Goal: Task Accomplishment & Management: Complete application form

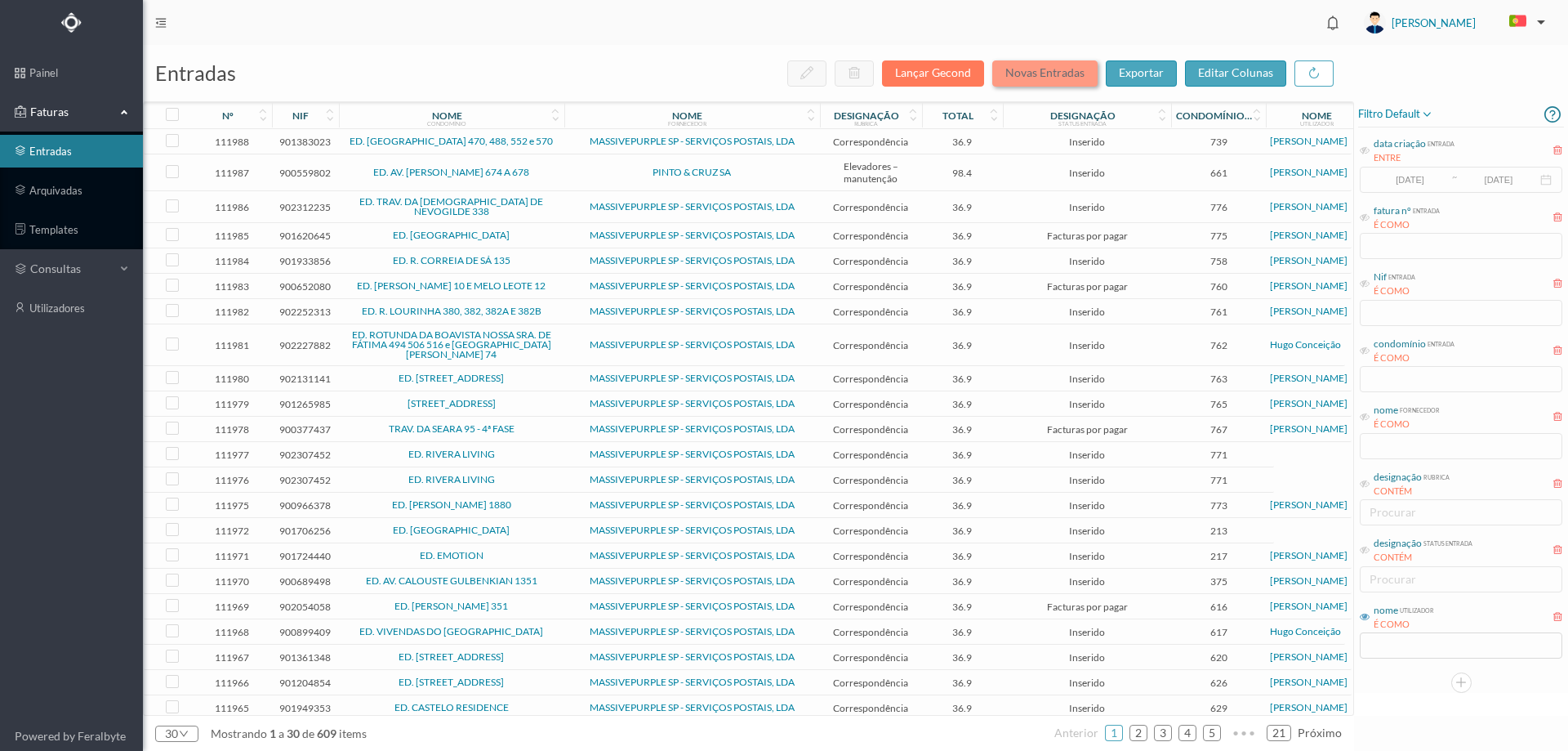
click at [1068, 75] on button "Novas Entradas" at bounding box center [1045, 73] width 105 height 26
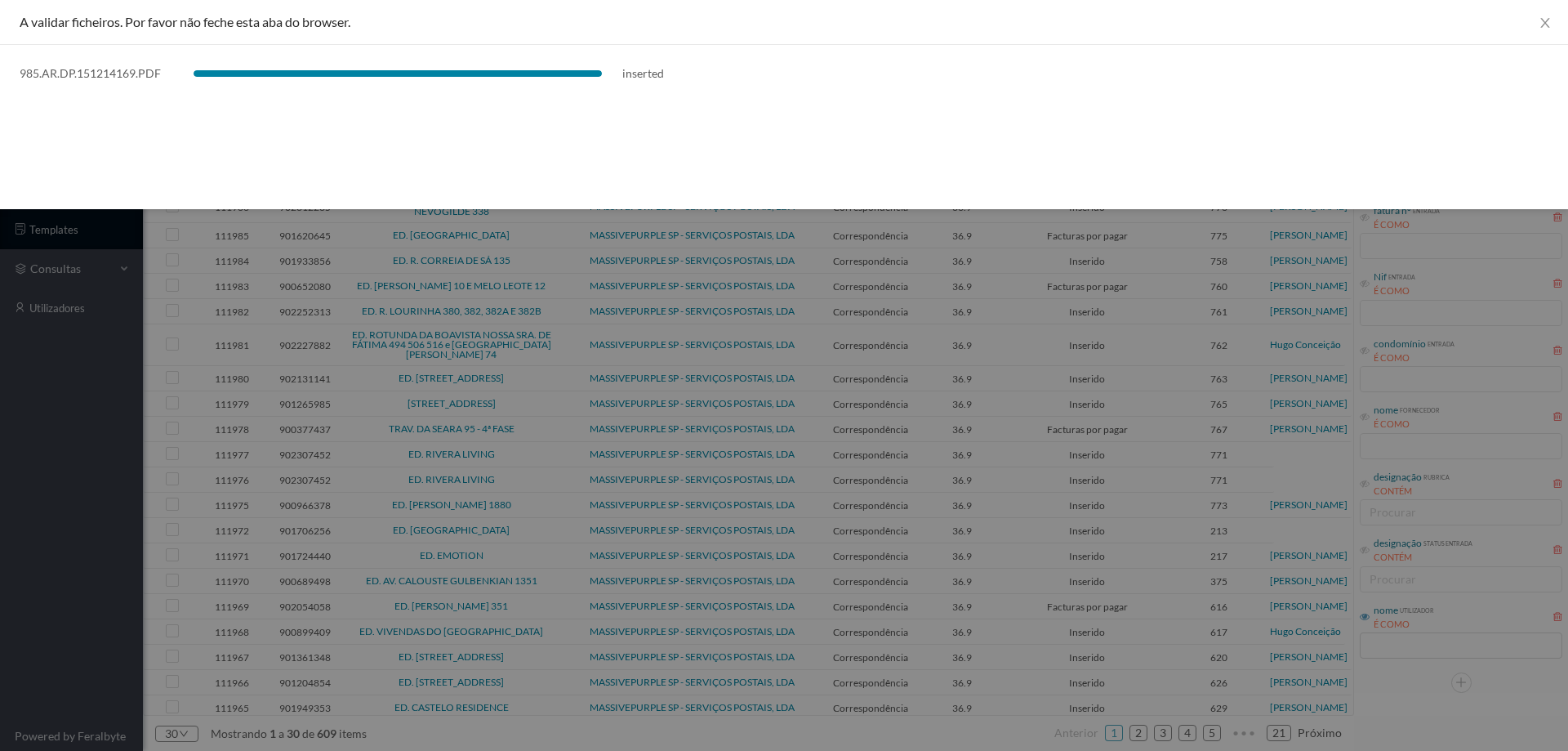
drag, startPoint x: 0, startPoint y: 599, endPoint x: 12, endPoint y: 592, distance: 13.9
click at [4, 597] on div at bounding box center [784, 376] width 1568 height 751
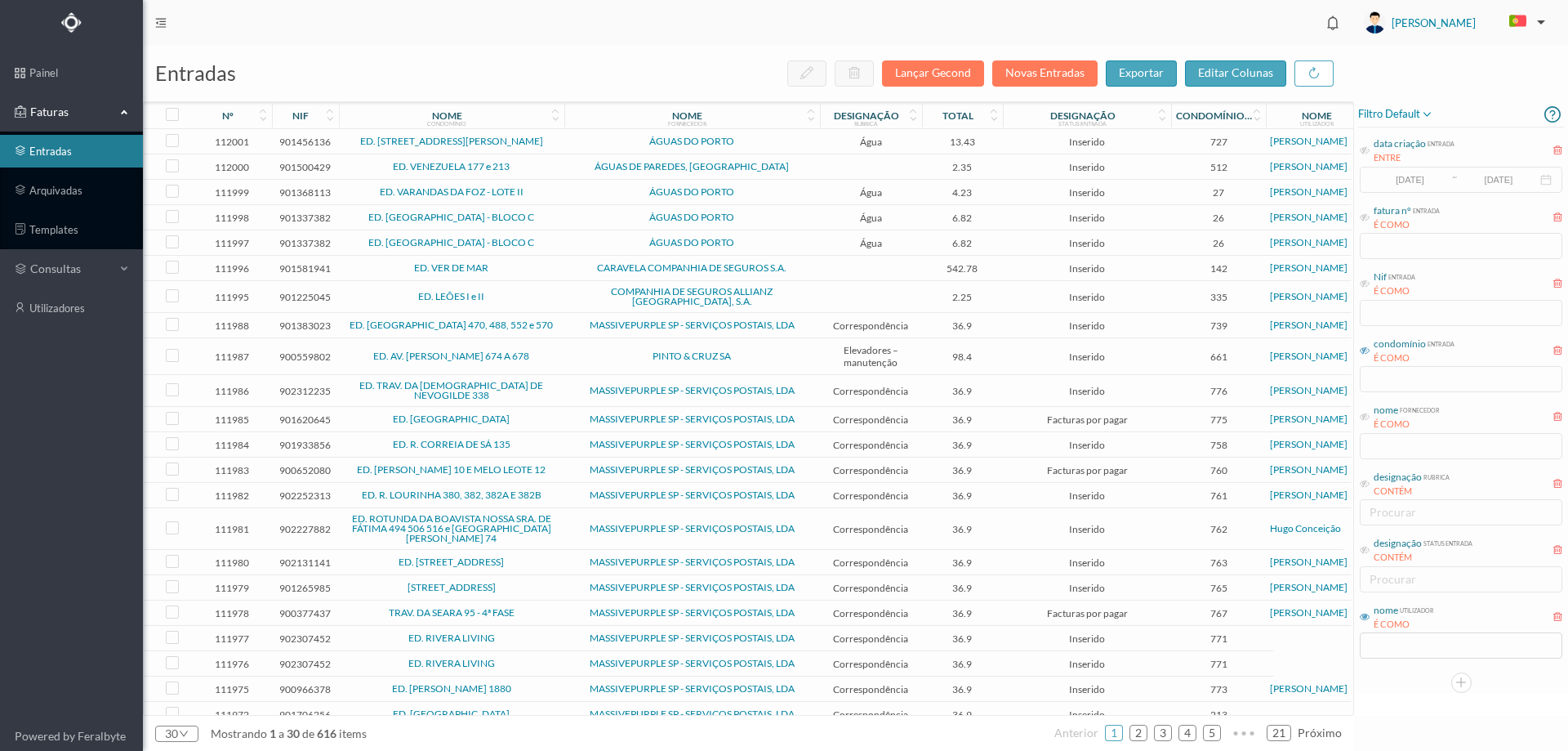
click at [1363, 345] on icon at bounding box center [1364, 350] width 10 height 10
click at [1385, 376] on input "text" at bounding box center [1461, 378] width 203 height 26
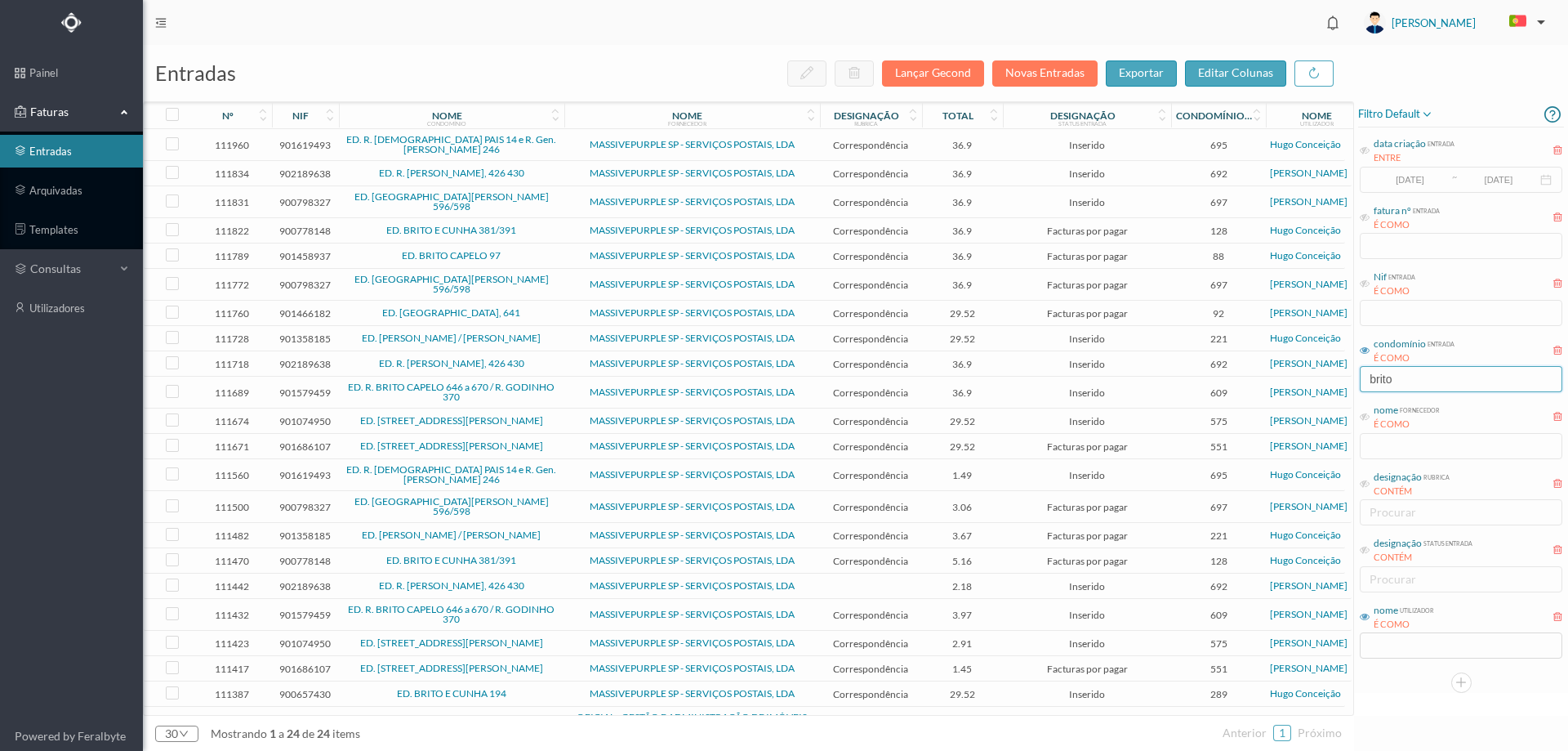
type input "brito"
click at [1004, 277] on td "Facturas por pagar" at bounding box center [1086, 285] width 168 height 32
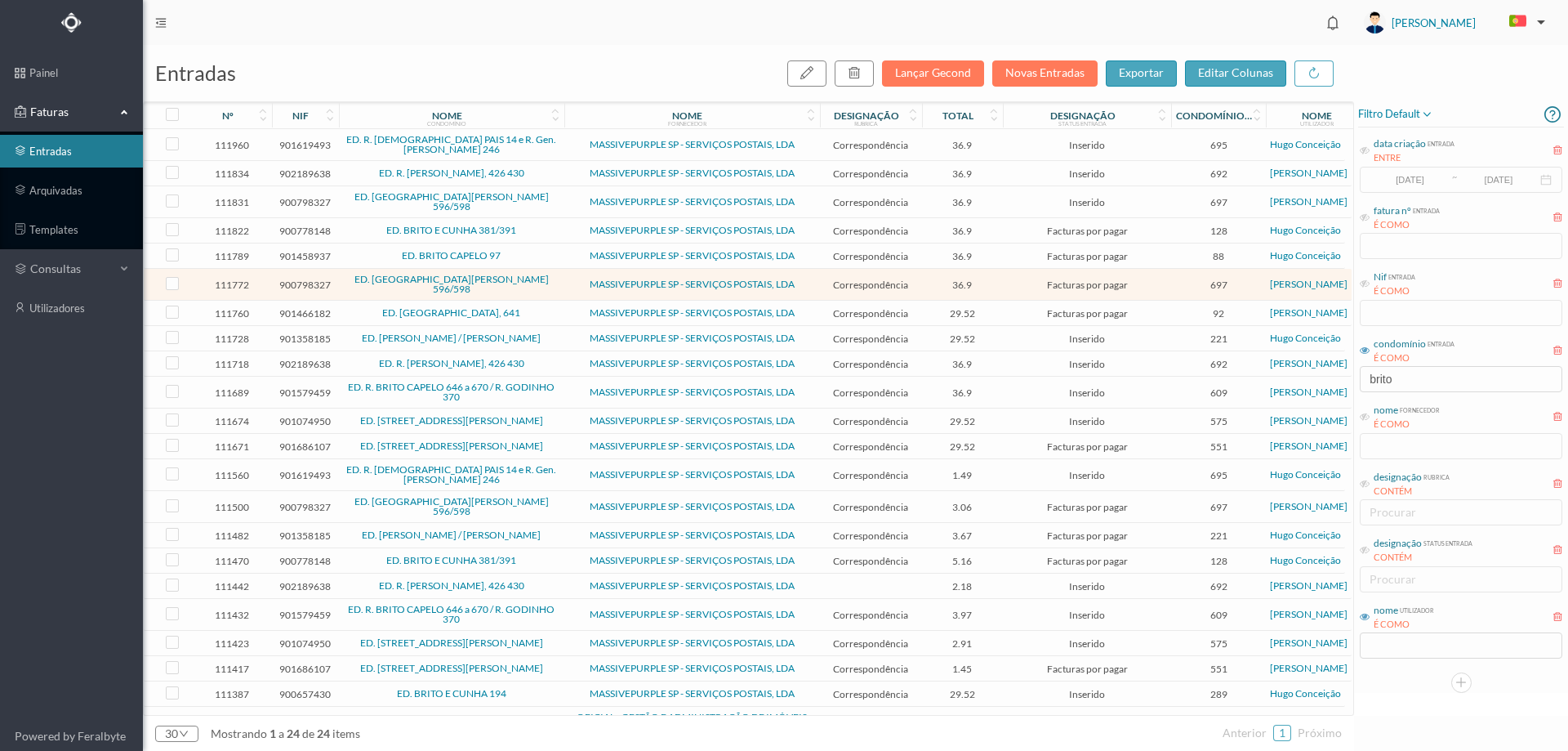
click at [1004, 277] on td "Facturas por pagar" at bounding box center [1086, 285] width 168 height 32
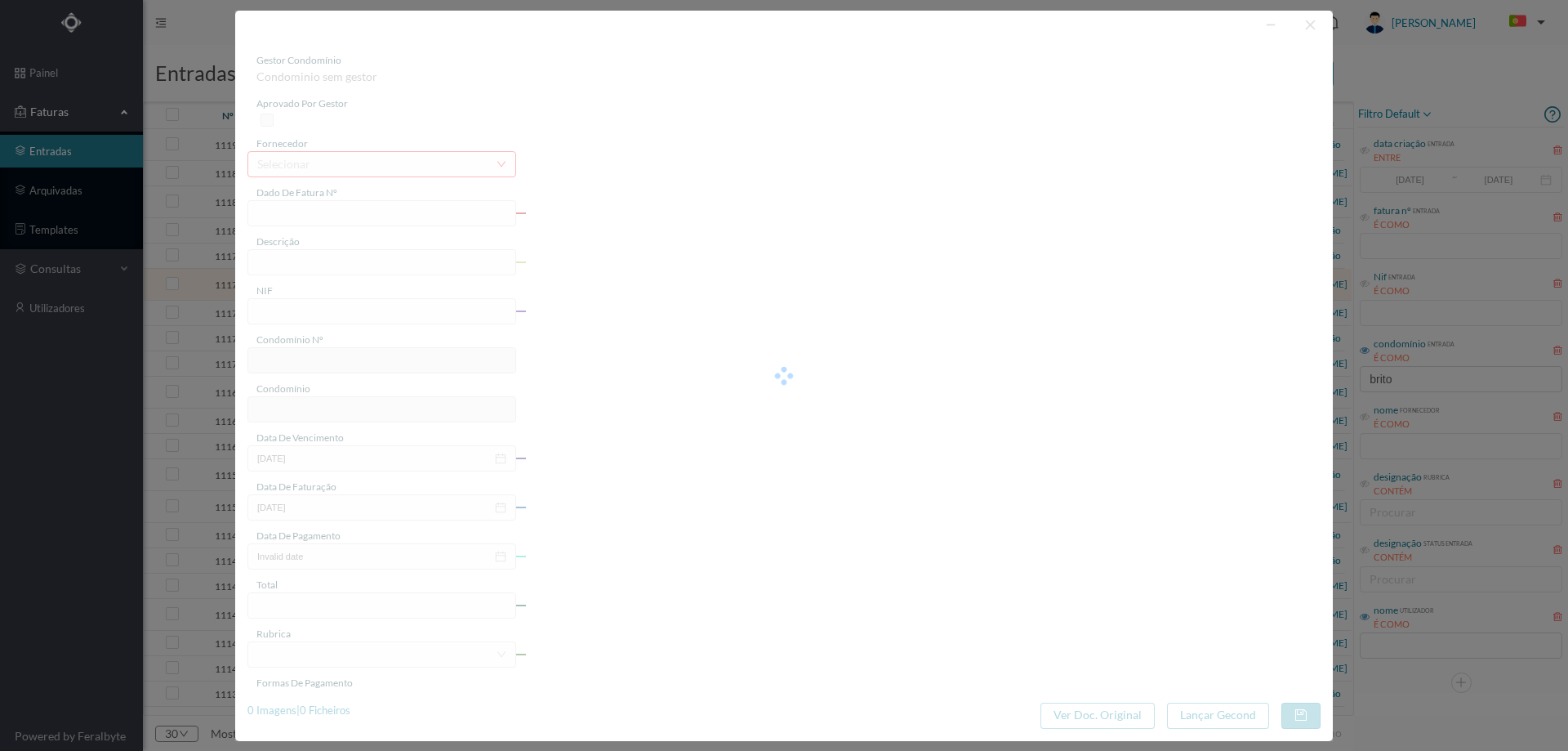
type input "4 45/34315"
type input "ANUIDADE"
type input "900798327"
type input "[DATE]"
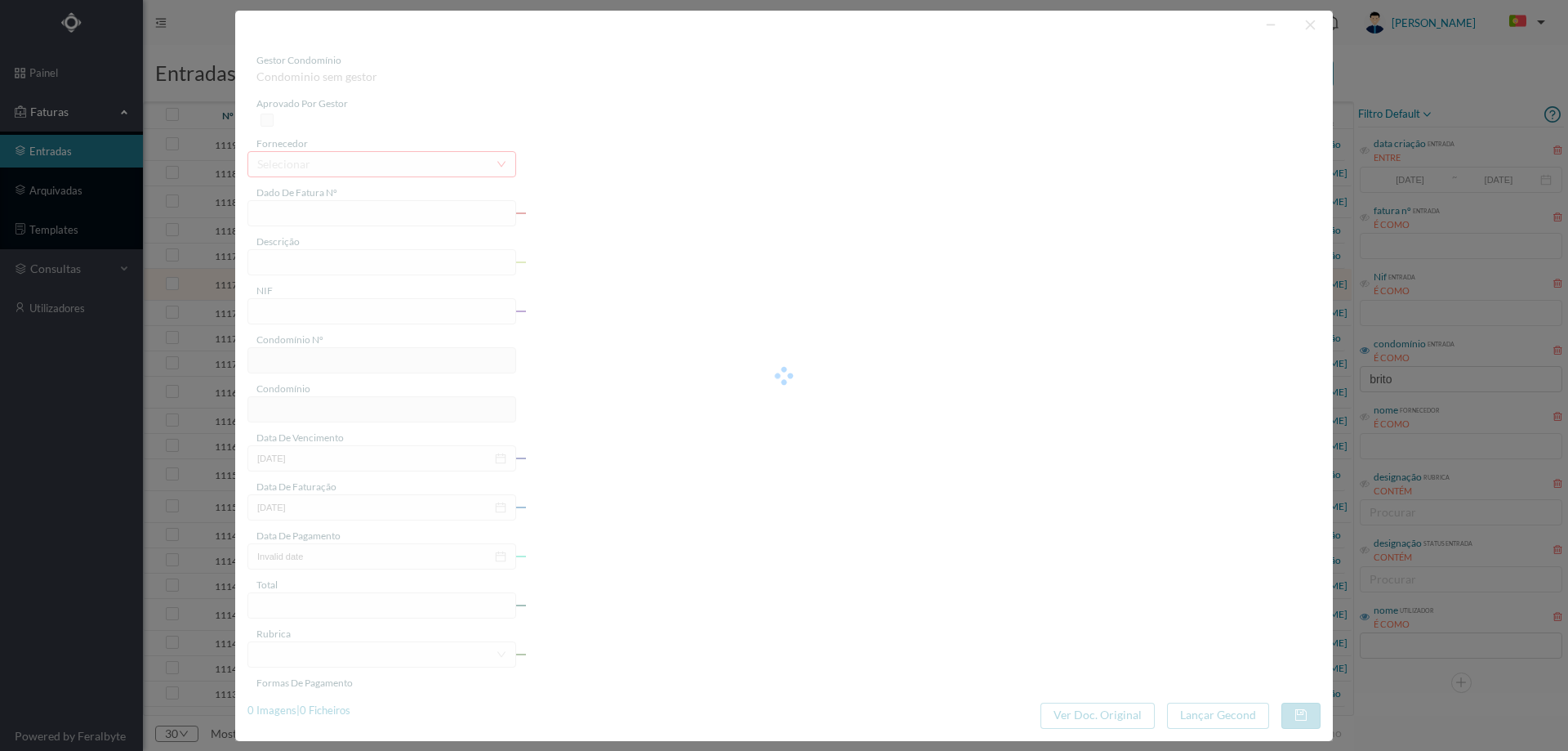
type input "[DATE]"
type input "36.90"
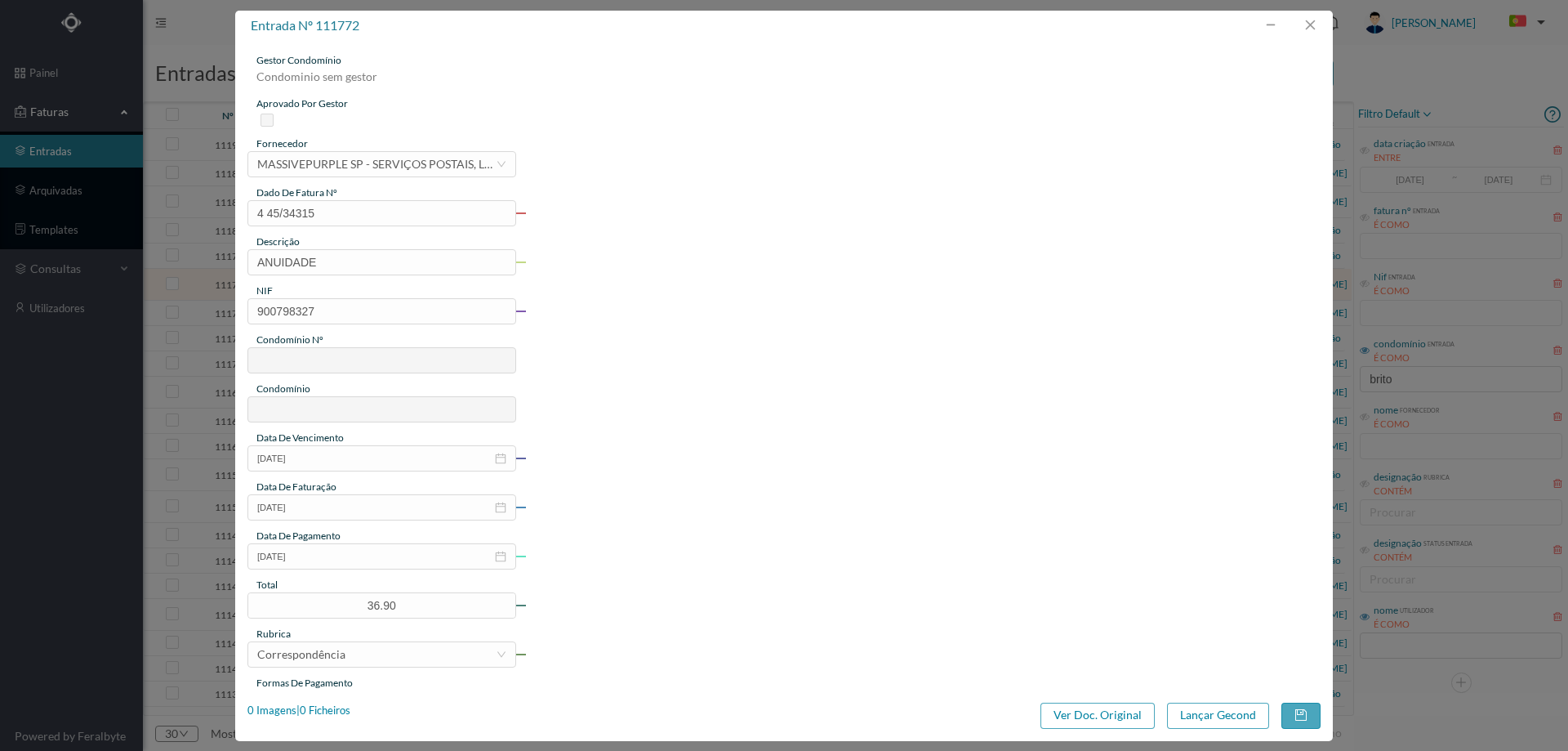
type input "697"
type input "ED. RUA BRITO CAPELO 596/598"
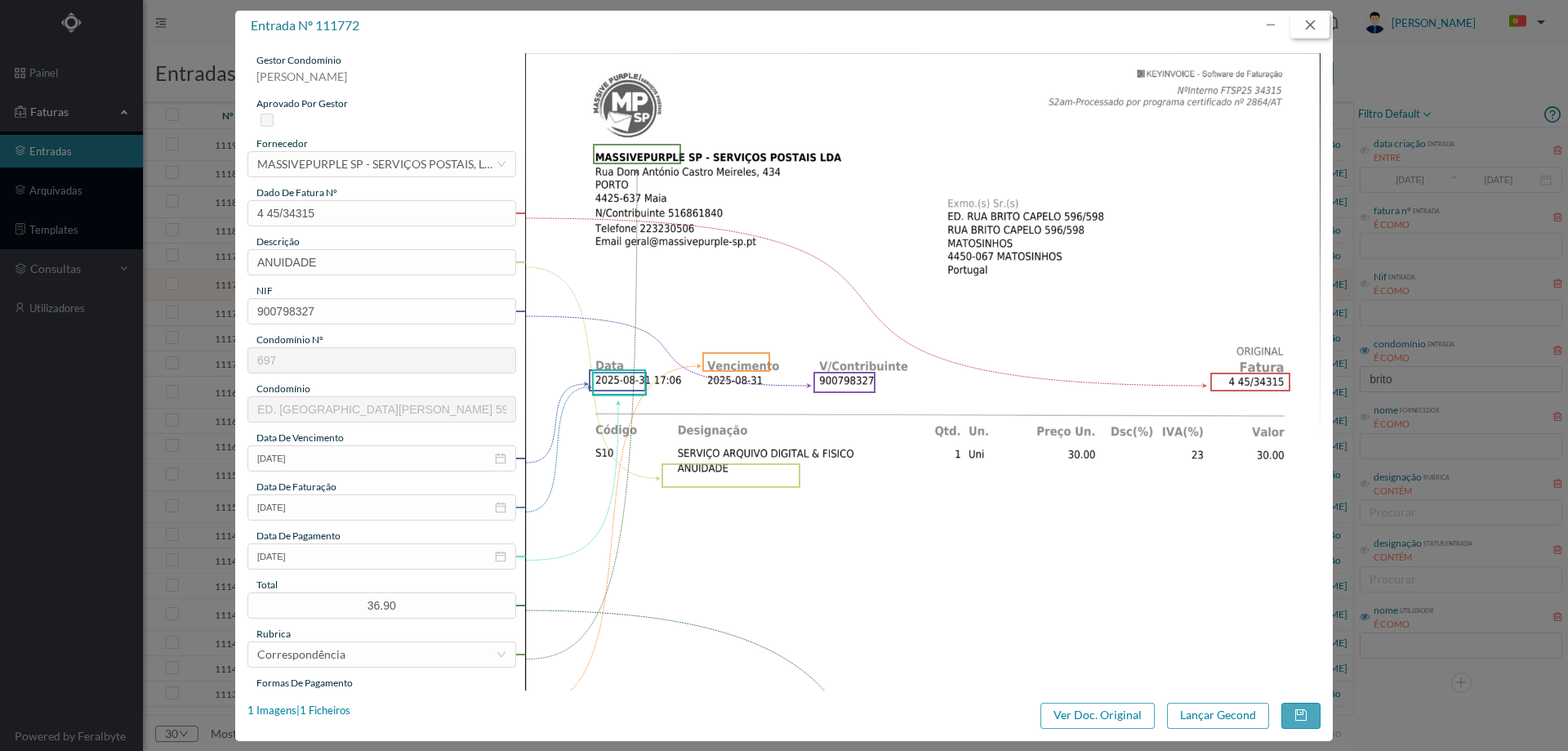
click at [1310, 26] on button "button" at bounding box center [1310, 25] width 39 height 26
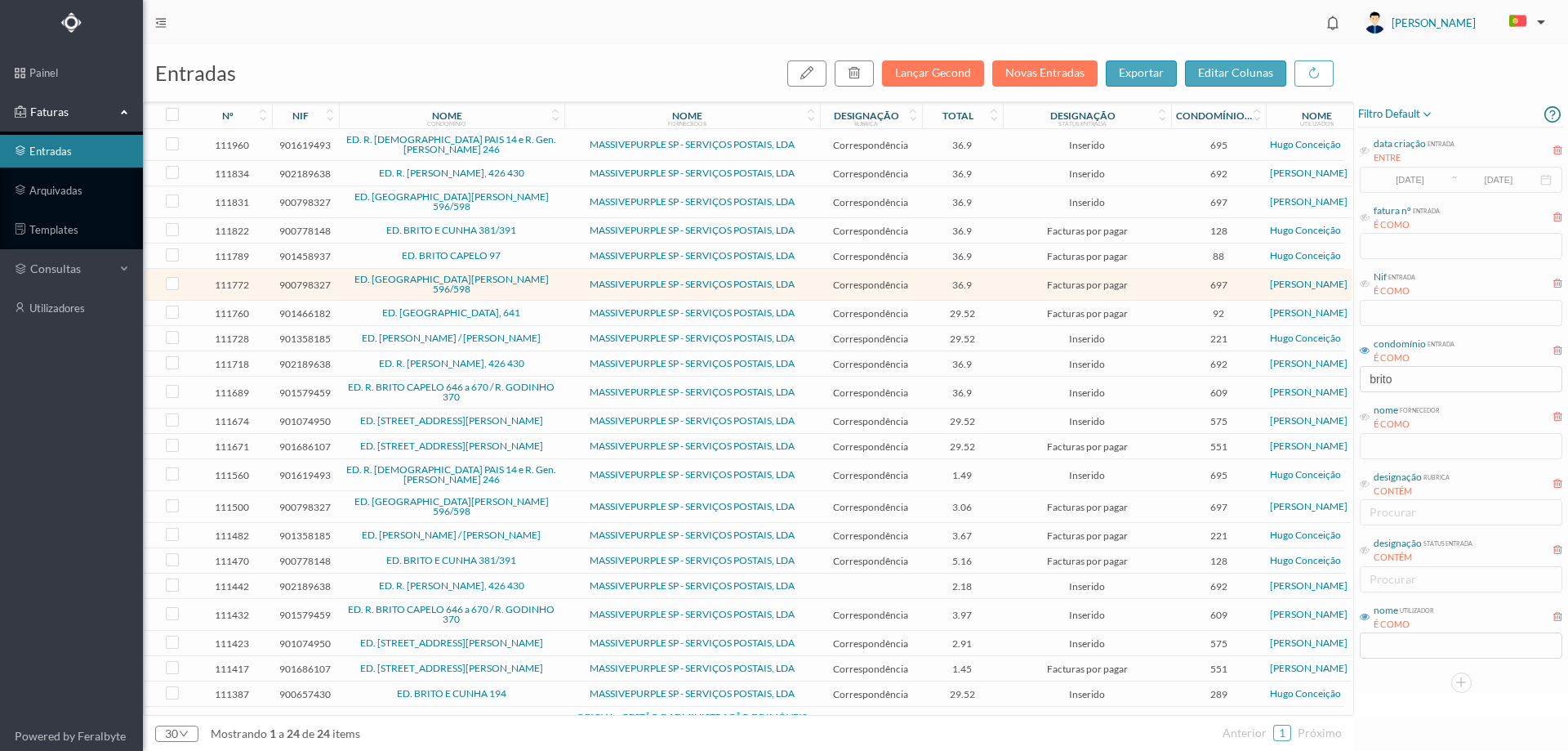
click at [544, 201] on span "ED. RUA BRITO CAPELO 596/598" at bounding box center [451, 202] width 217 height 20
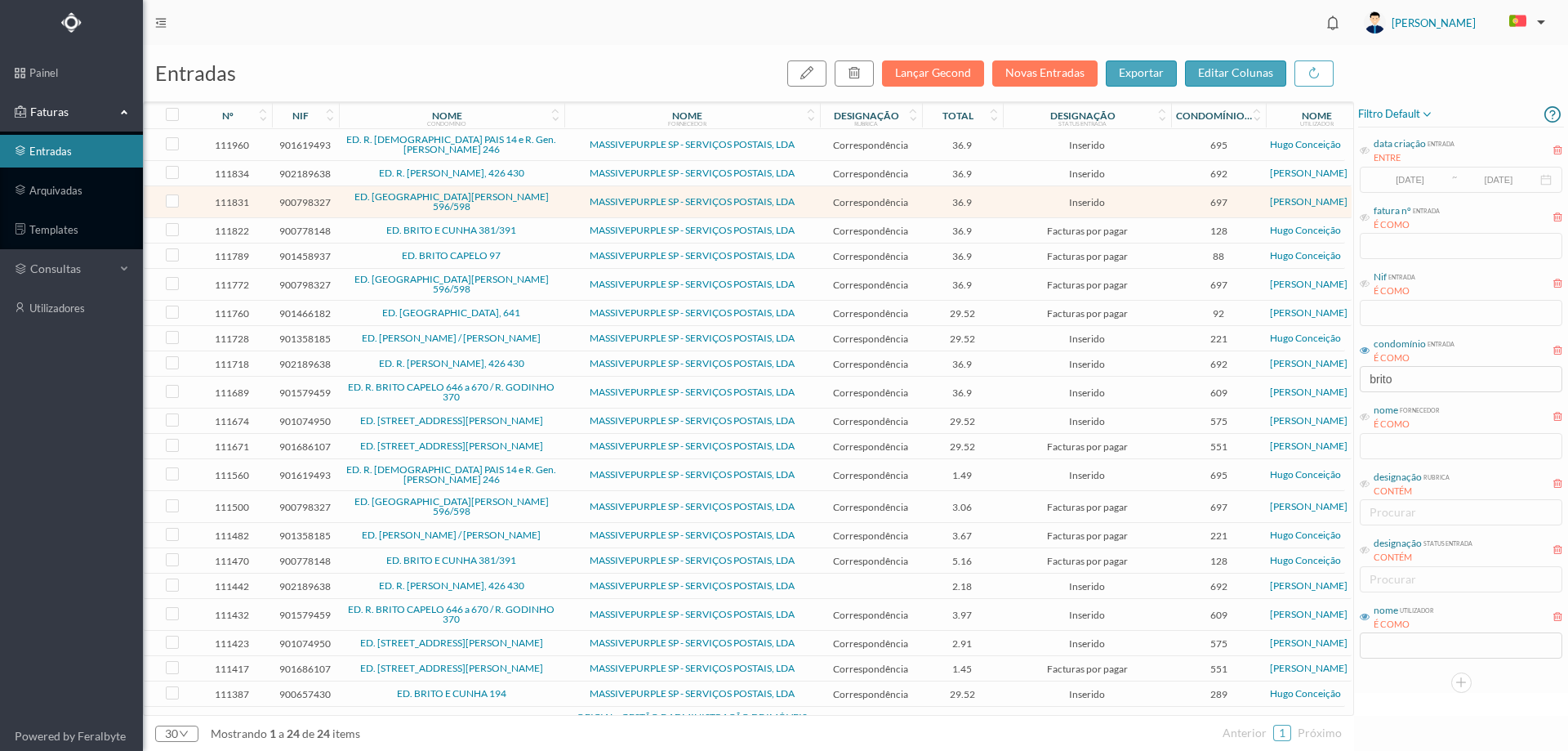
click at [544, 201] on span "ED. RUA BRITO CAPELO 596/598" at bounding box center [451, 202] width 217 height 20
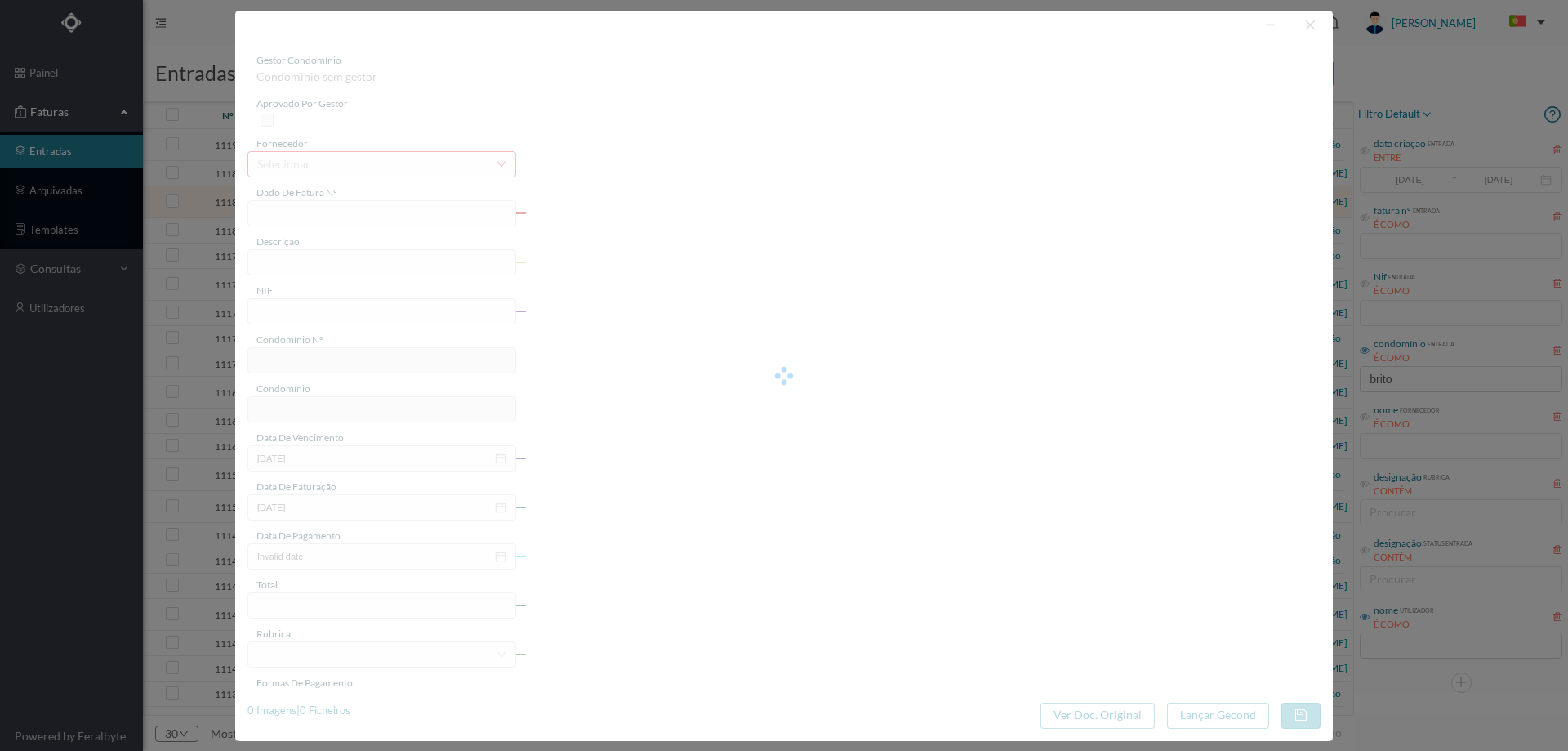
type input "4 45/34513"
type input "PUNUILALI"
type input "900798327"
type input "Invalid date"
type input "[DATE]"
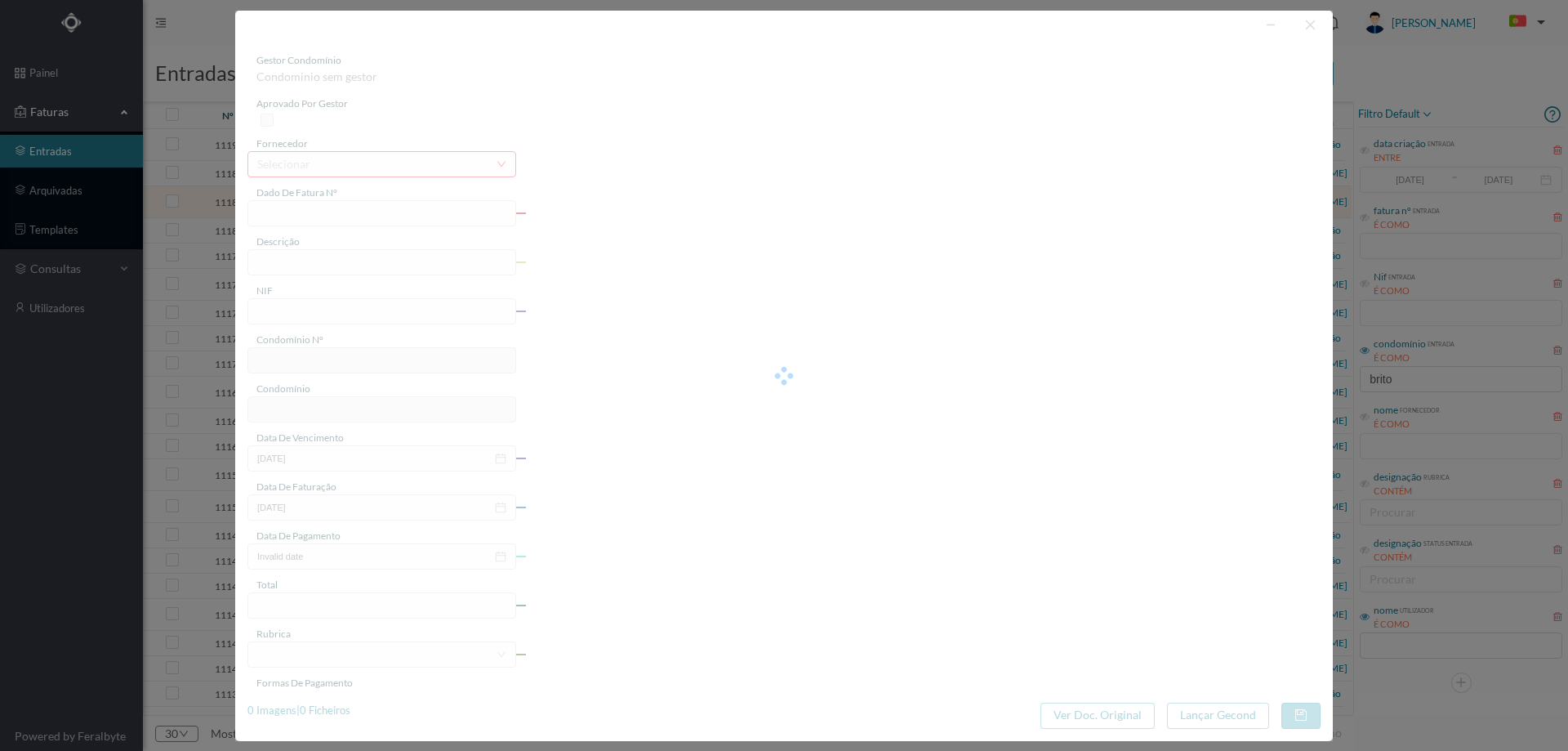
type input "36.90"
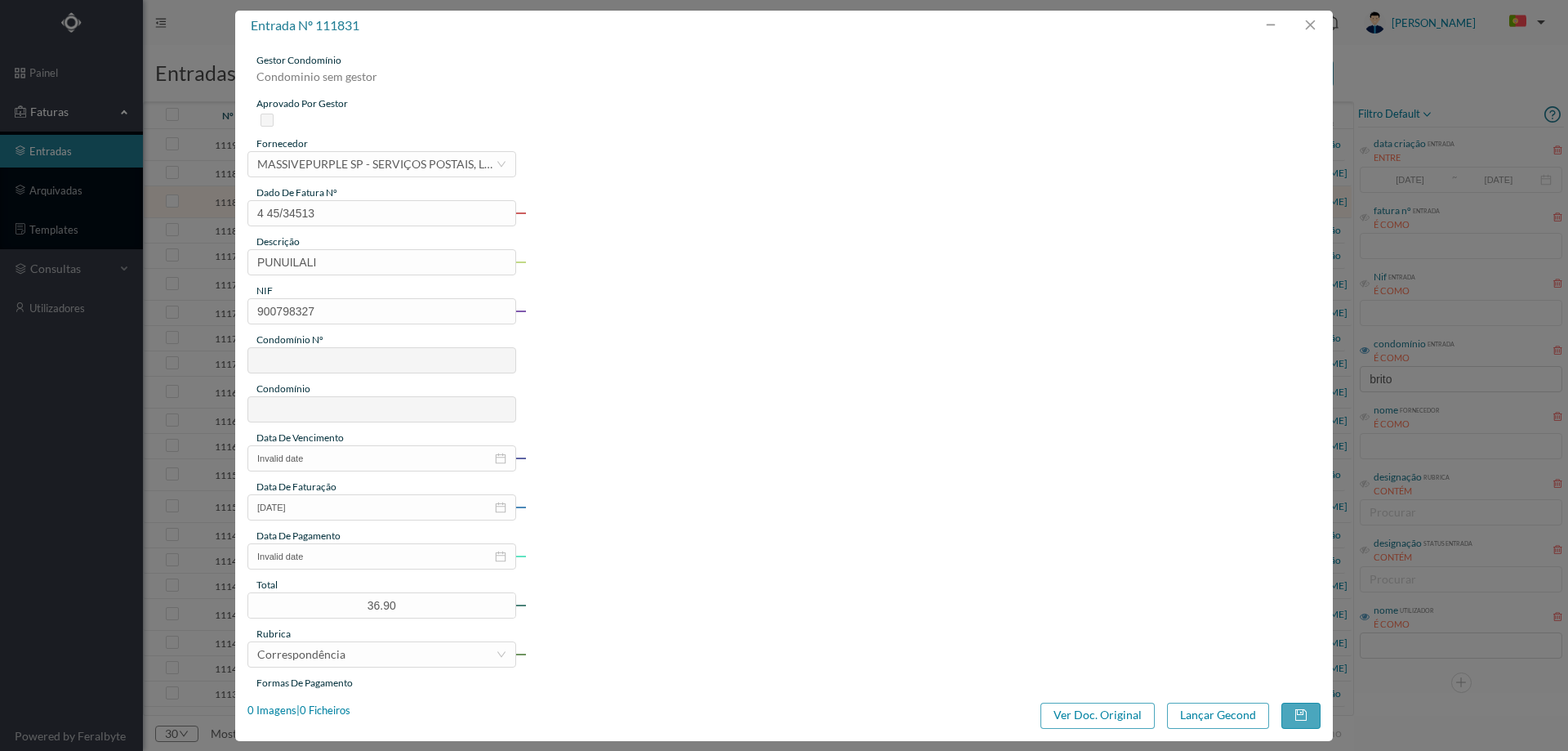
type input "697"
type input "ED. RUA BRITO CAPELO 596/598"
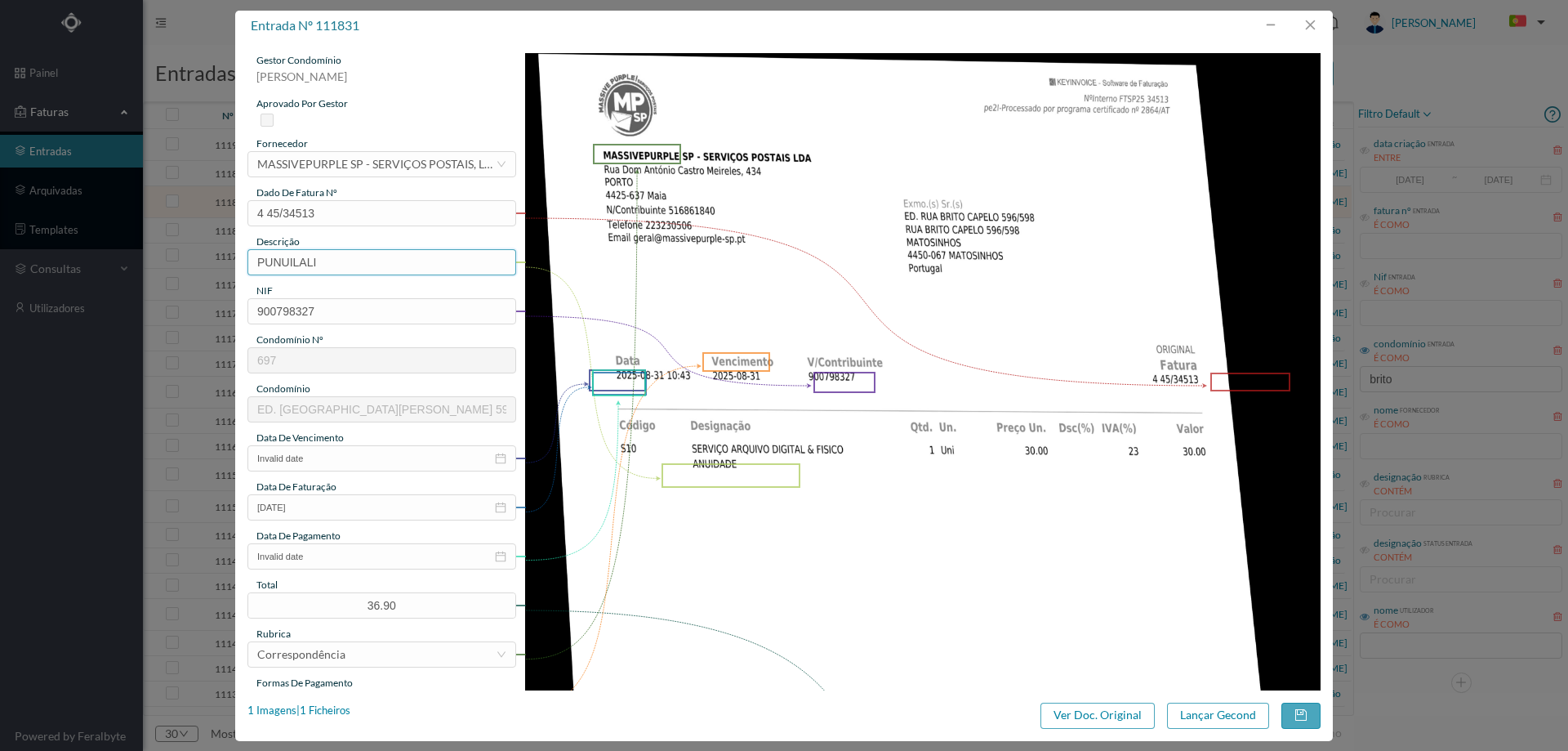
drag, startPoint x: 365, startPoint y: 266, endPoint x: 187, endPoint y: 266, distance: 178.0
click at [187, 266] on div "entrada nº 111831 gestor condomínio Beatriz Pinheiro aprovado por gestor fornec…" at bounding box center [784, 376] width 1568 height 751
type input "s"
type input "Serviço de Arquivo digital e fisico- Anuidade"
click at [317, 468] on input "Invalid date" at bounding box center [382, 458] width 269 height 26
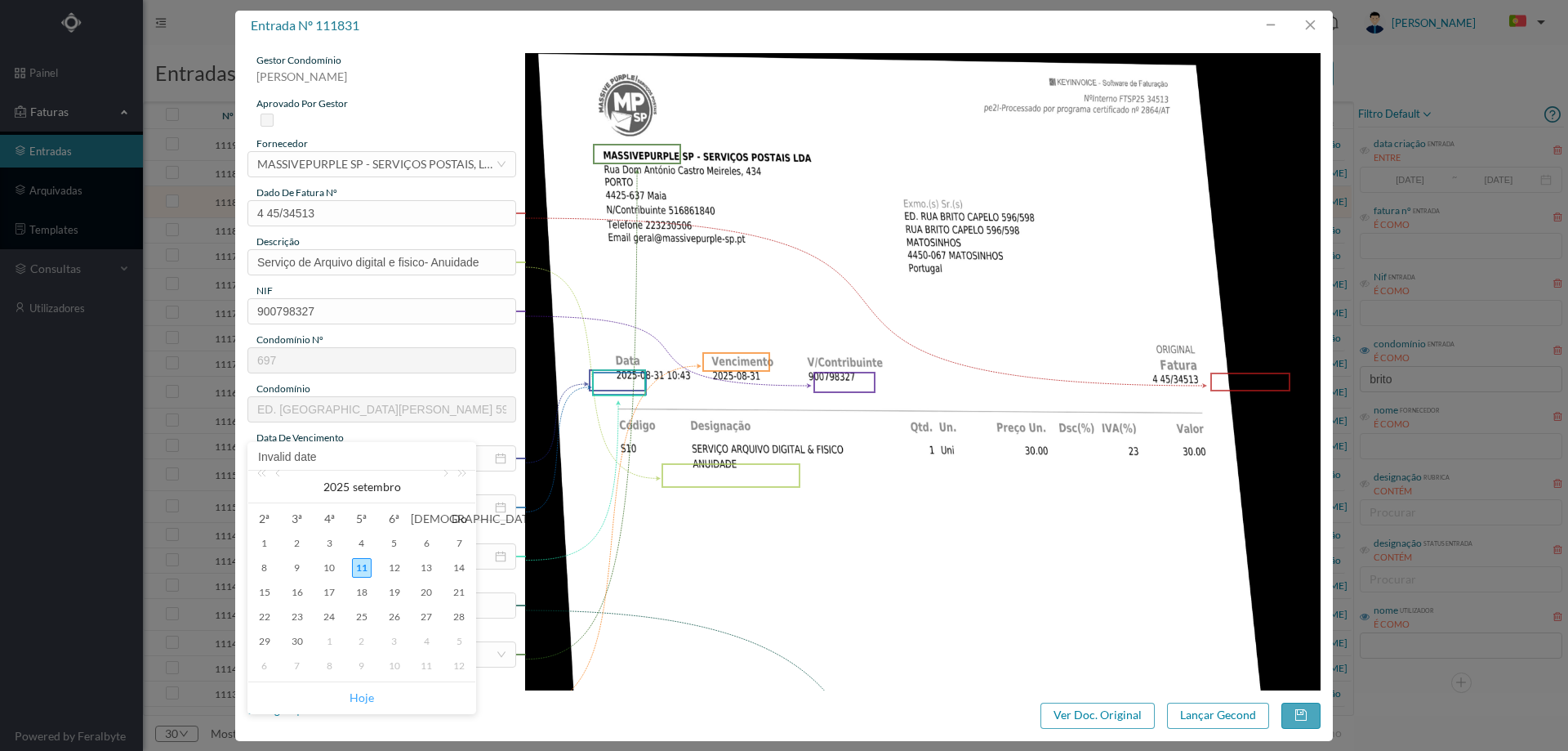
click at [360, 696] on link "Hoje" at bounding box center [362, 697] width 25 height 31
type input "[DATE]"
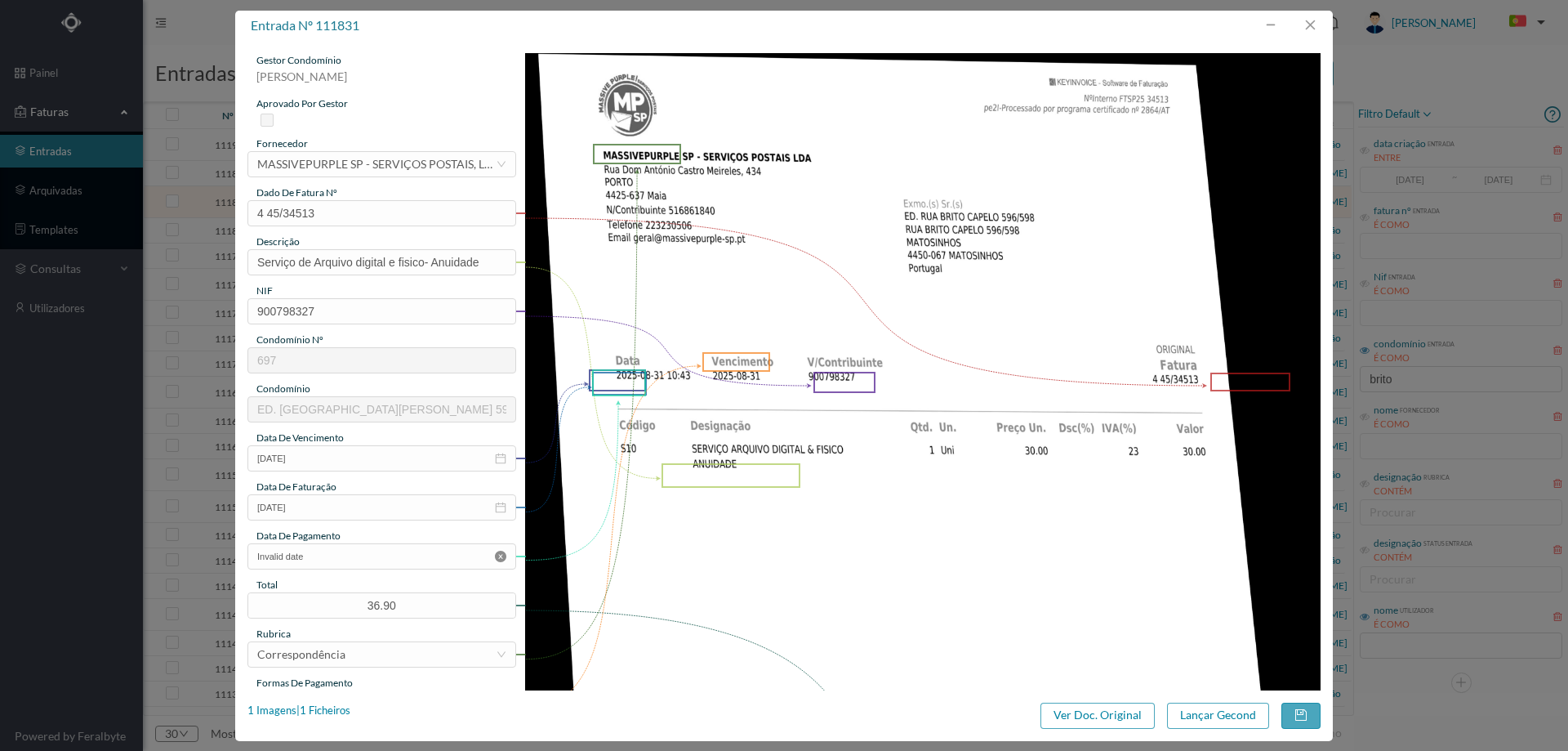
click at [497, 554] on icon "icon: close-circle" at bounding box center [500, 556] width 12 height 12
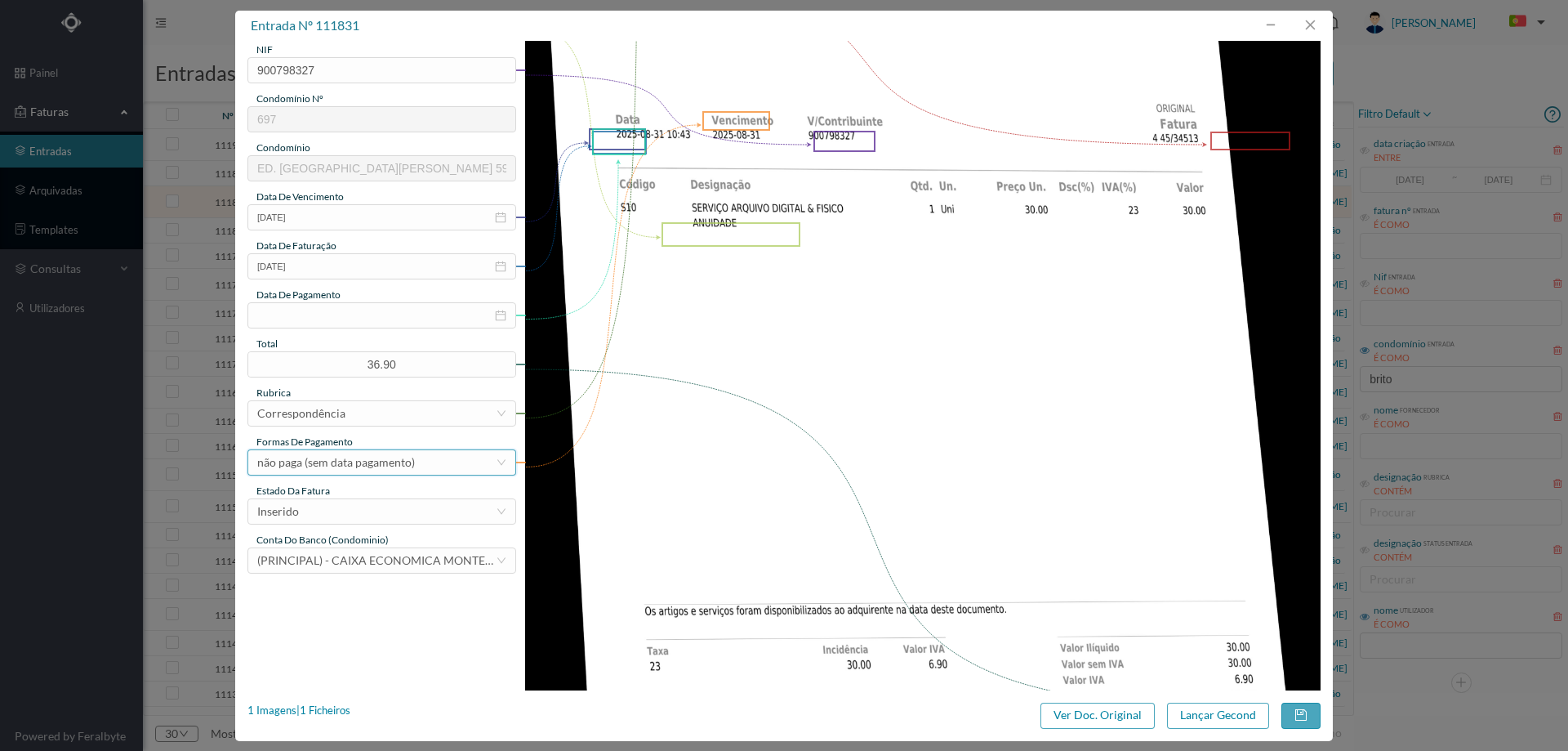
scroll to position [245, 0]
click at [339, 496] on div "Inserido" at bounding box center [376, 506] width 238 height 25
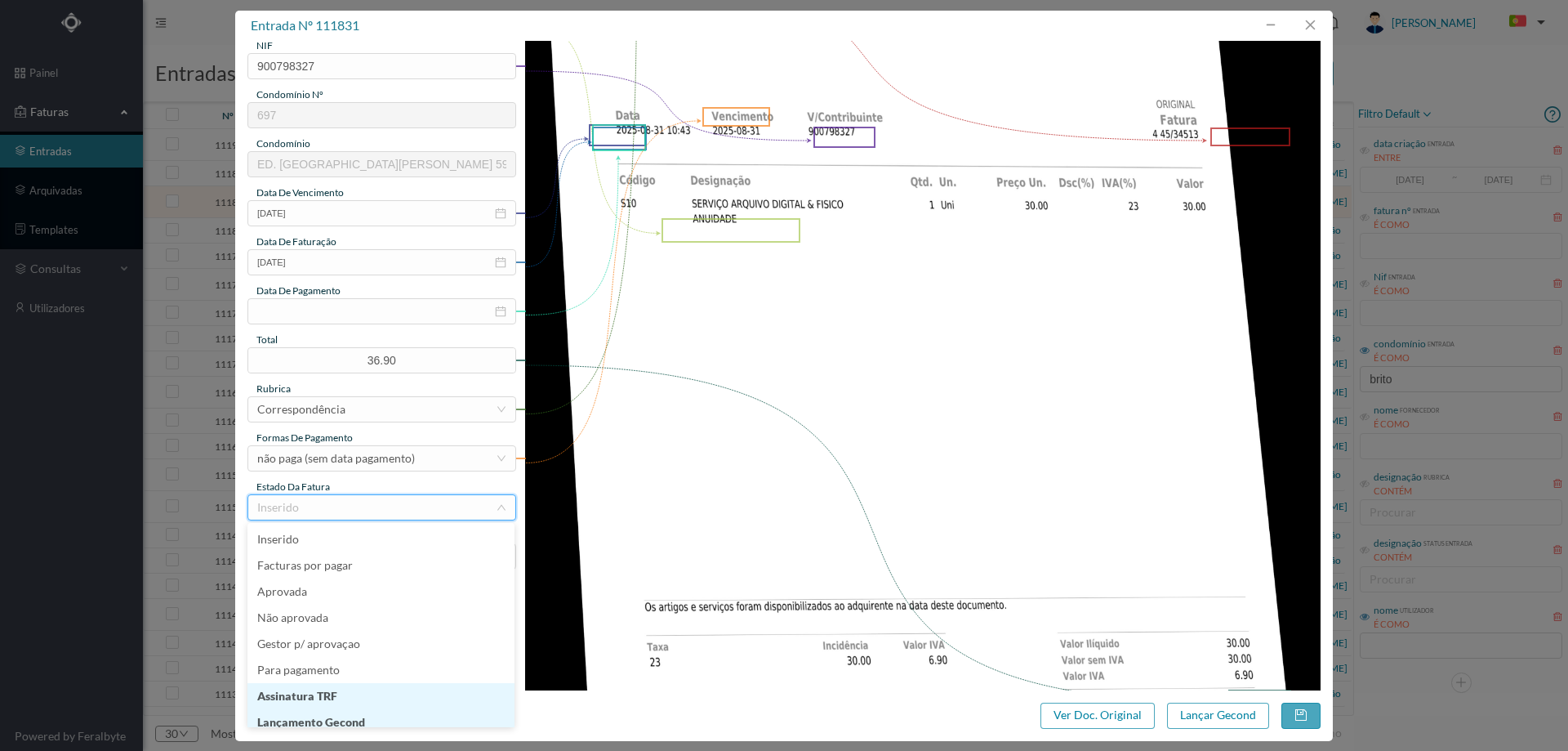
scroll to position [8, 0]
click at [363, 712] on li "Lançamento Gecond" at bounding box center [381, 714] width 267 height 26
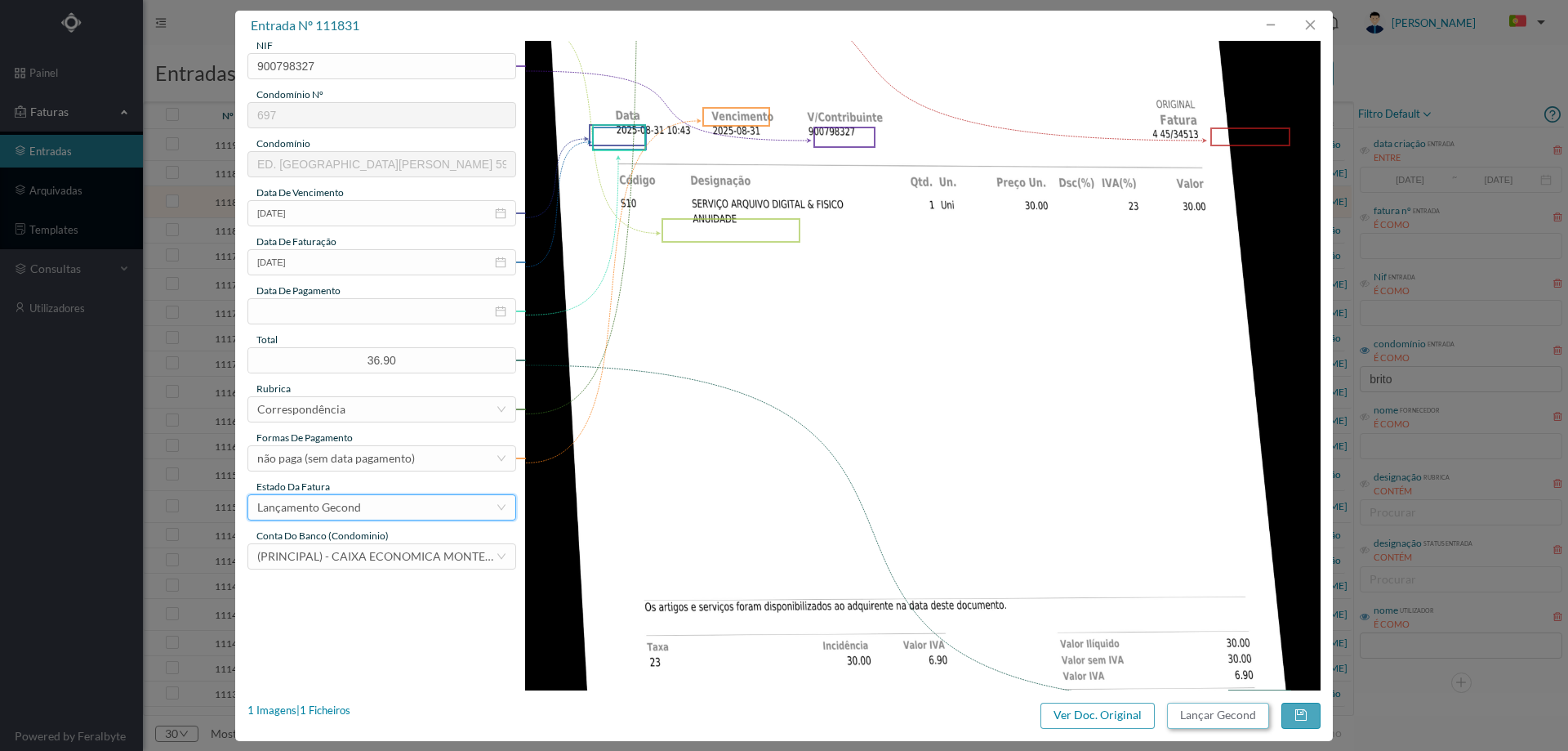
click at [1234, 714] on button "Lançar Gecond" at bounding box center [1218, 716] width 102 height 26
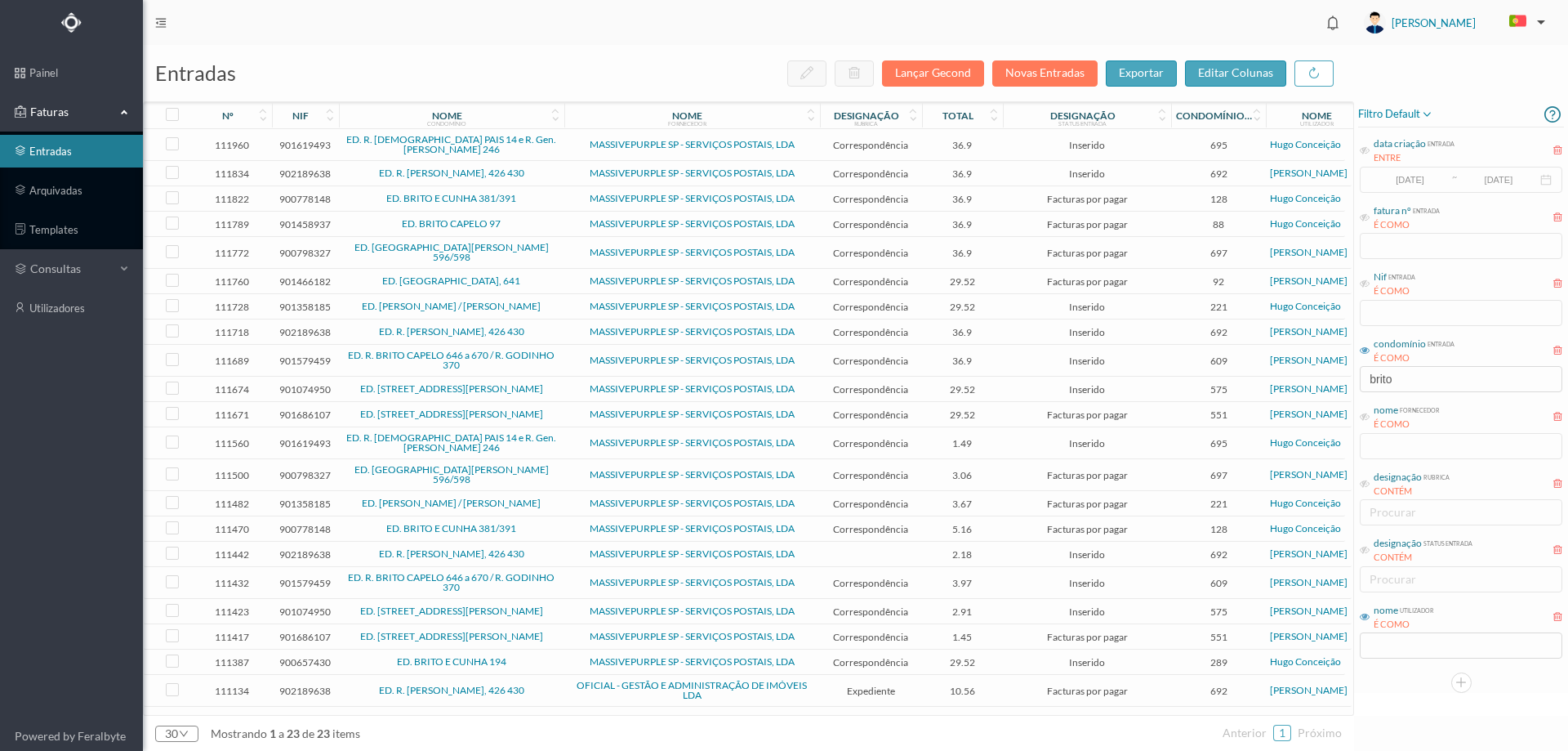
click at [519, 145] on link "ED. R. [DEMOGRAPHIC_DATA] PAIS 14 e R. Gen. [PERSON_NAME] 246" at bounding box center [451, 144] width 210 height 22
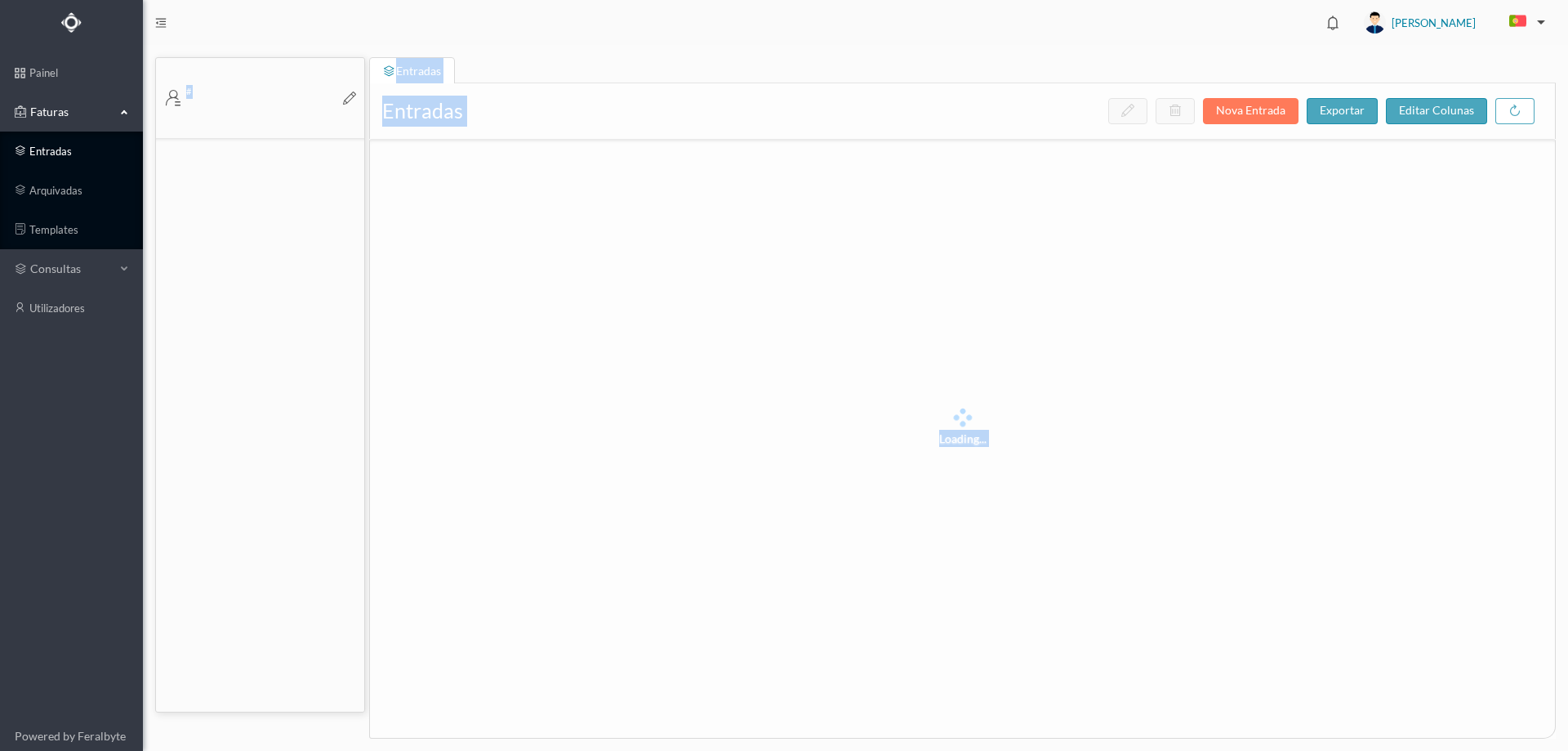
click at [85, 146] on link "entradas" at bounding box center [71, 151] width 143 height 33
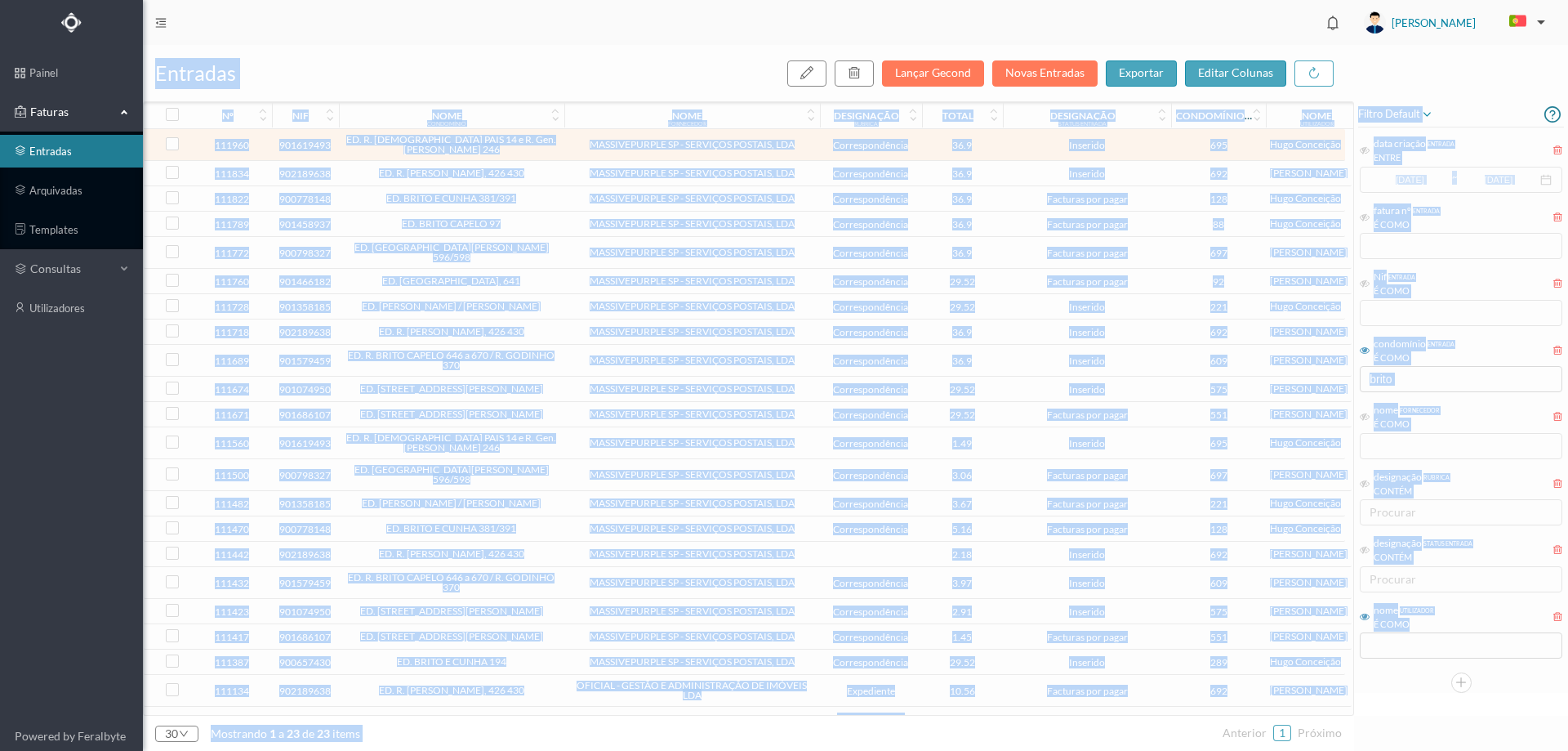
click at [536, 77] on div "entradas Lançar Gecond Novas Entradas exportar editar colunas" at bounding box center [748, 73] width 1211 height 56
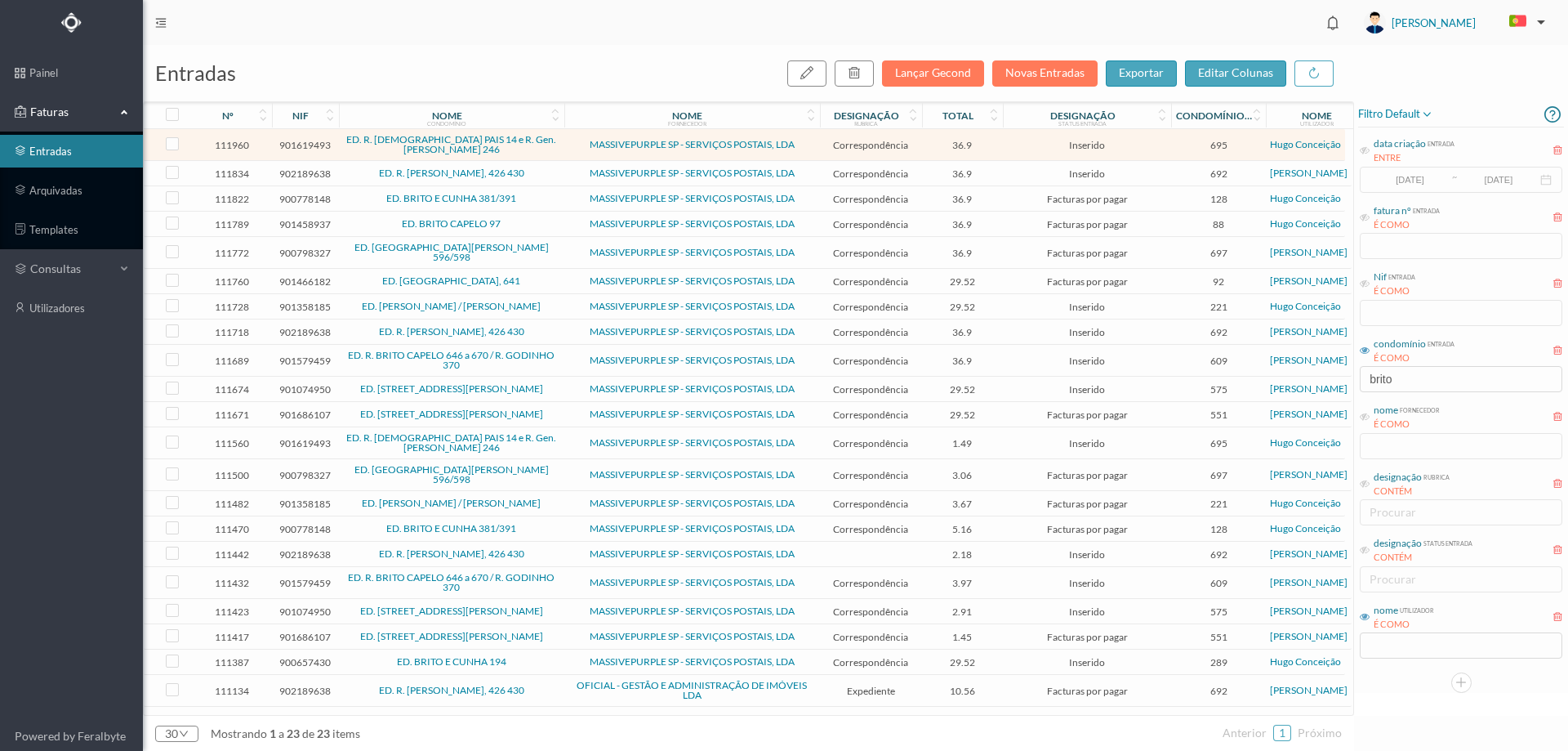
click at [532, 190] on td "ED. BRITO E CUNHA 381/391" at bounding box center [452, 199] width 225 height 25
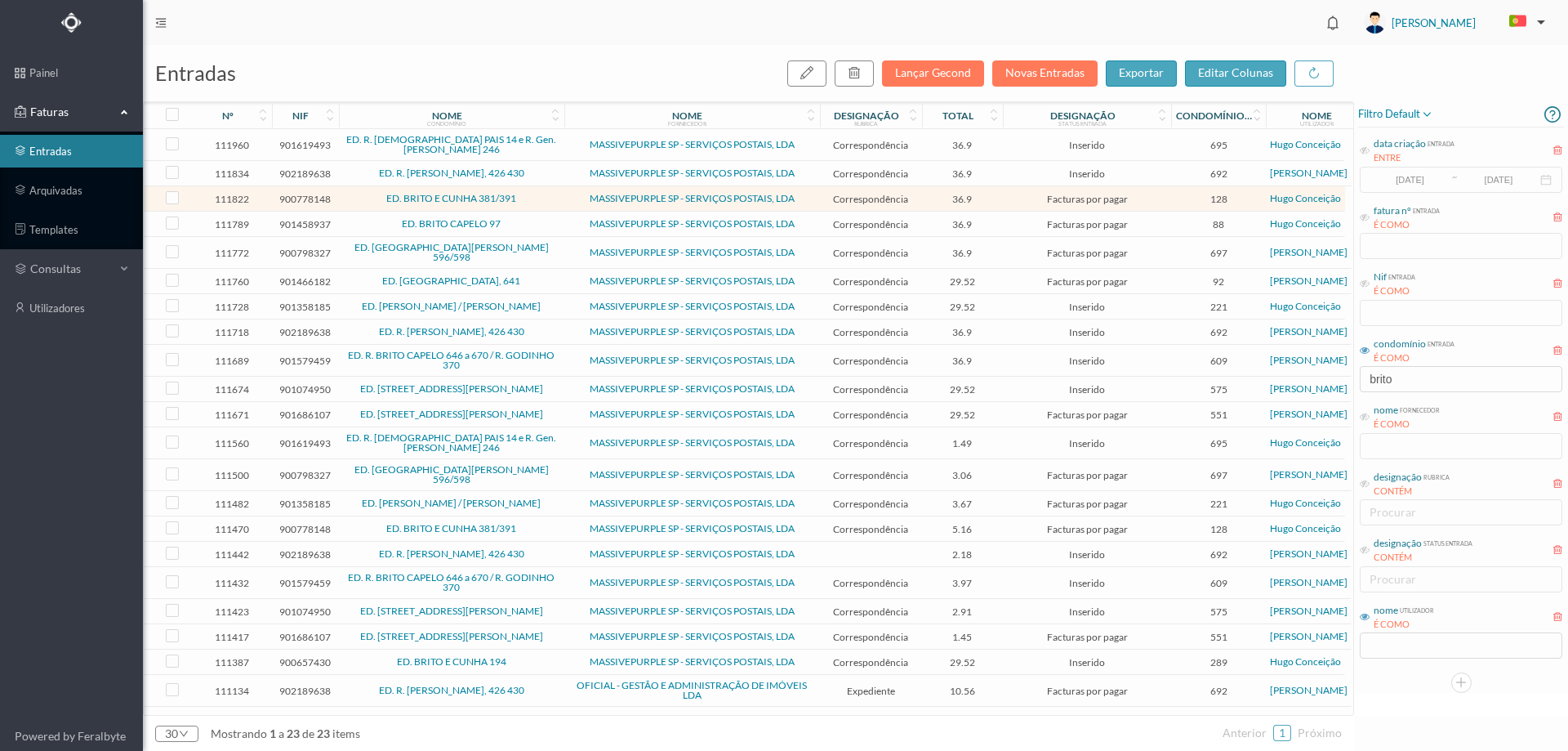
click at [532, 190] on td "ED. BRITO E CUNHA 381/391" at bounding box center [452, 199] width 225 height 25
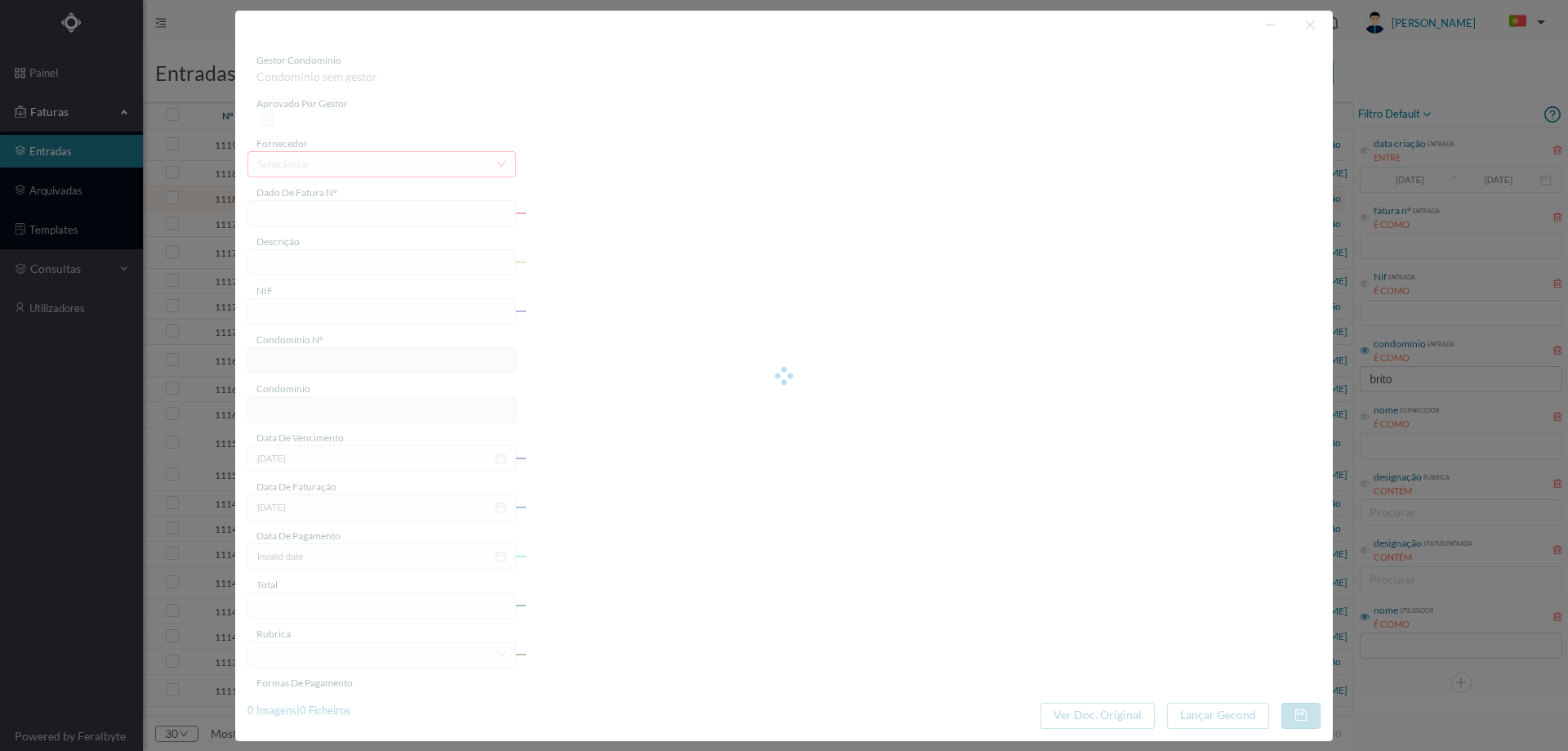
click at [1306, 25] on div at bounding box center [784, 376] width 1097 height 730
click at [1306, 28] on div at bounding box center [784, 376] width 1097 height 730
click at [1308, 27] on div at bounding box center [784, 376] width 1097 height 730
click at [1313, 25] on div at bounding box center [784, 376] width 1097 height 730
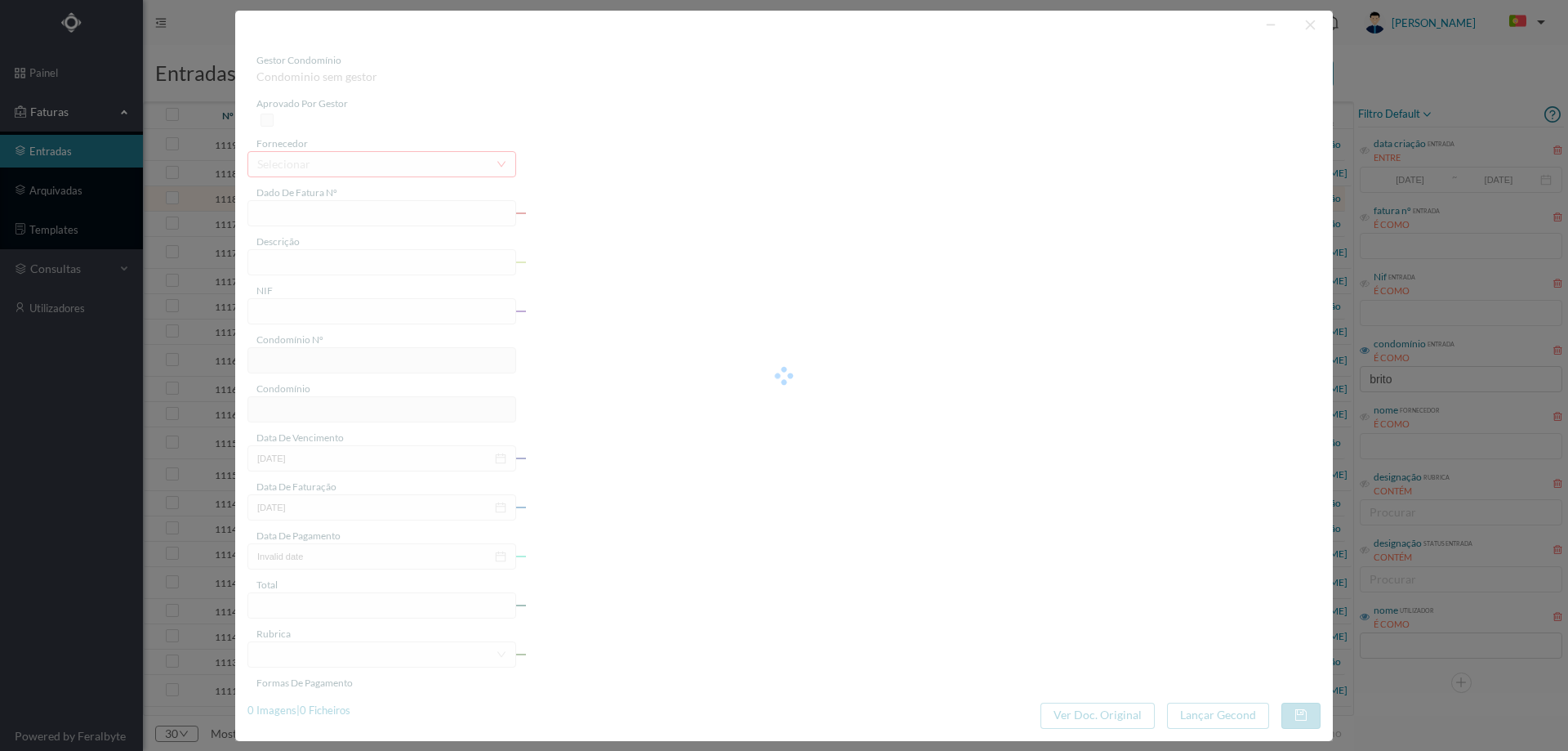
click at [1313, 25] on div at bounding box center [784, 376] width 1097 height 730
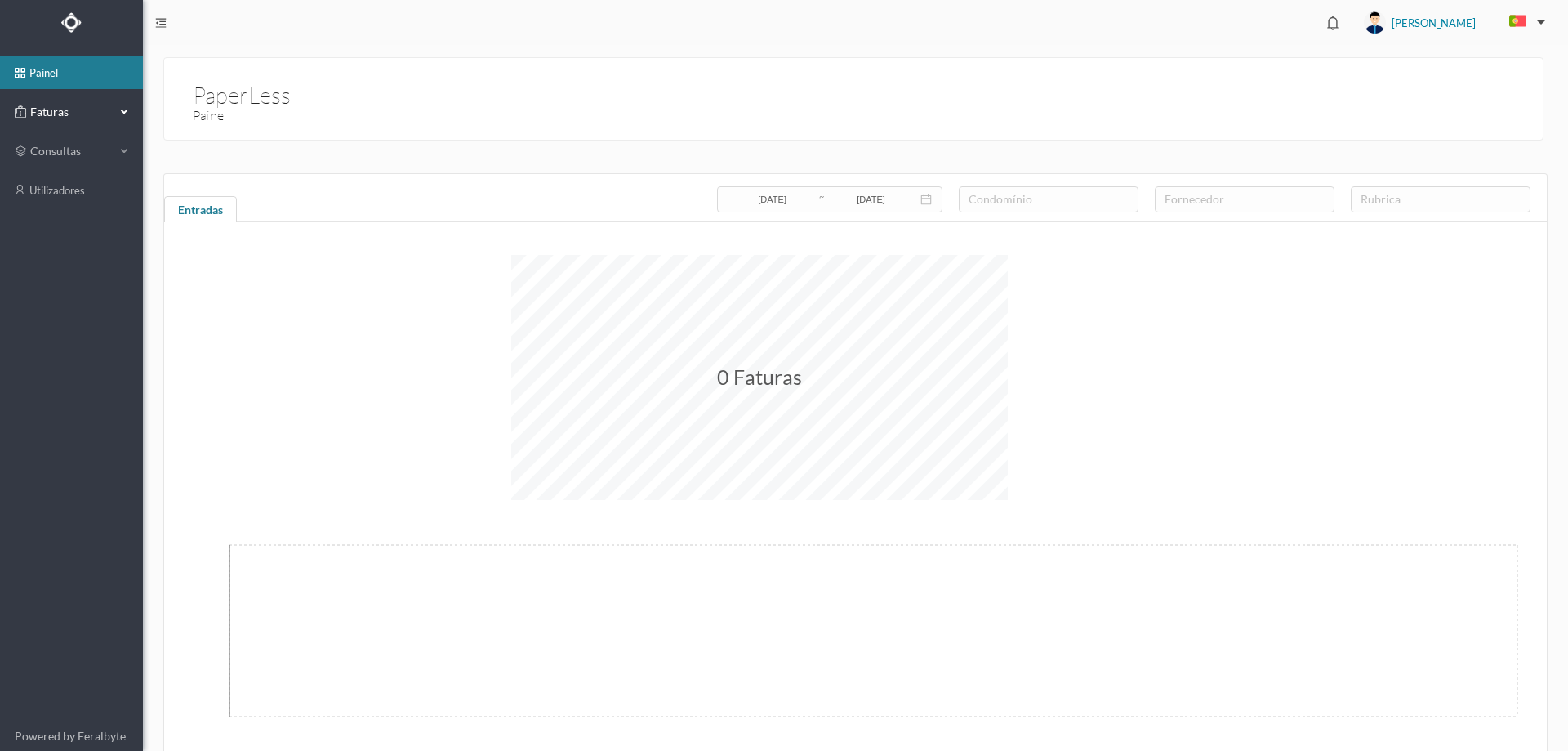
click at [57, 122] on div "Faturas" at bounding box center [65, 112] width 101 height 33
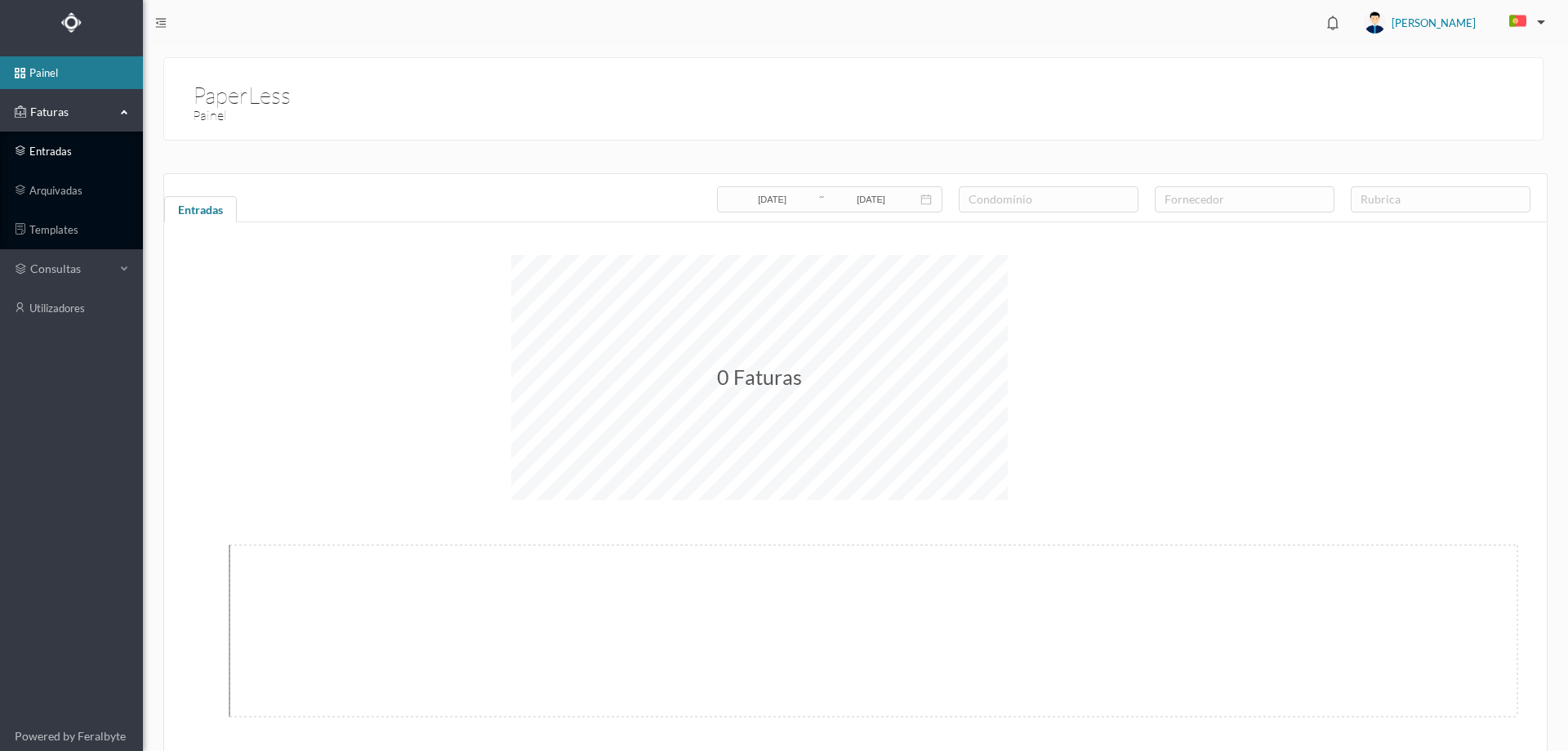
click at [67, 152] on link "entradas" at bounding box center [71, 151] width 143 height 33
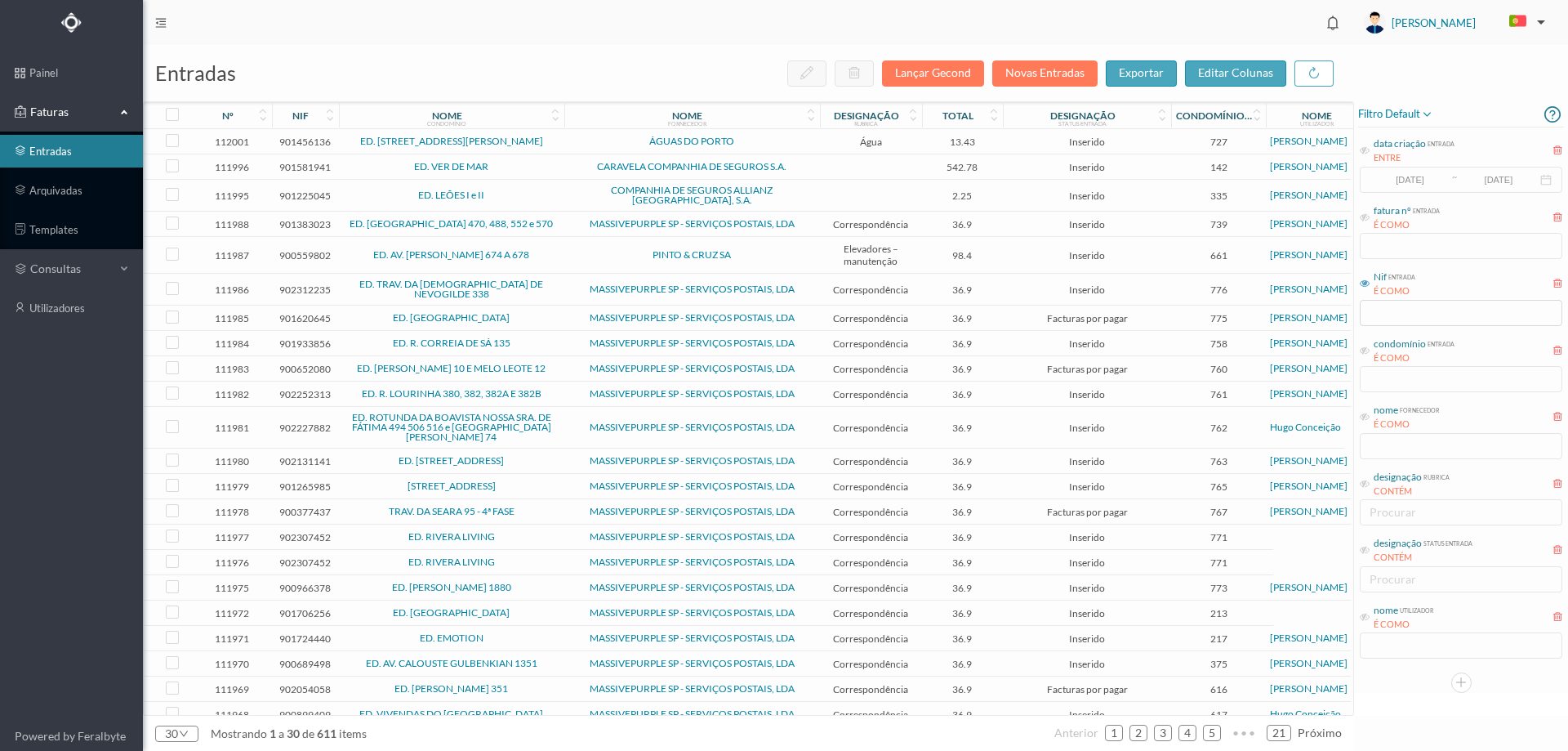
click at [1368, 283] on icon at bounding box center [1364, 283] width 10 height 10
click at [1384, 301] on input "text" at bounding box center [1461, 313] width 203 height 26
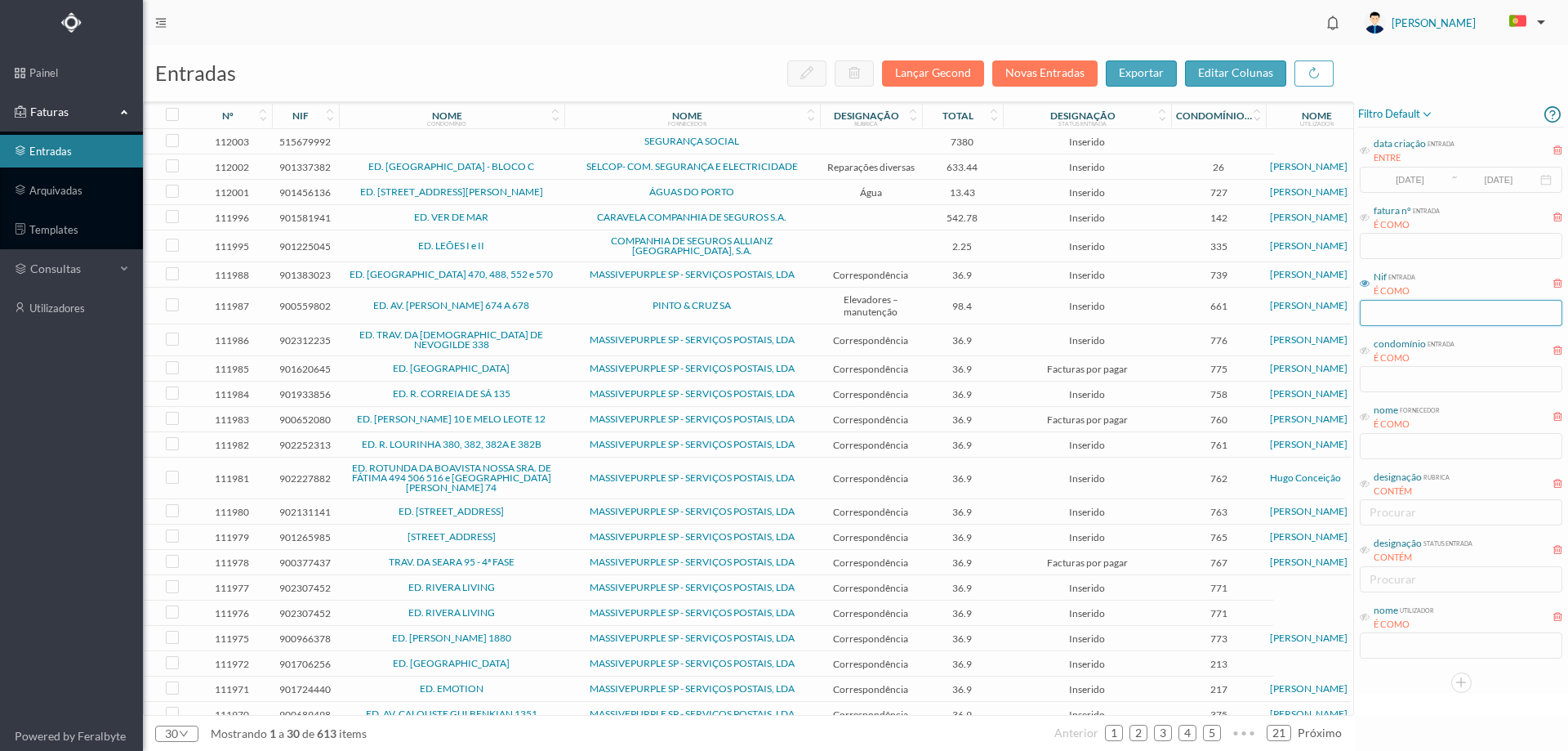
click at [1403, 310] on input "text" at bounding box center [1461, 313] width 203 height 26
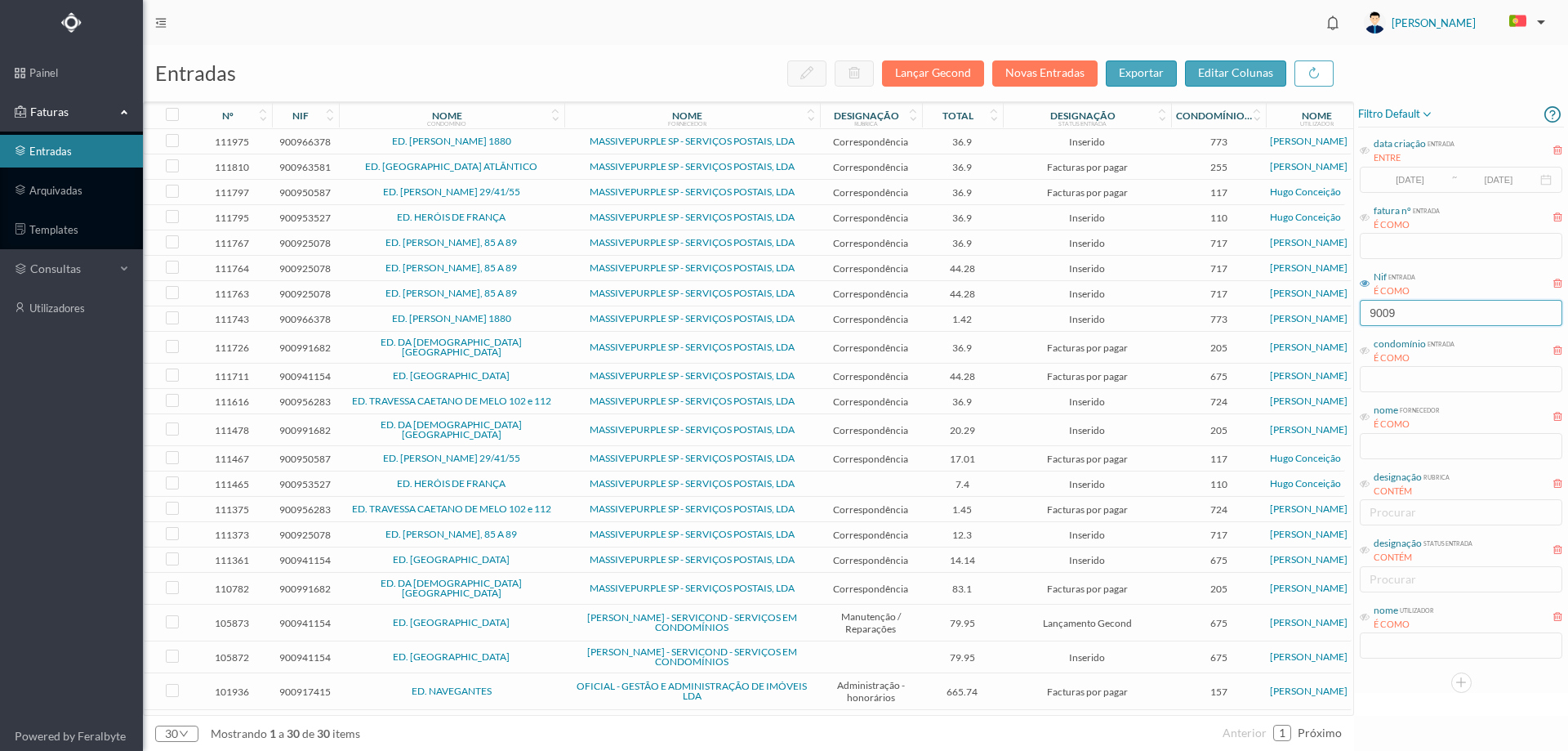
type input "9009"
click at [994, 293] on span "44.28" at bounding box center [963, 293] width 74 height 12
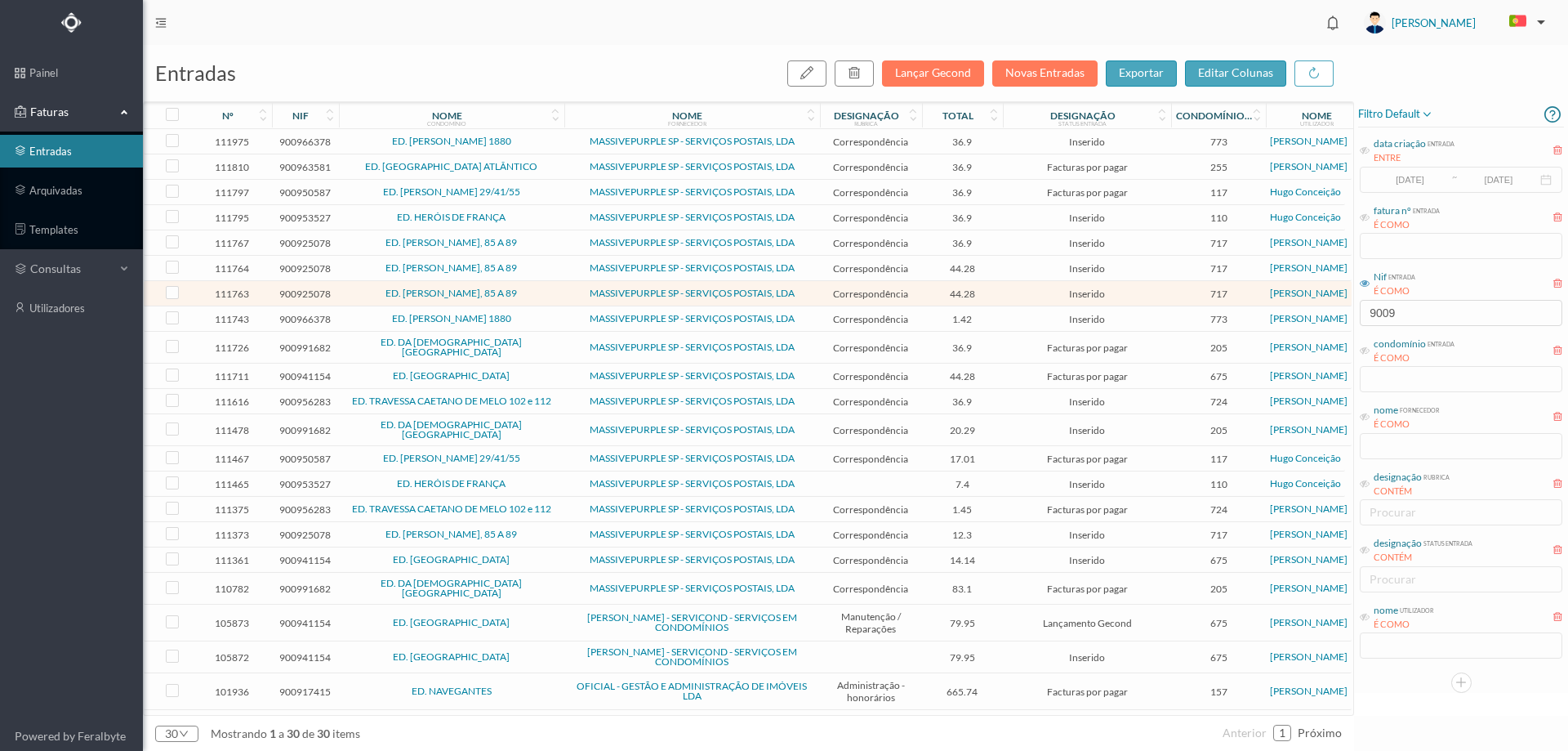
click at [994, 293] on span "44.28" at bounding box center [963, 293] width 74 height 12
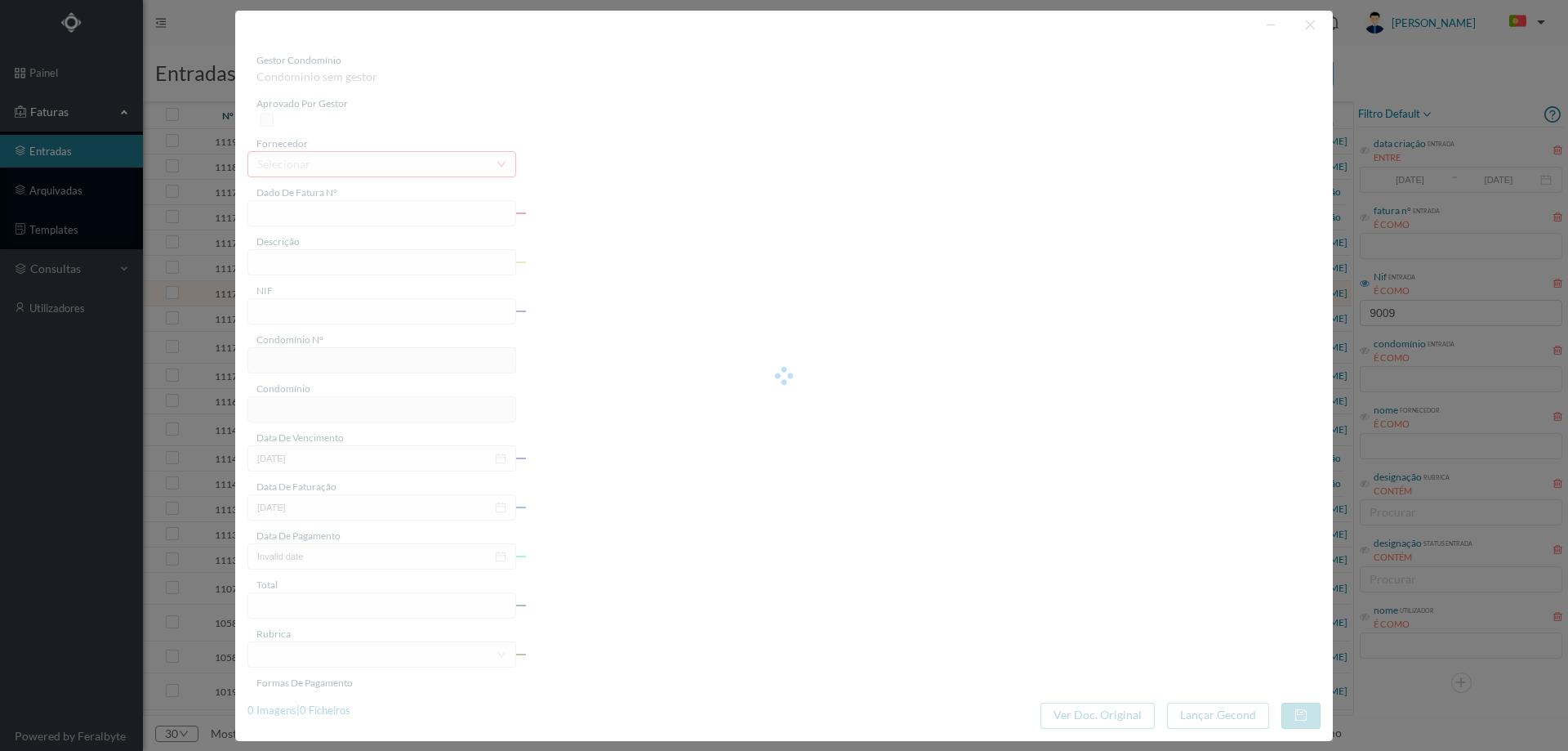
type input "4 45/34308"
type input "ANUIDADE"
type input "900925078"
type input "0007-08-03"
type input "[DATE]"
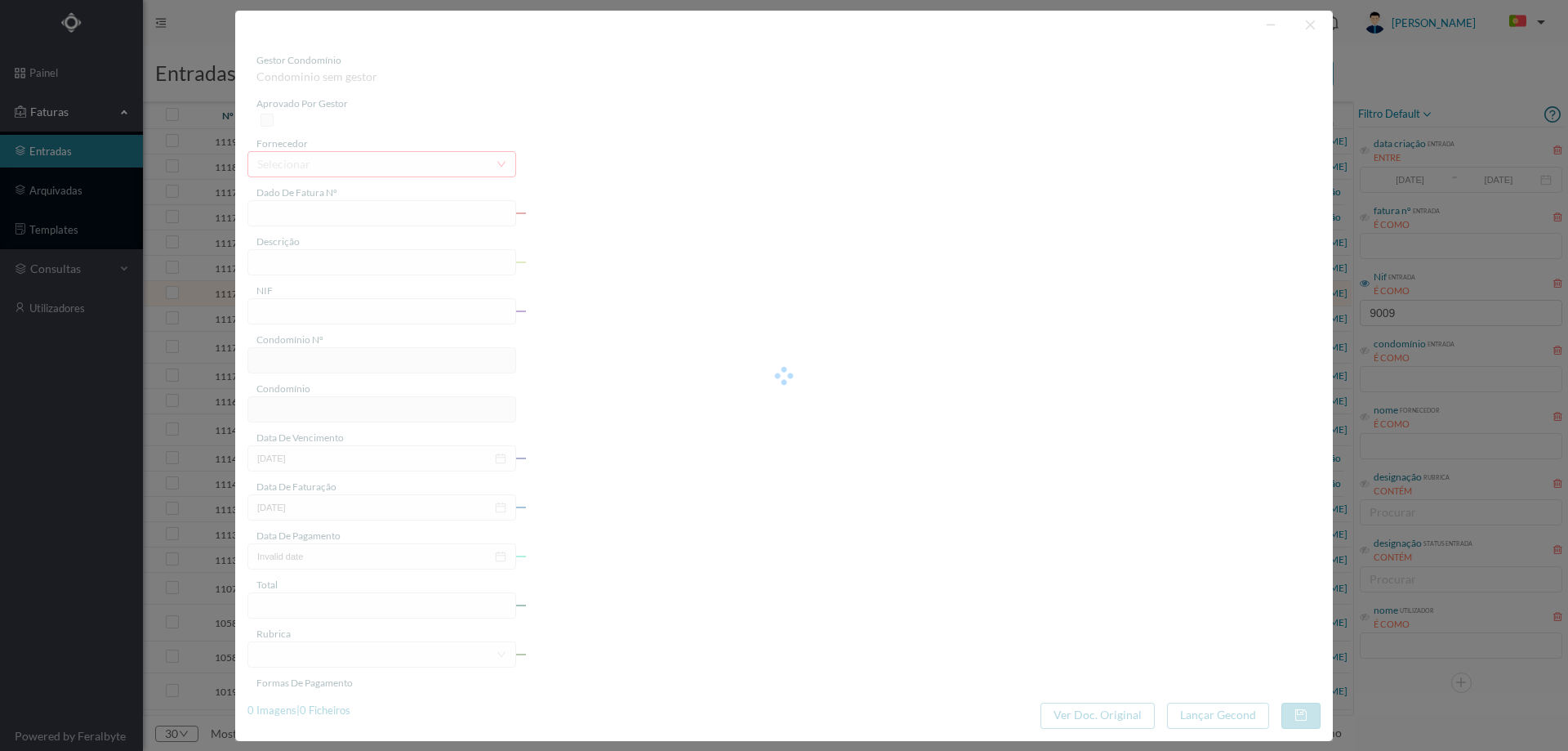
type input "[DATE]"
type input "44.28"
type input "717"
type input "ED. [PERSON_NAME], 85 A 89"
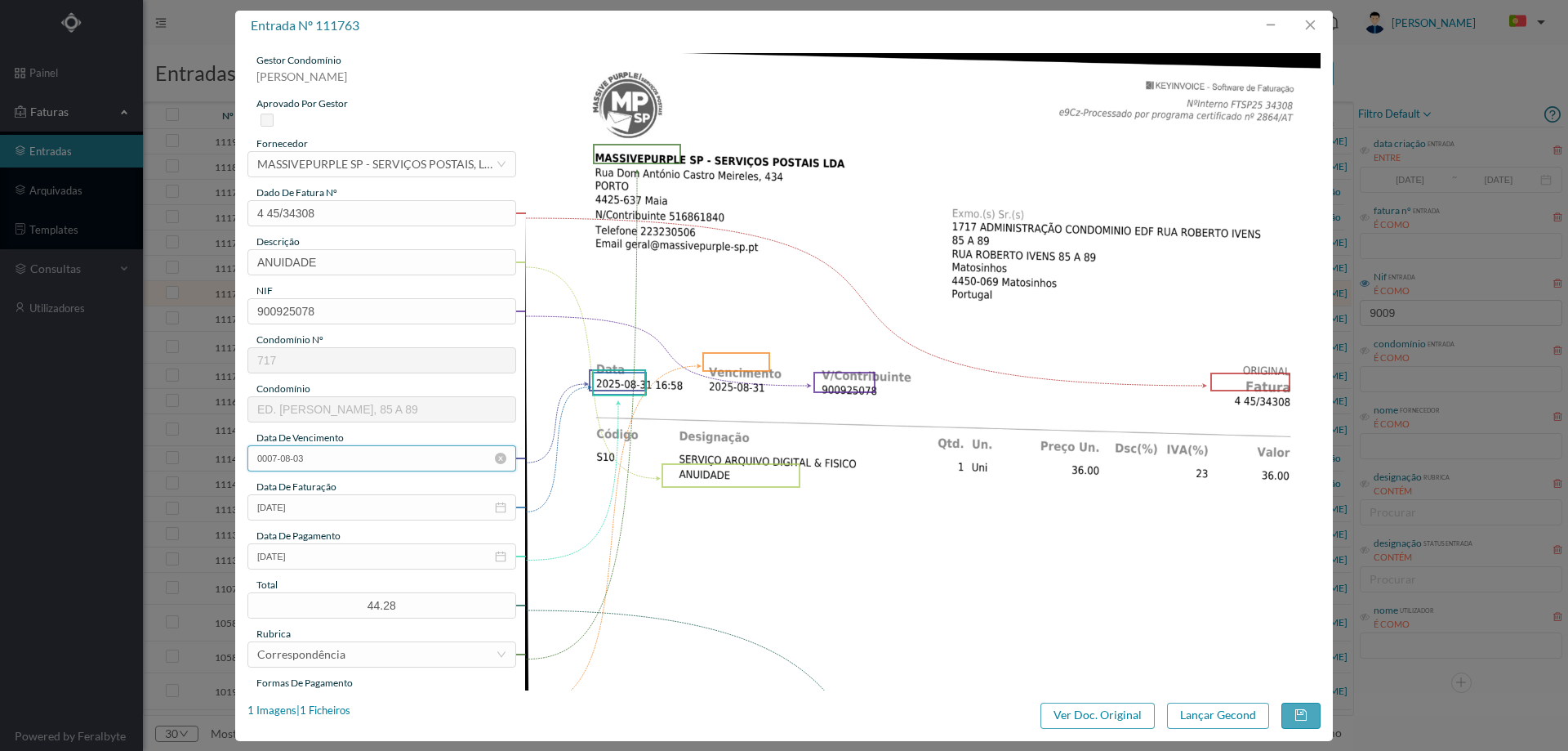
click at [350, 458] on input "0007-08-03" at bounding box center [382, 458] width 269 height 26
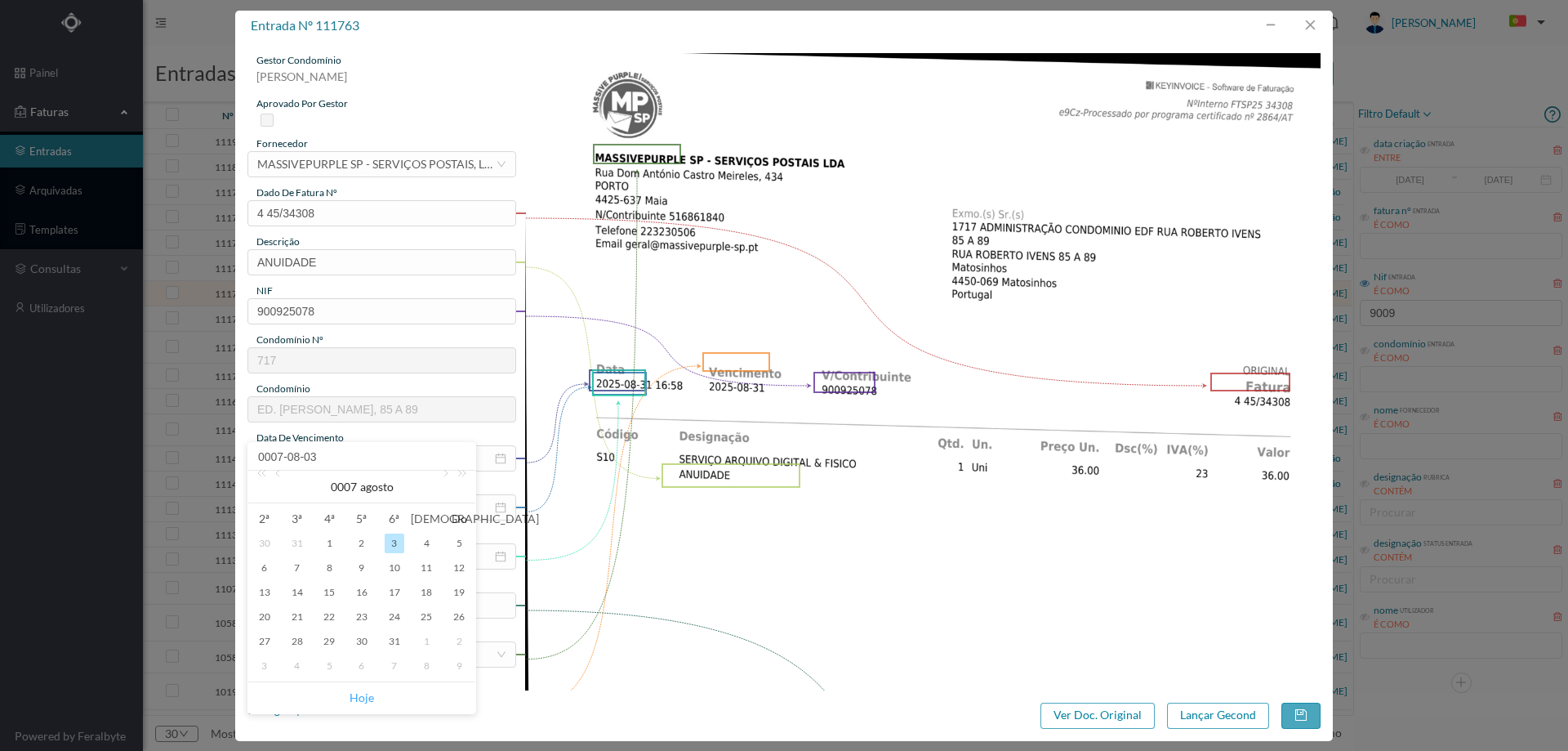
click at [358, 701] on link "Hoje" at bounding box center [362, 697] width 25 height 31
type input "[DATE]"
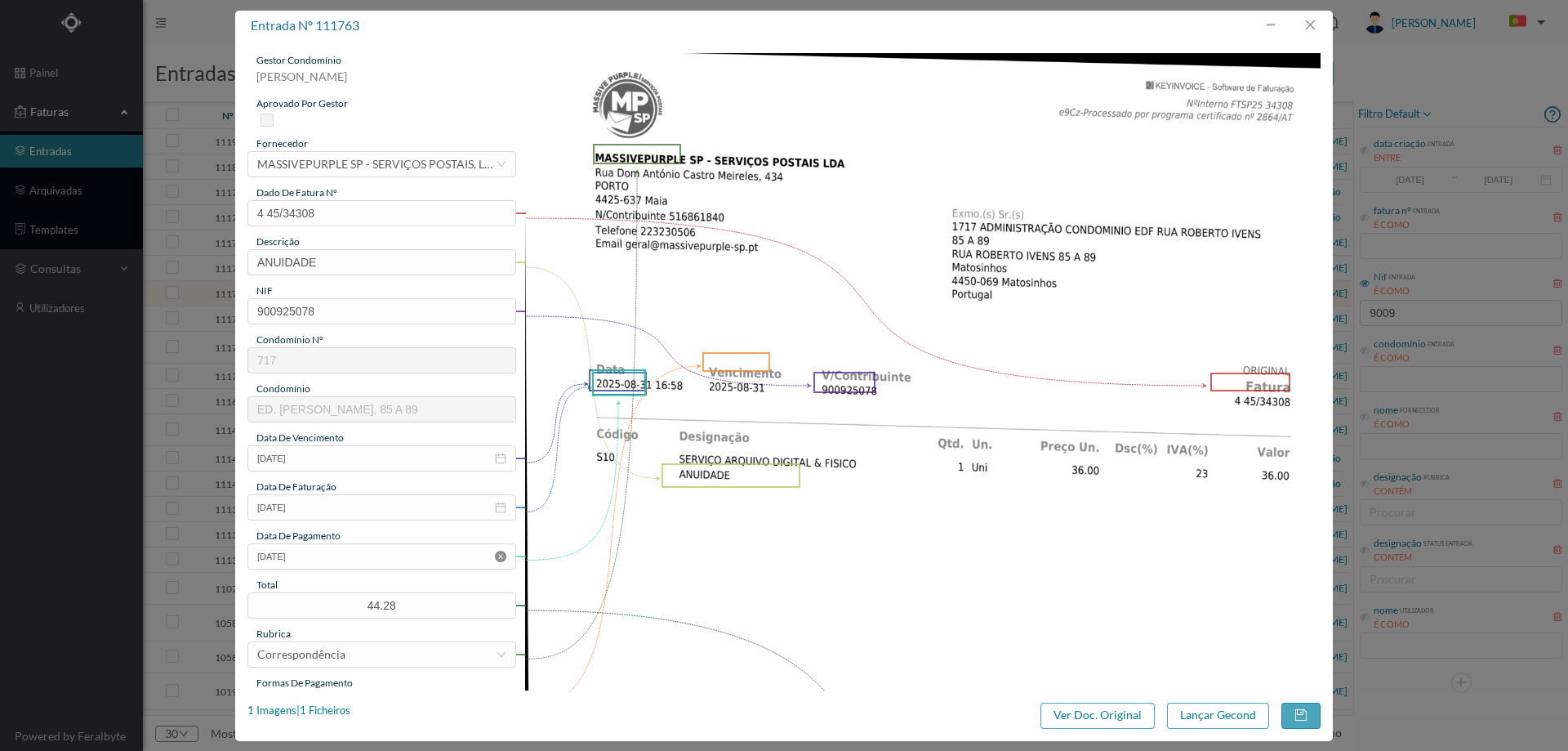
click at [498, 553] on icon "icon: close-circle" at bounding box center [500, 556] width 12 height 12
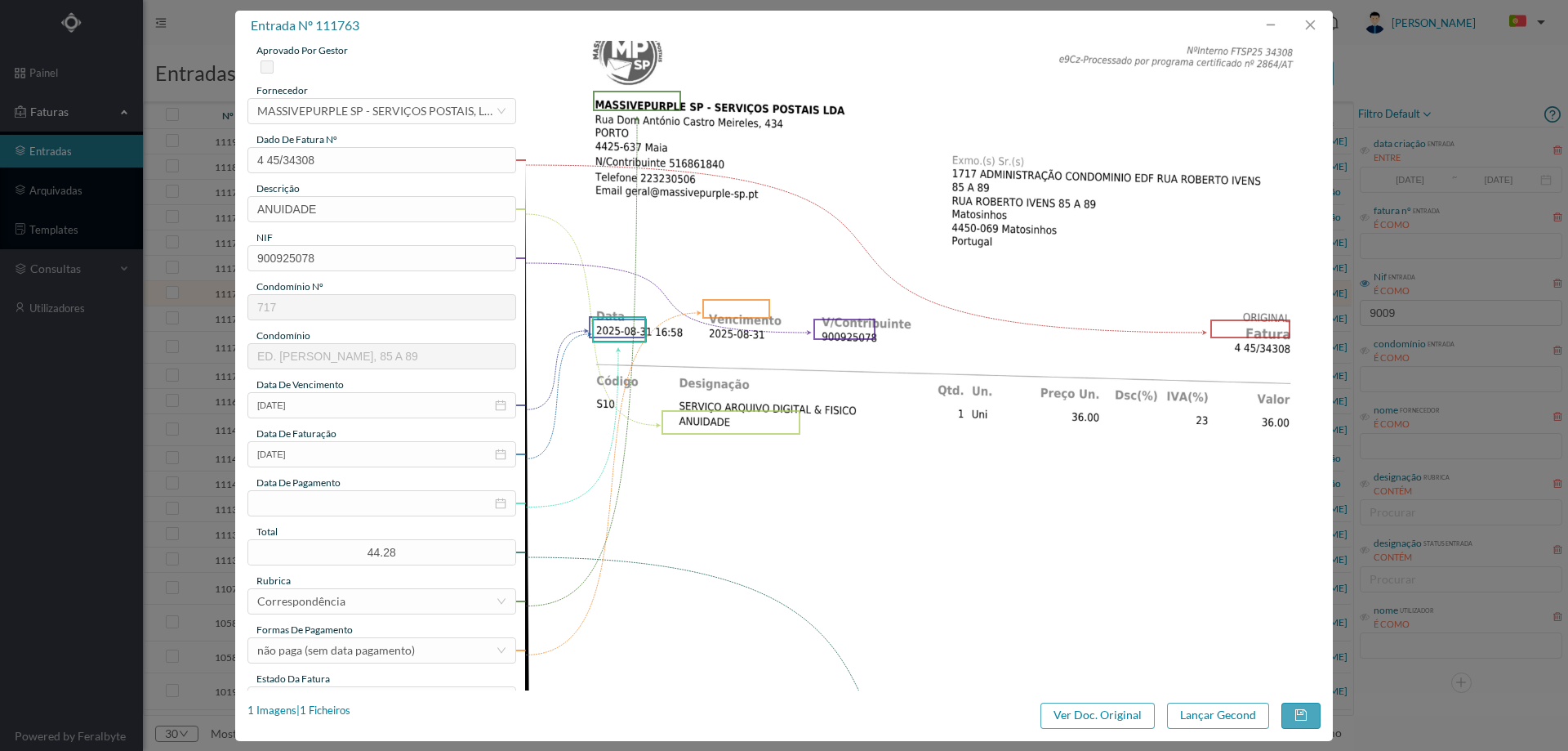
scroll to position [82, 0]
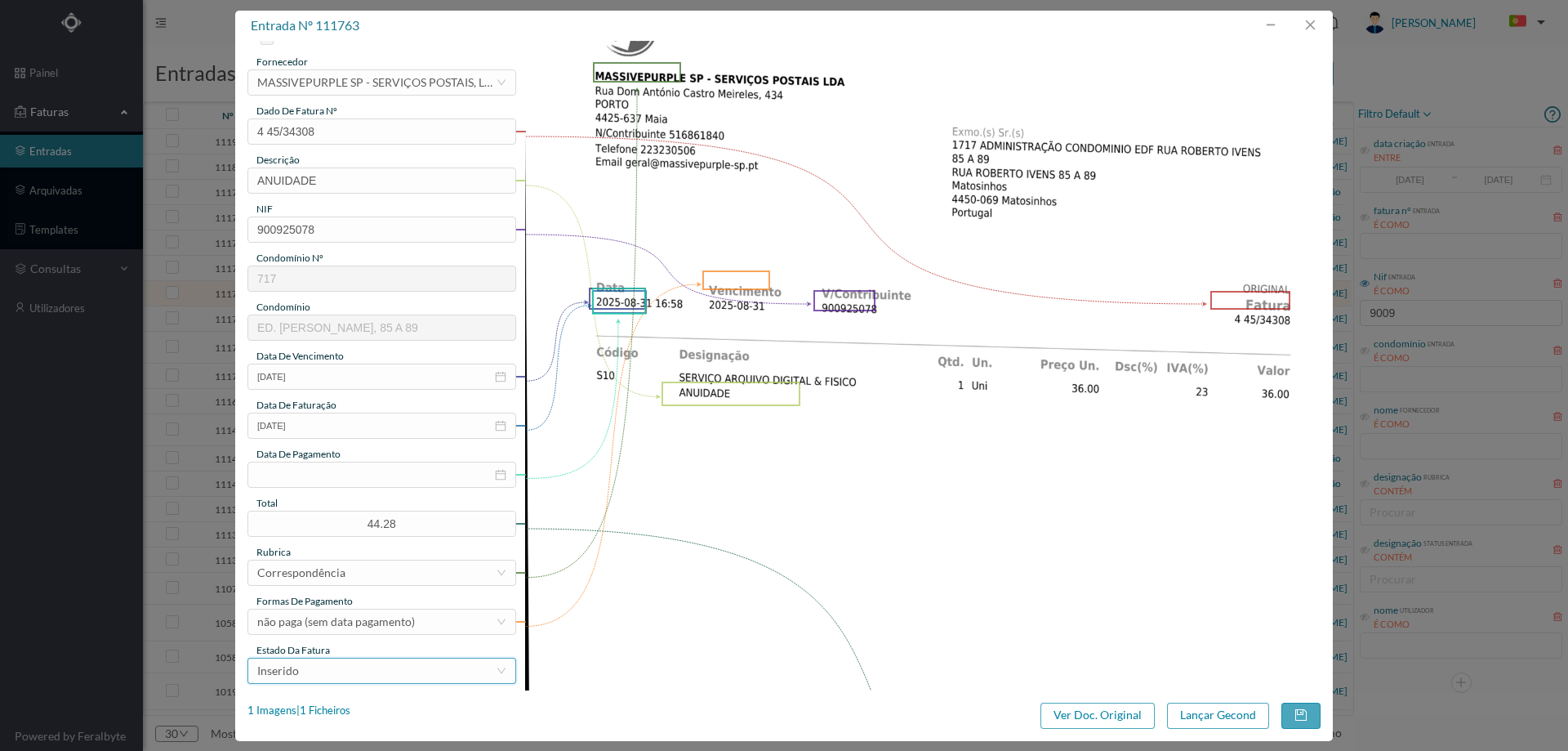
click at [352, 670] on div "Inserido" at bounding box center [376, 670] width 238 height 25
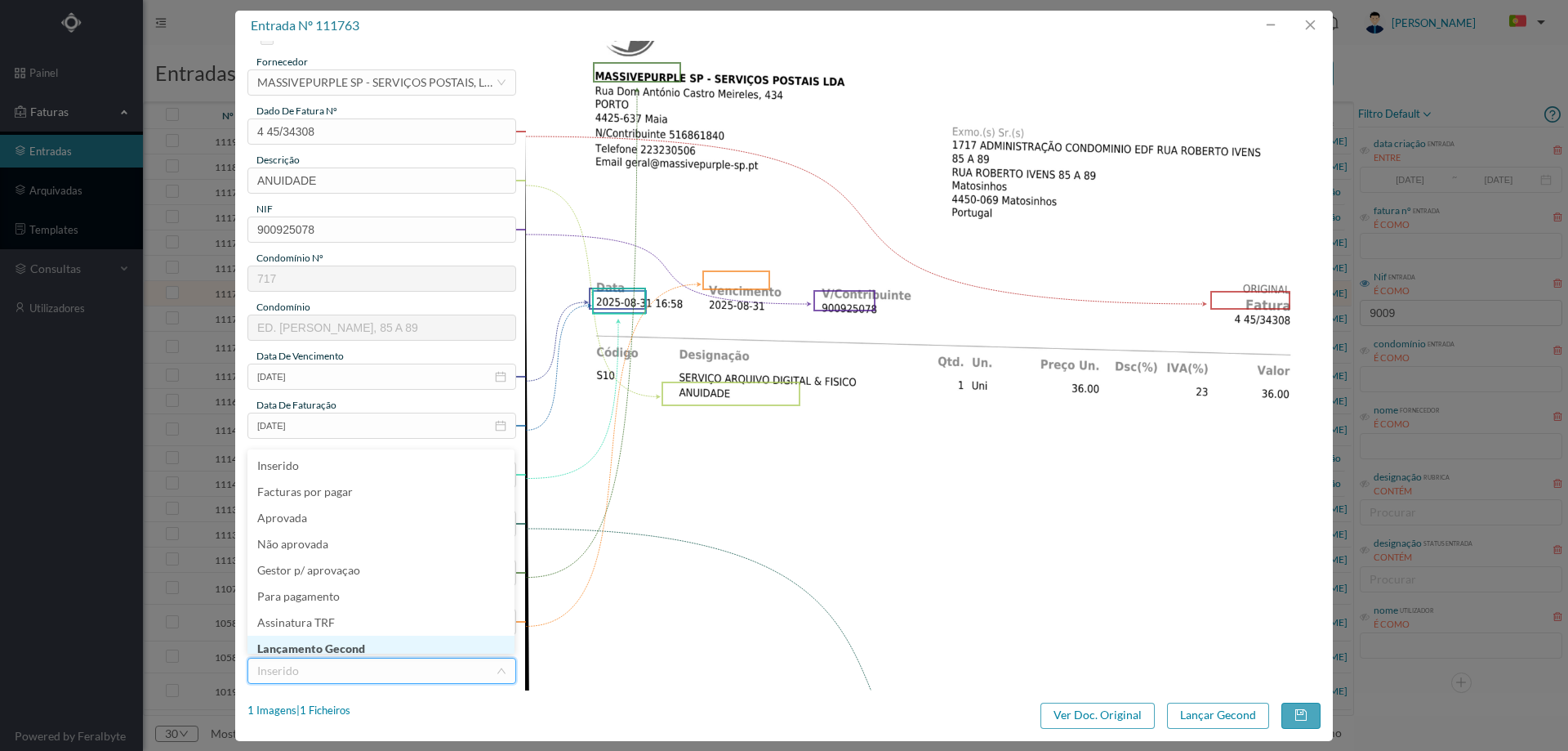
scroll to position [8, 0]
click at [353, 643] on li "Lançamento Gecond" at bounding box center [381, 640] width 267 height 26
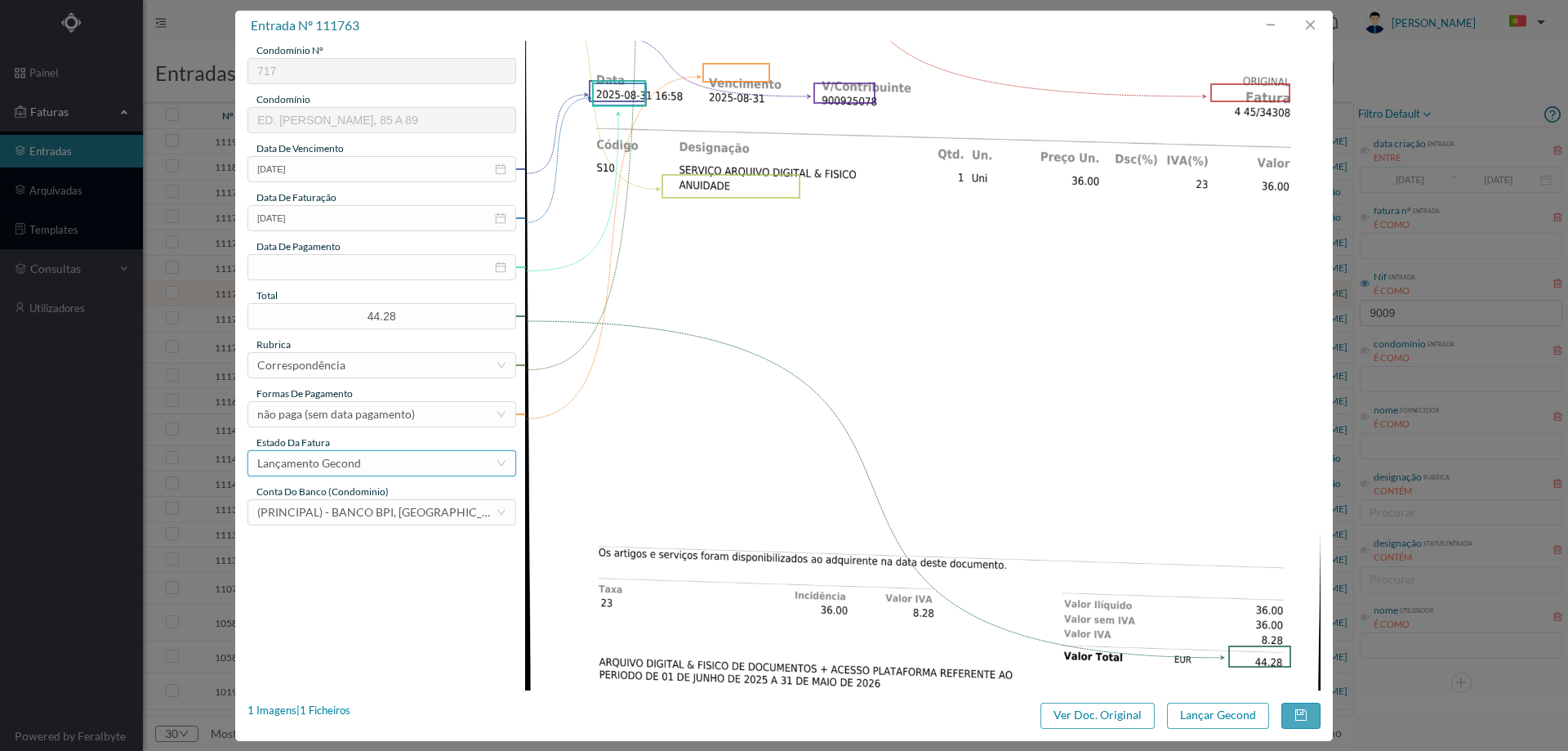
scroll to position [326, 0]
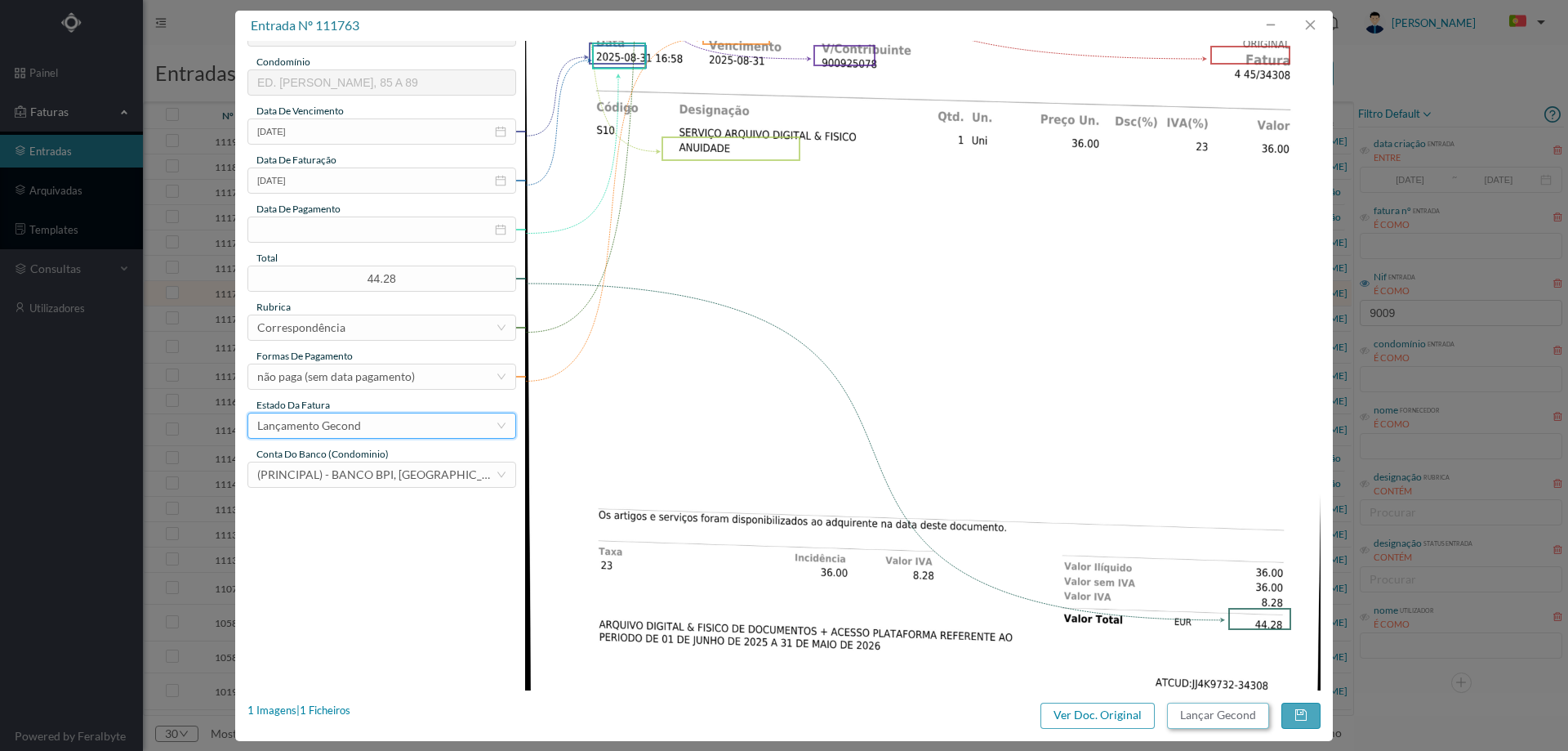
click at [1239, 719] on button "Lançar Gecond" at bounding box center [1218, 716] width 102 height 26
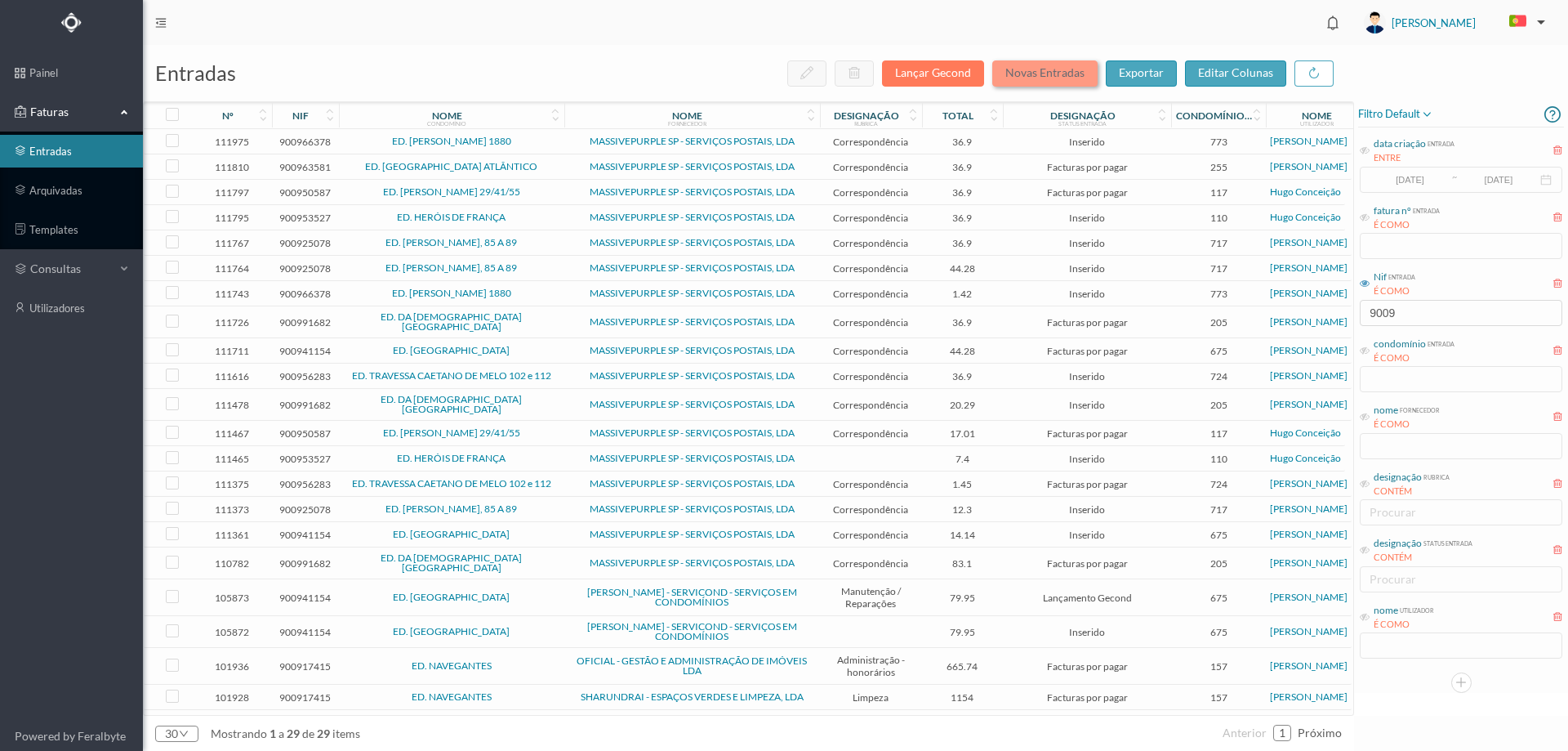
click at [1086, 73] on button "Novas Entradas" at bounding box center [1045, 73] width 105 height 26
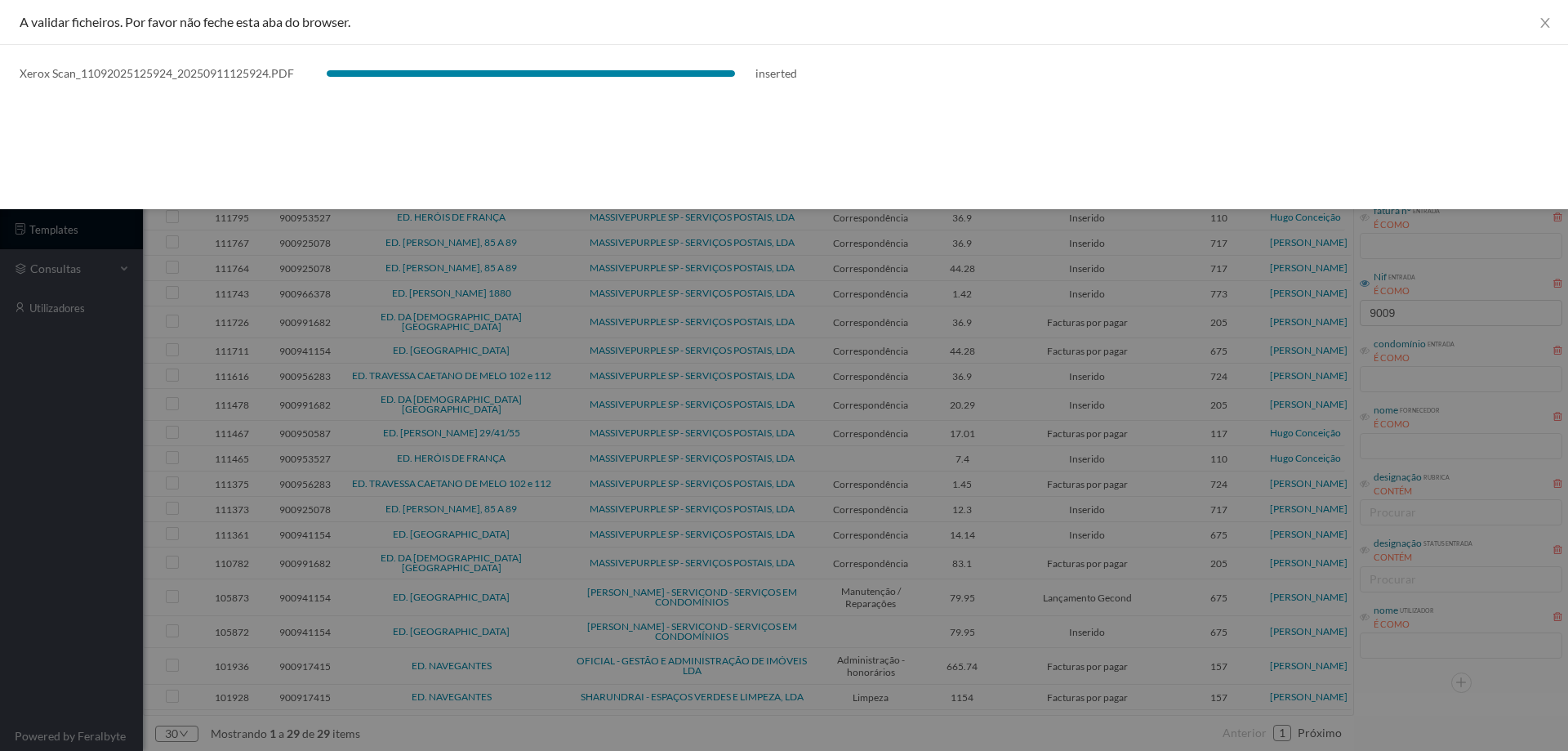
click at [1146, 520] on div at bounding box center [784, 376] width 1568 height 751
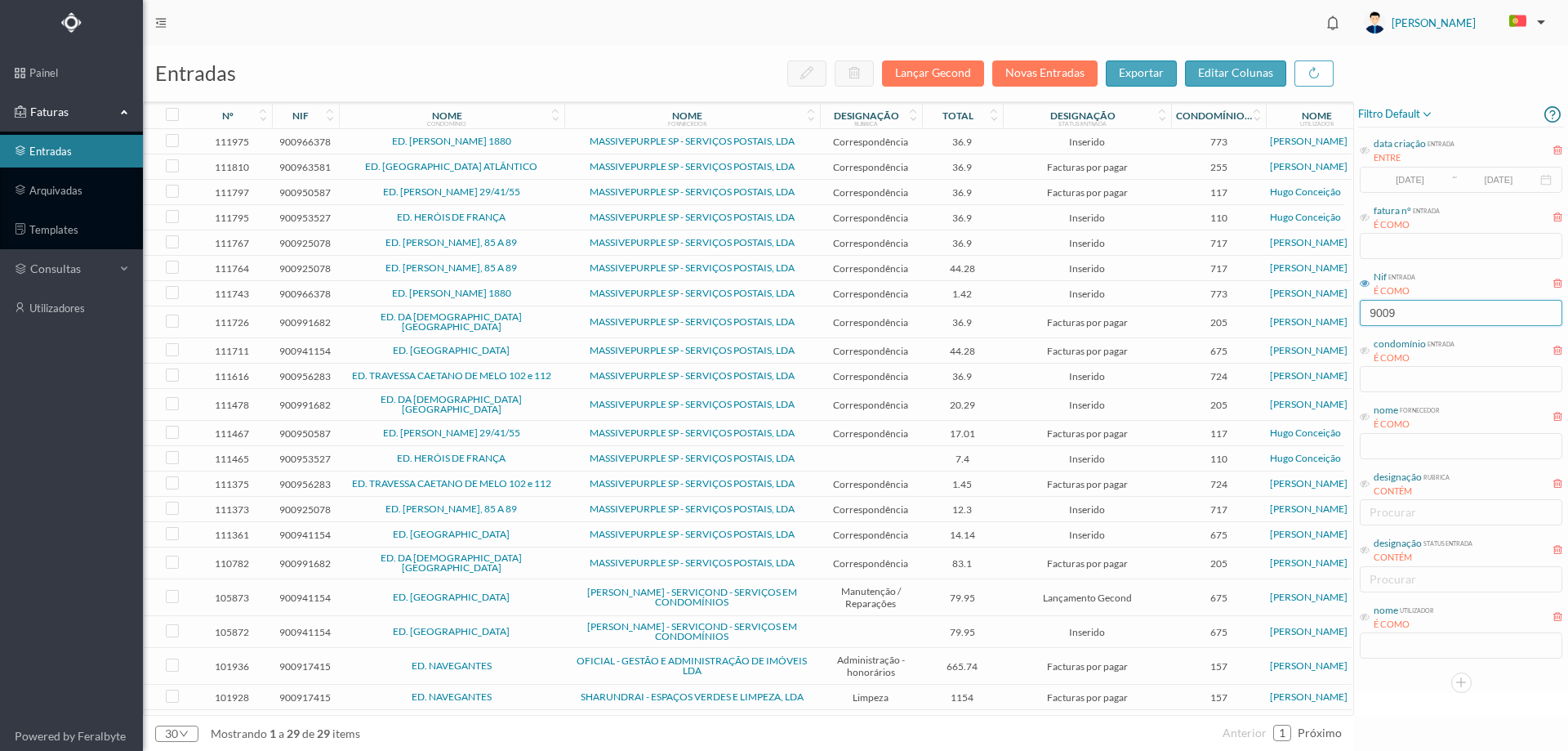
drag, startPoint x: 1423, startPoint y: 307, endPoint x: 1264, endPoint y: 316, distance: 159.3
click at [1264, 316] on div "entradas Lançar Gecond Novas Entradas exportar editar colunas nº nif nome condo…" at bounding box center [855, 397] width 1425 height 706
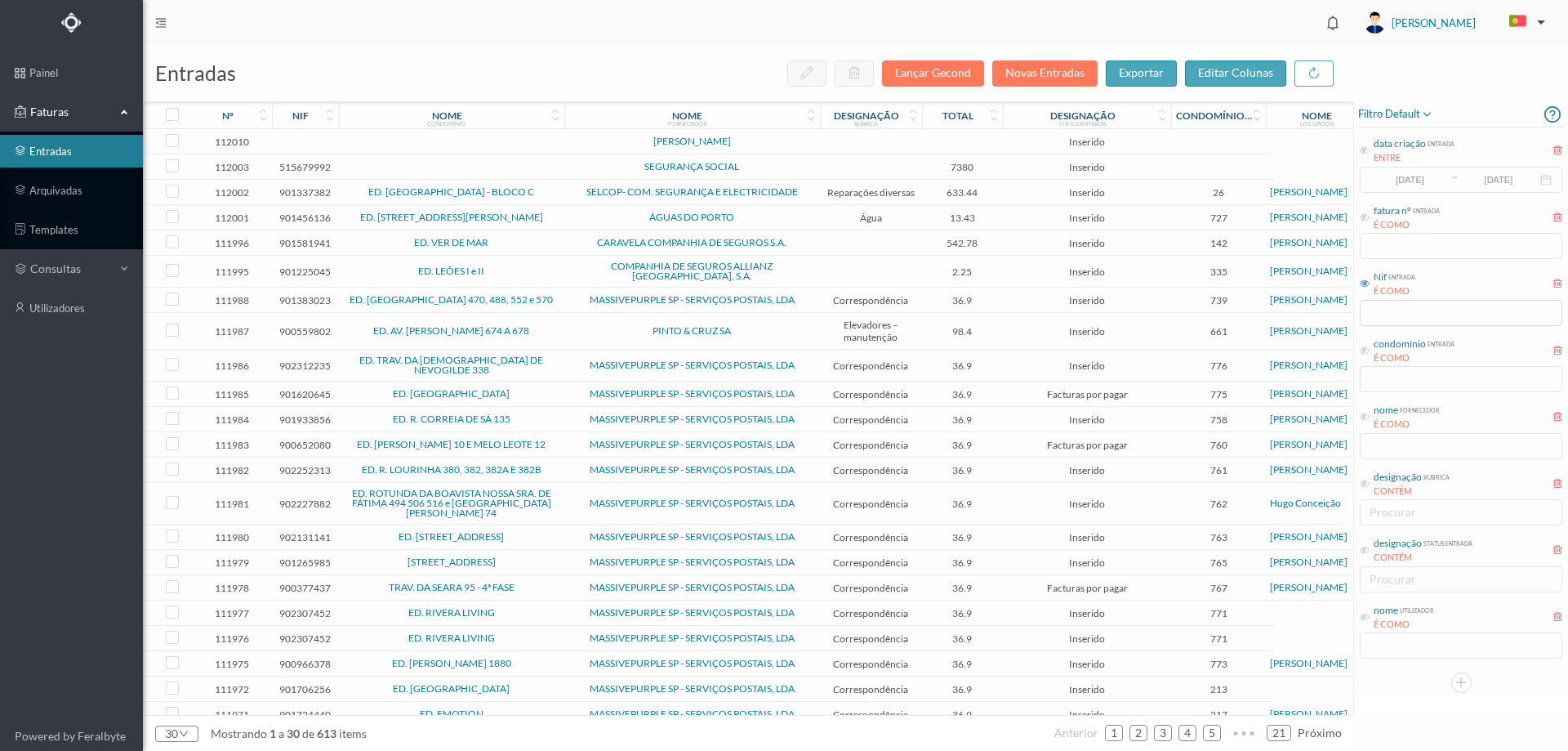
click at [536, 145] on td at bounding box center [452, 142] width 225 height 25
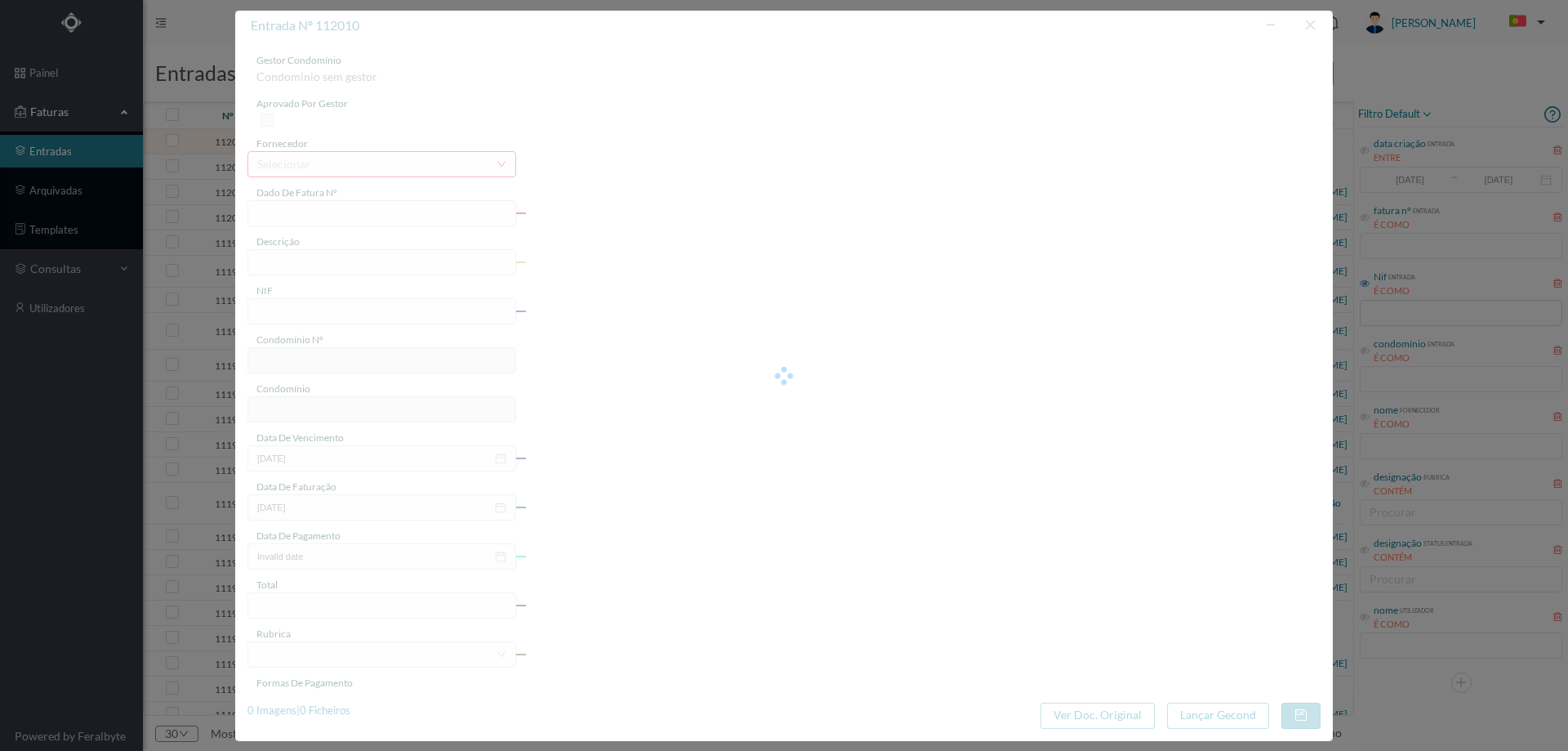
type input "0"
type input "Invalid date"
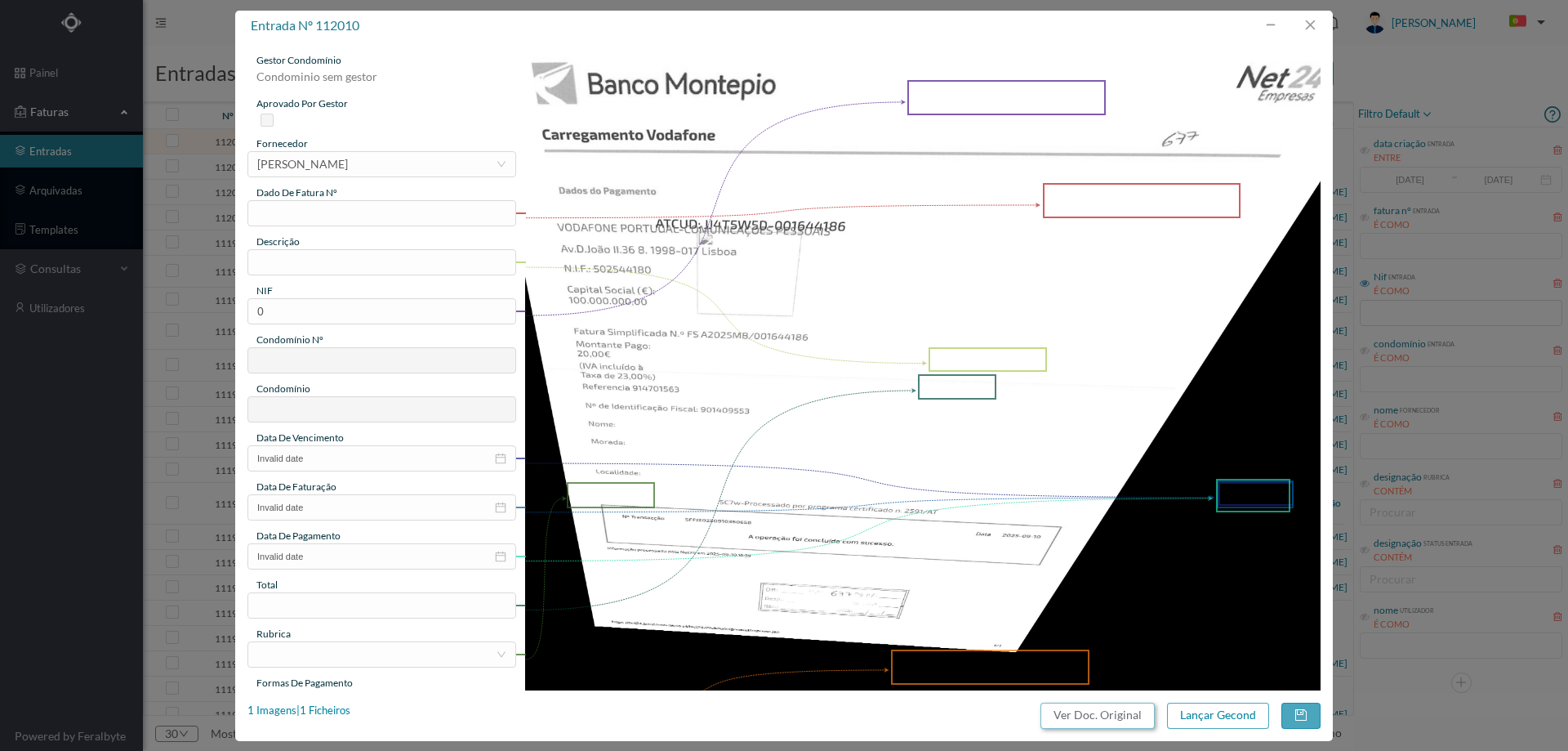
click at [1126, 722] on button "Ver Doc. Original" at bounding box center [1098, 716] width 115 height 26
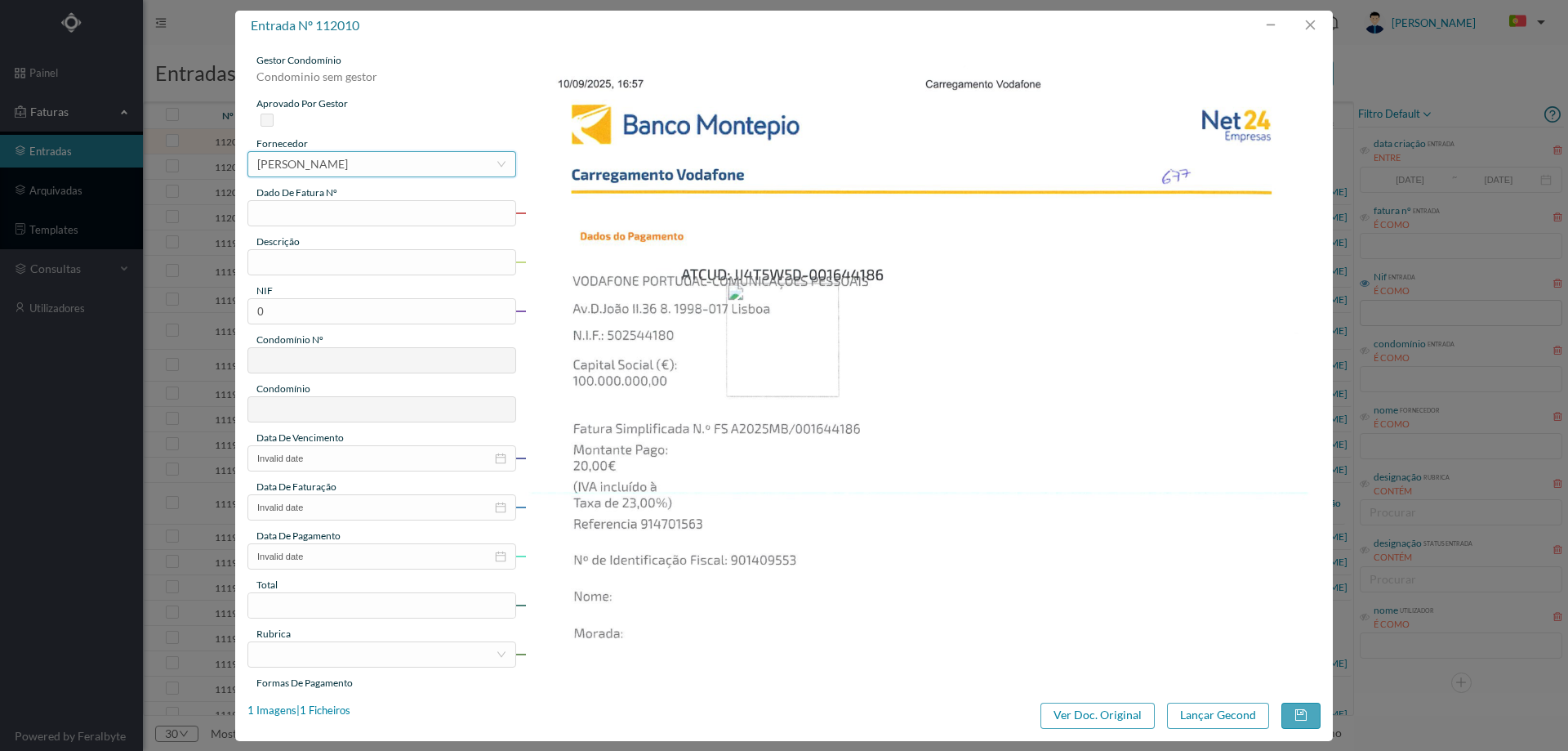
click at [348, 162] on div "[PERSON_NAME]" at bounding box center [303, 164] width 91 height 25
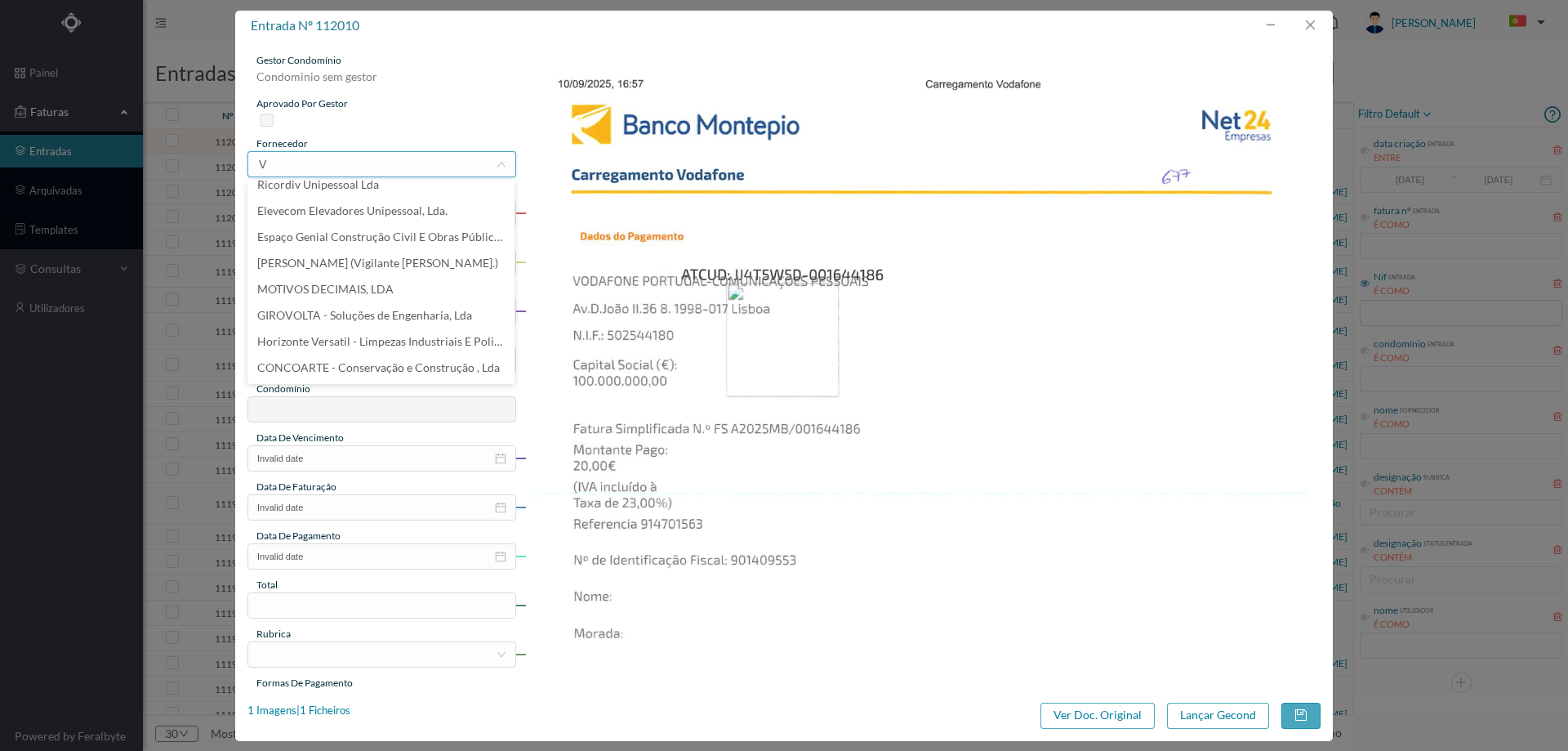
scroll to position [4, 0]
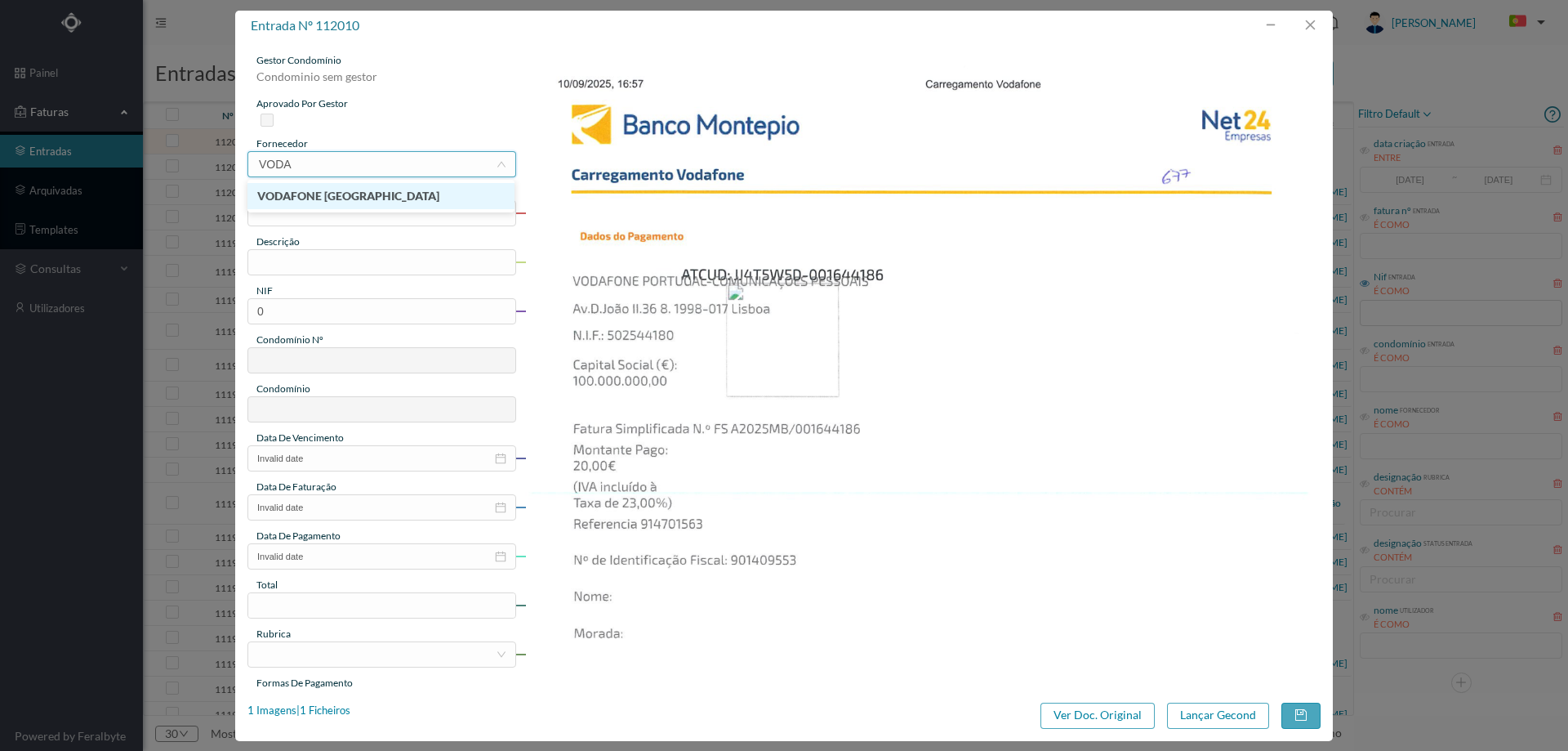
type input "VODAF"
click at [344, 213] on input "text" at bounding box center [382, 213] width 269 height 26
type input "FSA 2025MB/001644186"
click at [294, 245] on span "descrição" at bounding box center [278, 241] width 44 height 12
click at [295, 265] on input "text" at bounding box center [382, 262] width 269 height 26
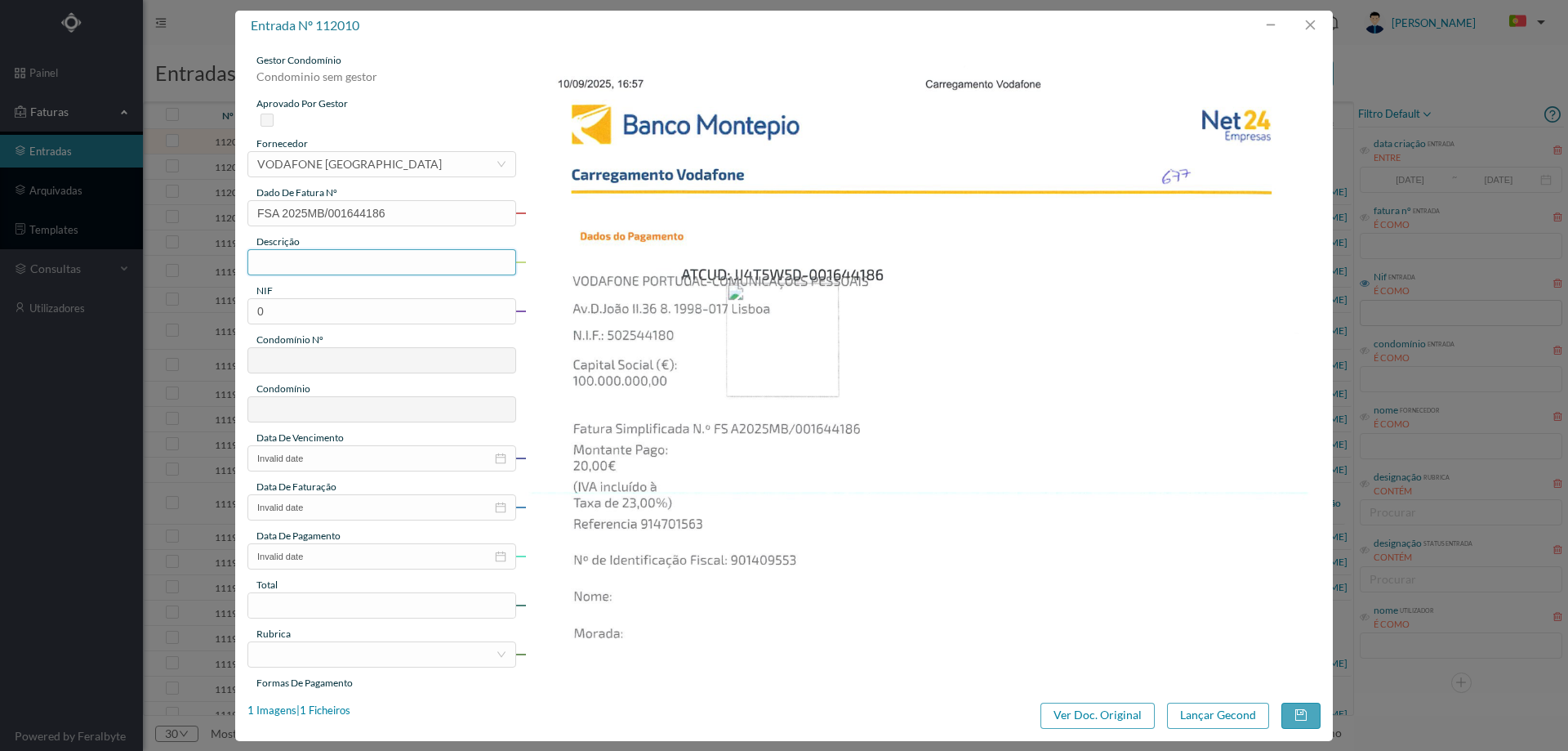
click at [421, 269] on input "text" at bounding box center [382, 262] width 269 height 26
paste input "Carregamento de telemóvel"
type input "Carregamento de telemóvel"
click at [845, 370] on img at bounding box center [924, 616] width 796 height 1126
click at [335, 308] on input "0" at bounding box center [382, 311] width 269 height 26
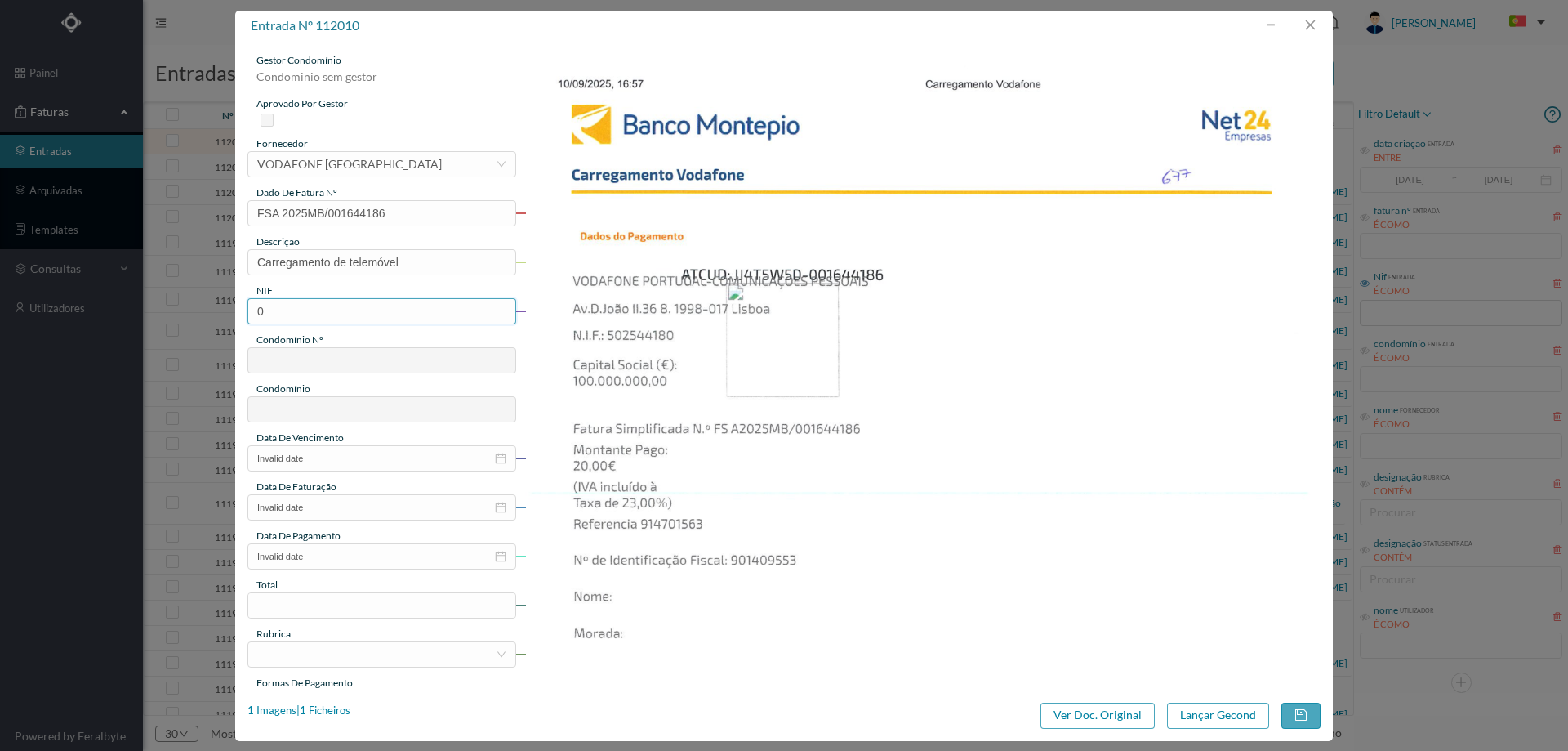
click at [336, 308] on input "0" at bounding box center [382, 311] width 269 height 26
paste input "901409553"
click at [265, 311] on input "901409553" at bounding box center [382, 311] width 269 height 26
type input "901409553"
type input "677"
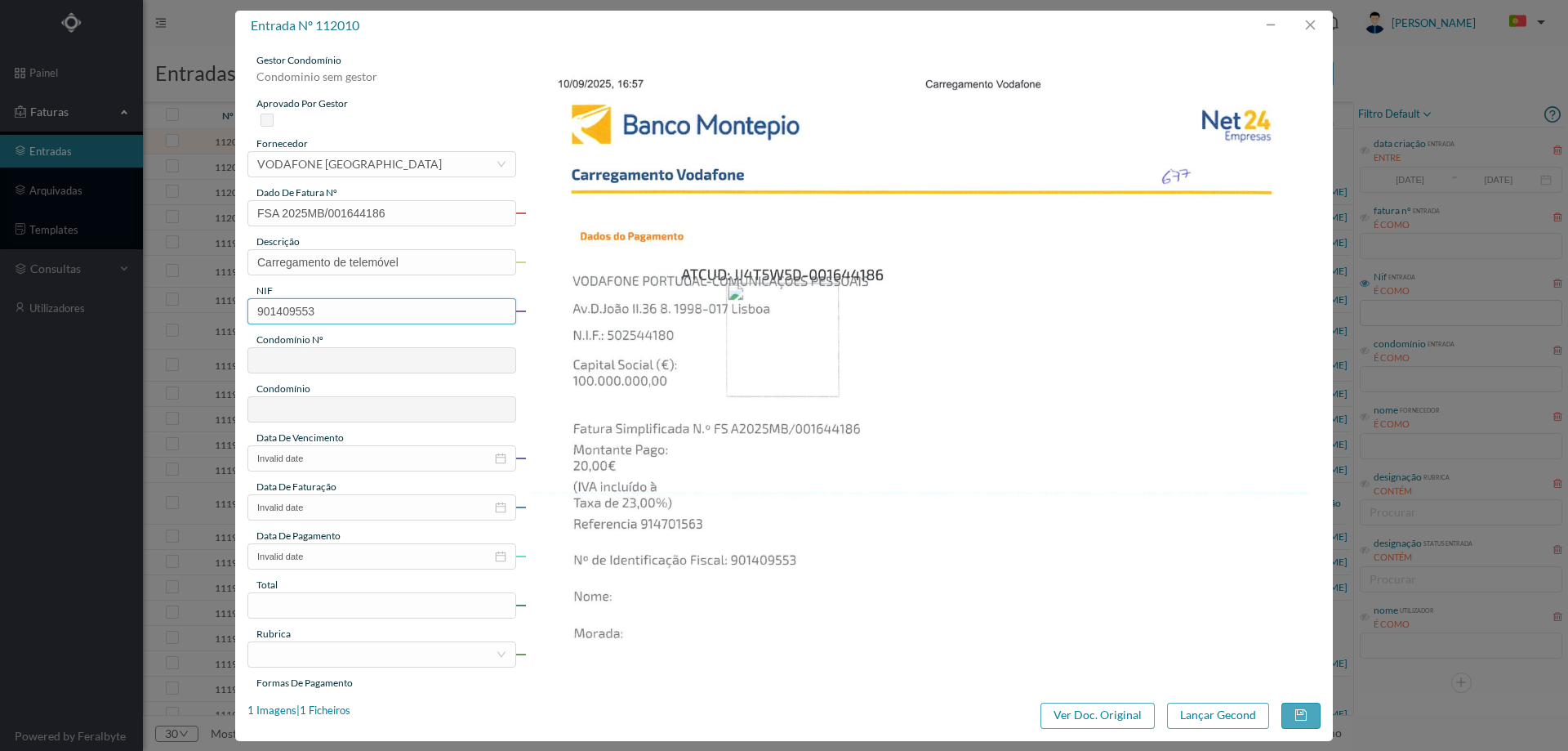
type input "ED. ATRIUM PIRÂMIDES"
type input "901409553"
click at [356, 455] on input "Invalid date" at bounding box center [382, 458] width 269 height 26
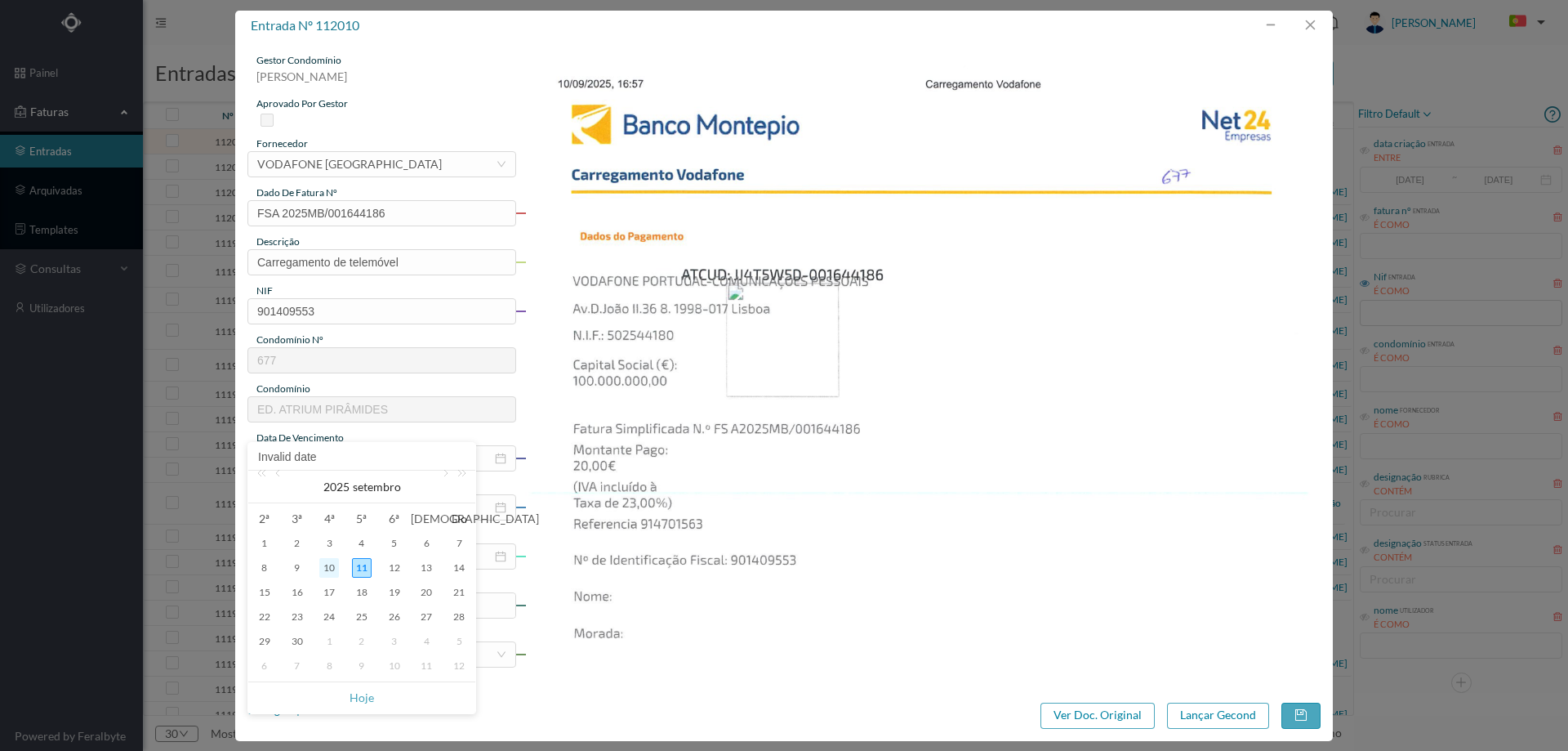
click at [331, 567] on div "10" at bounding box center [329, 568] width 20 height 20
type input "[DATE]"
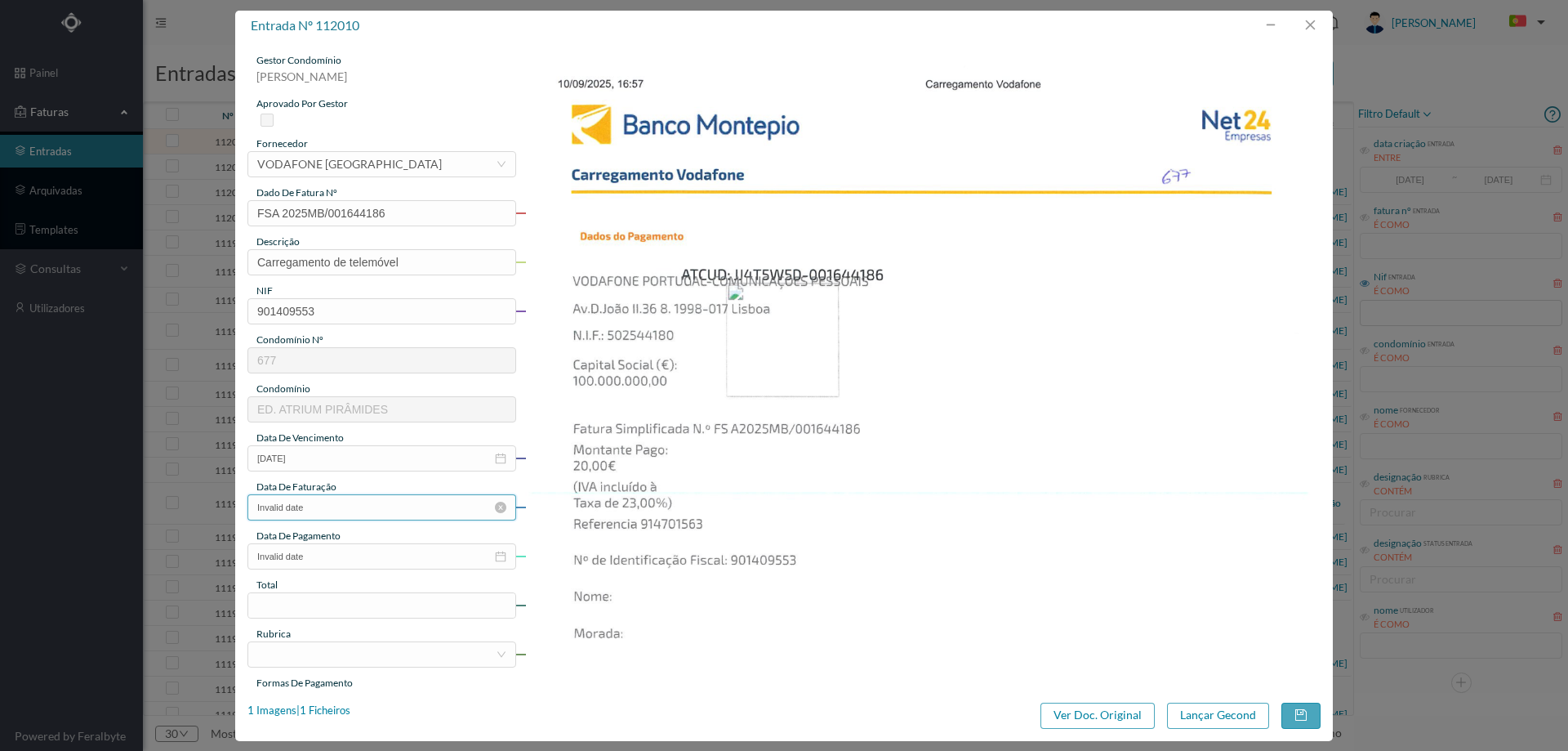
click at [340, 507] on input "Invalid date" at bounding box center [382, 507] width 269 height 26
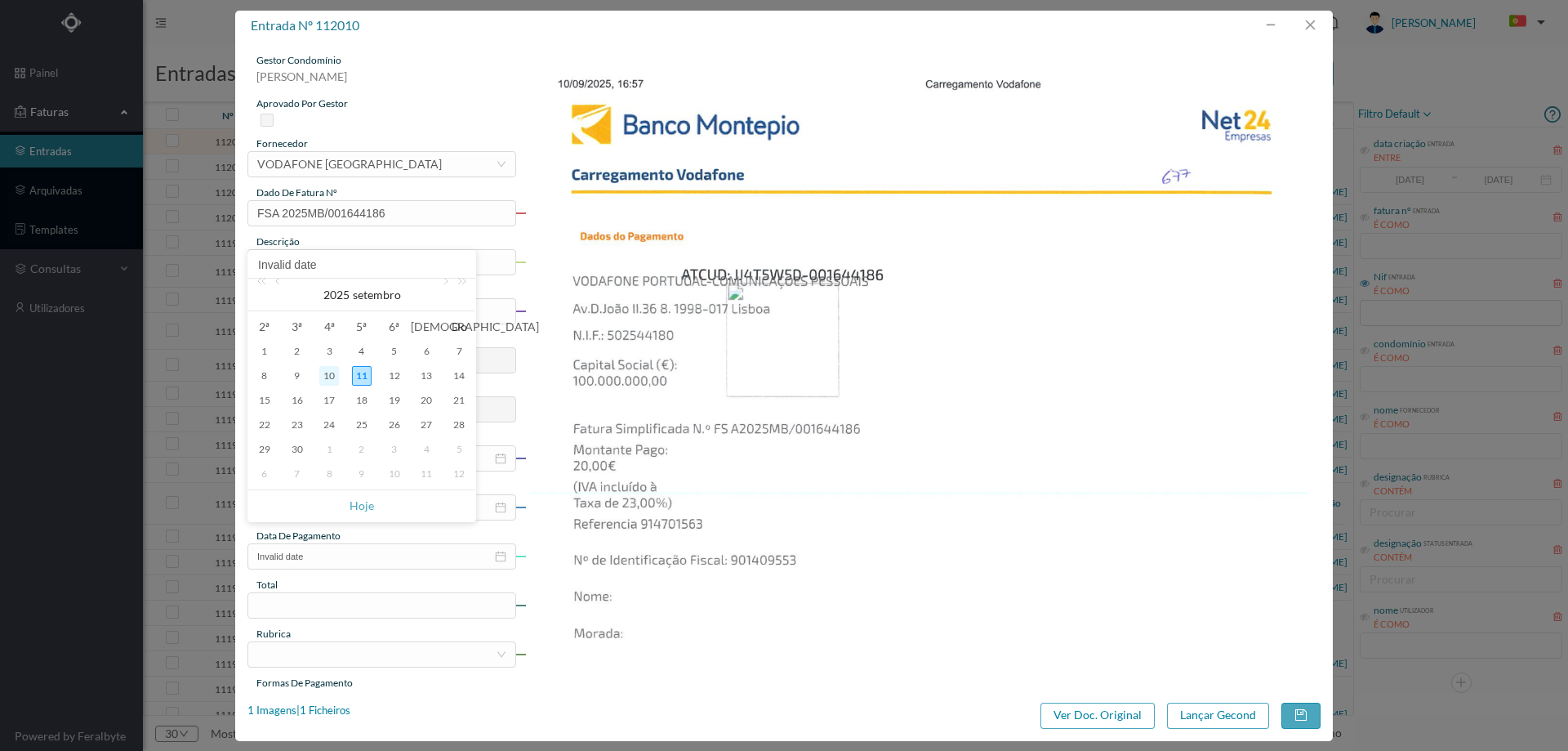
click at [333, 376] on div "10" at bounding box center [329, 376] width 20 height 20
type input "[DATE]"
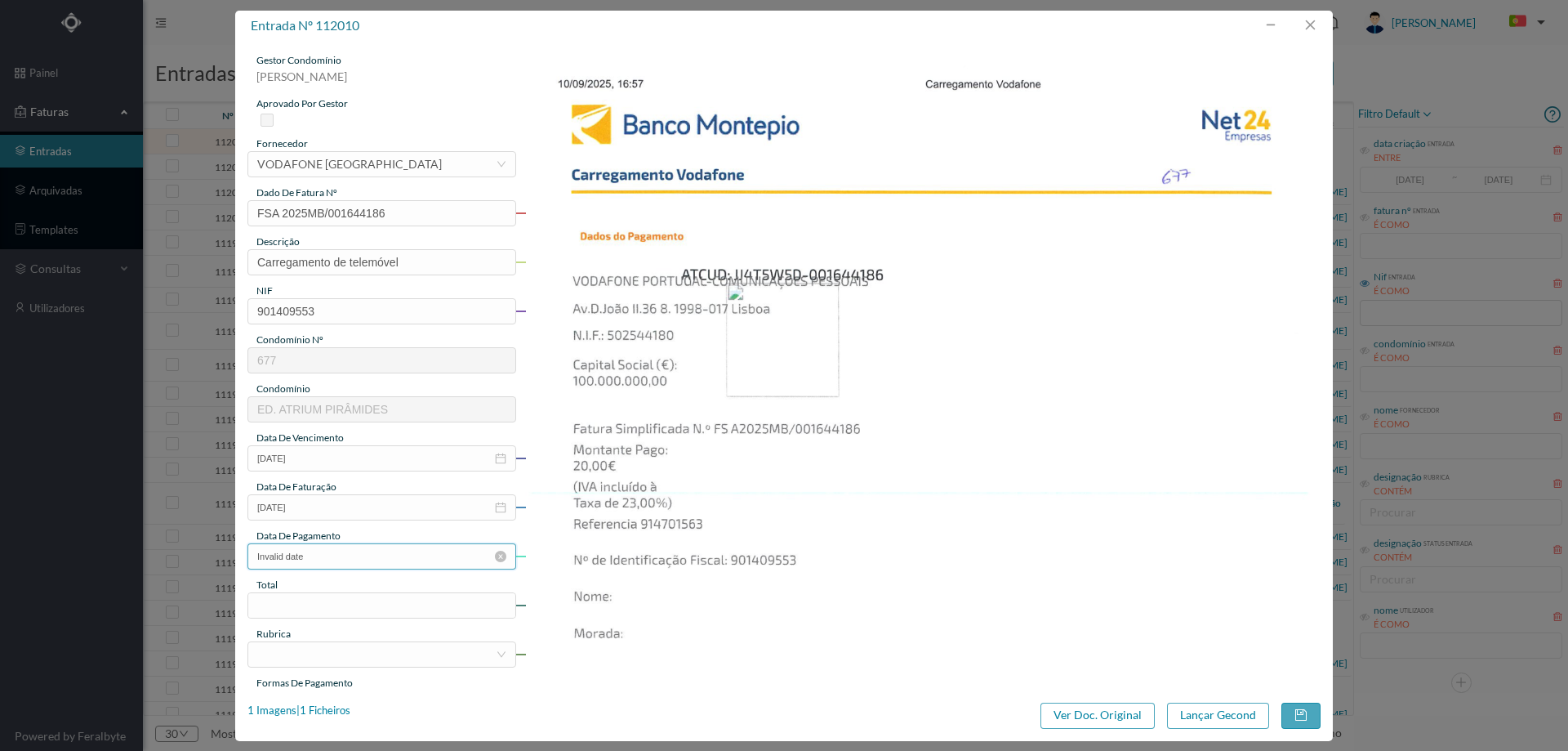
click at [335, 556] on input "Invalid date" at bounding box center [382, 556] width 269 height 26
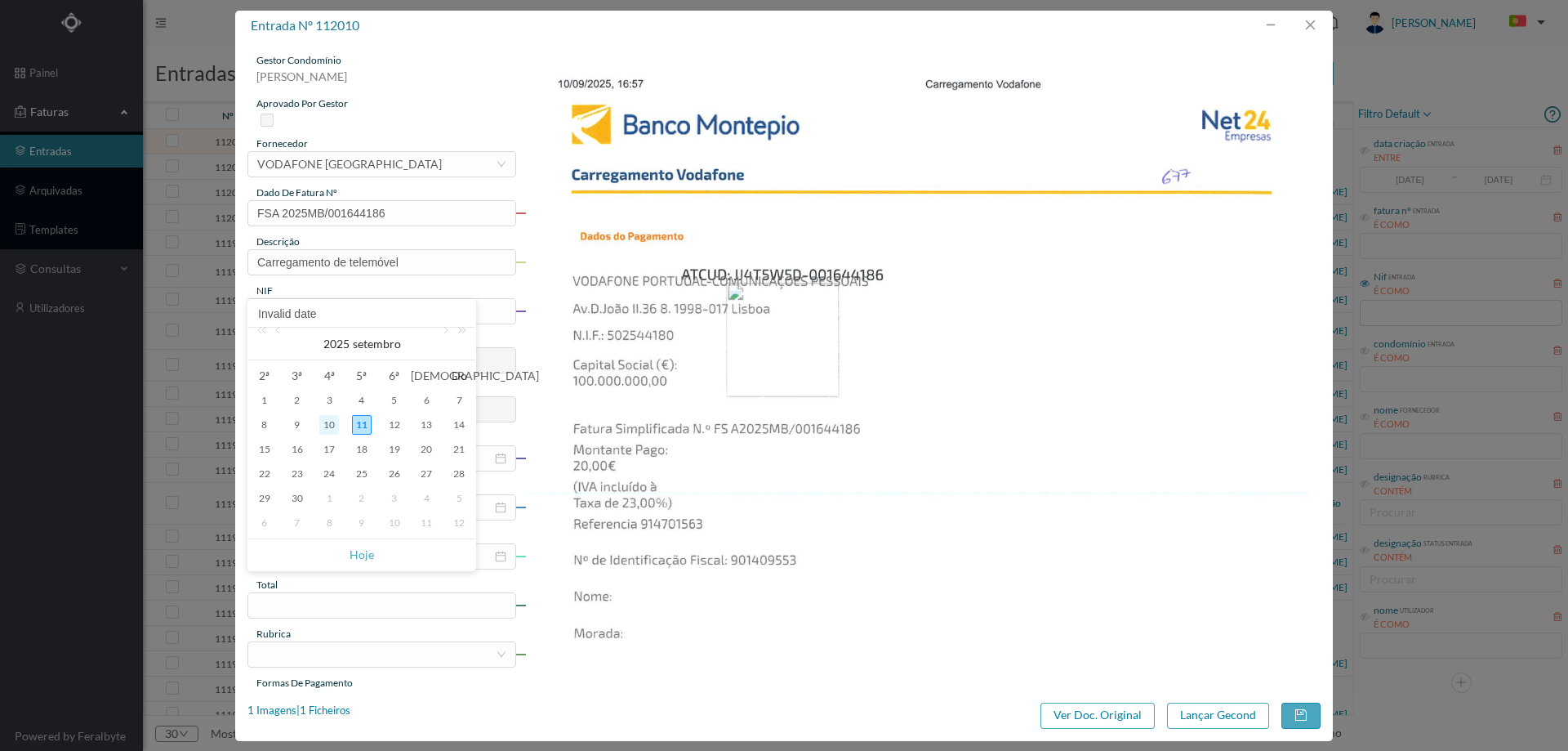
click at [323, 424] on div "10" at bounding box center [329, 425] width 20 height 20
type input "[DATE]"
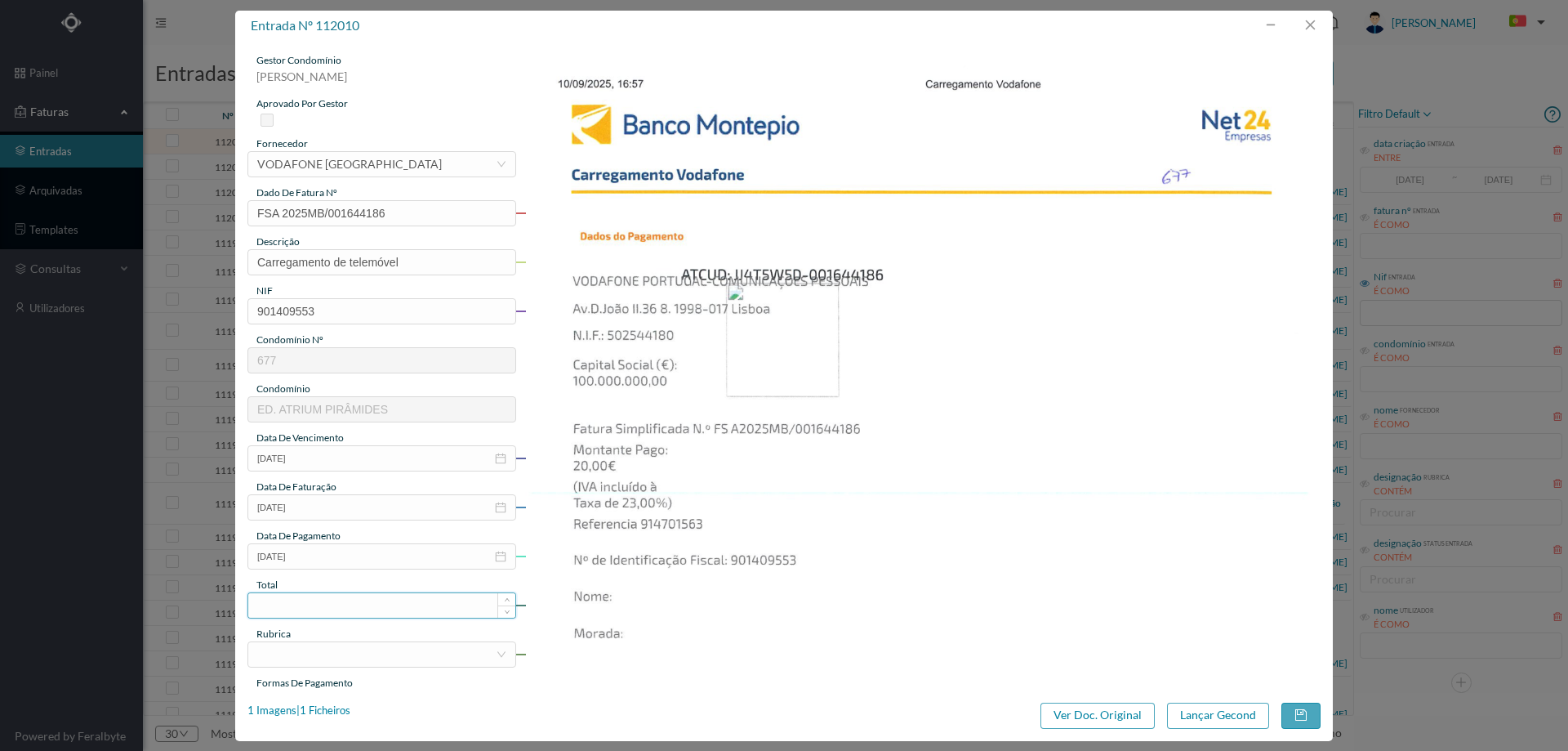
click at [319, 611] on input at bounding box center [382, 605] width 267 height 25
type input "20.00"
click at [313, 650] on div at bounding box center [376, 654] width 238 height 25
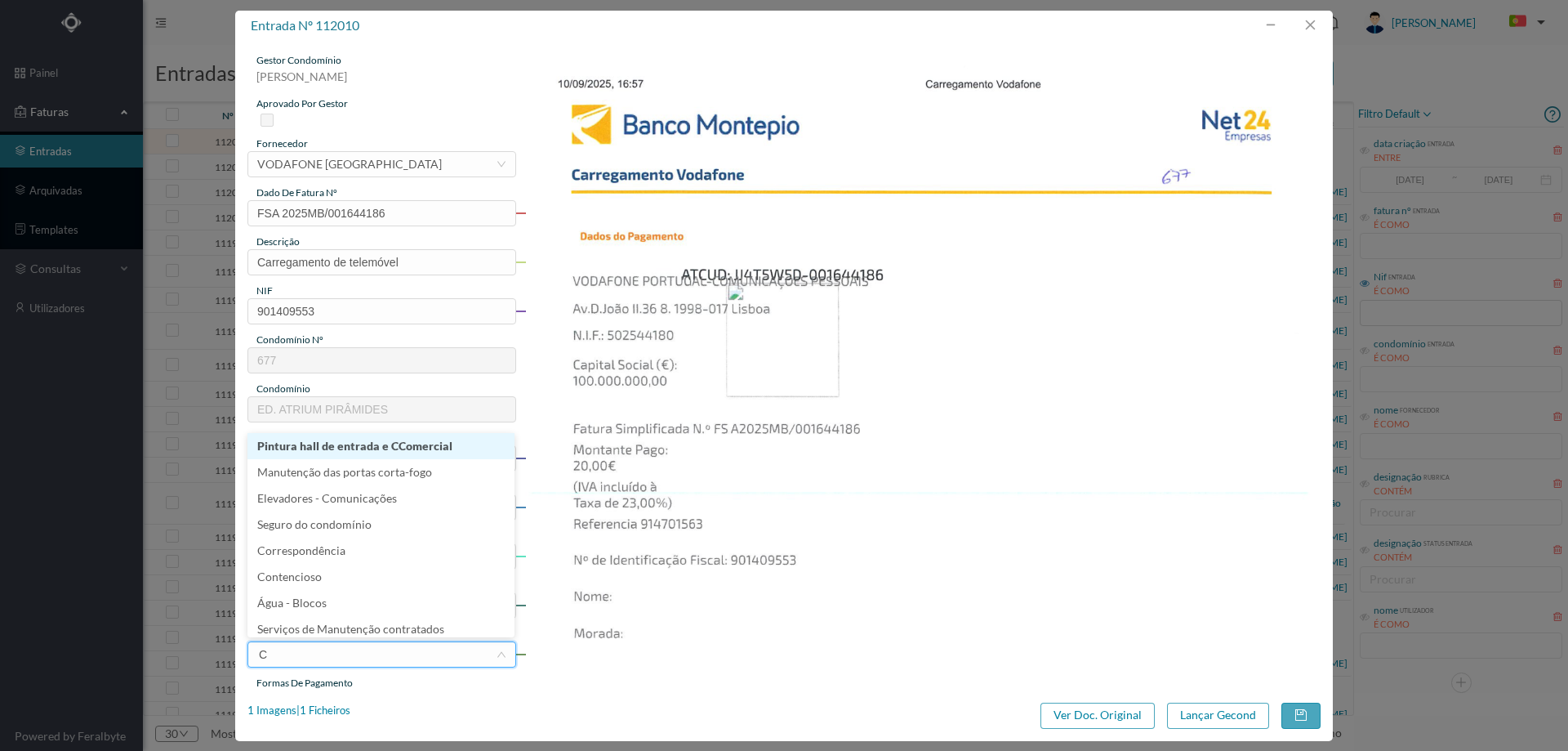
type input "CO"
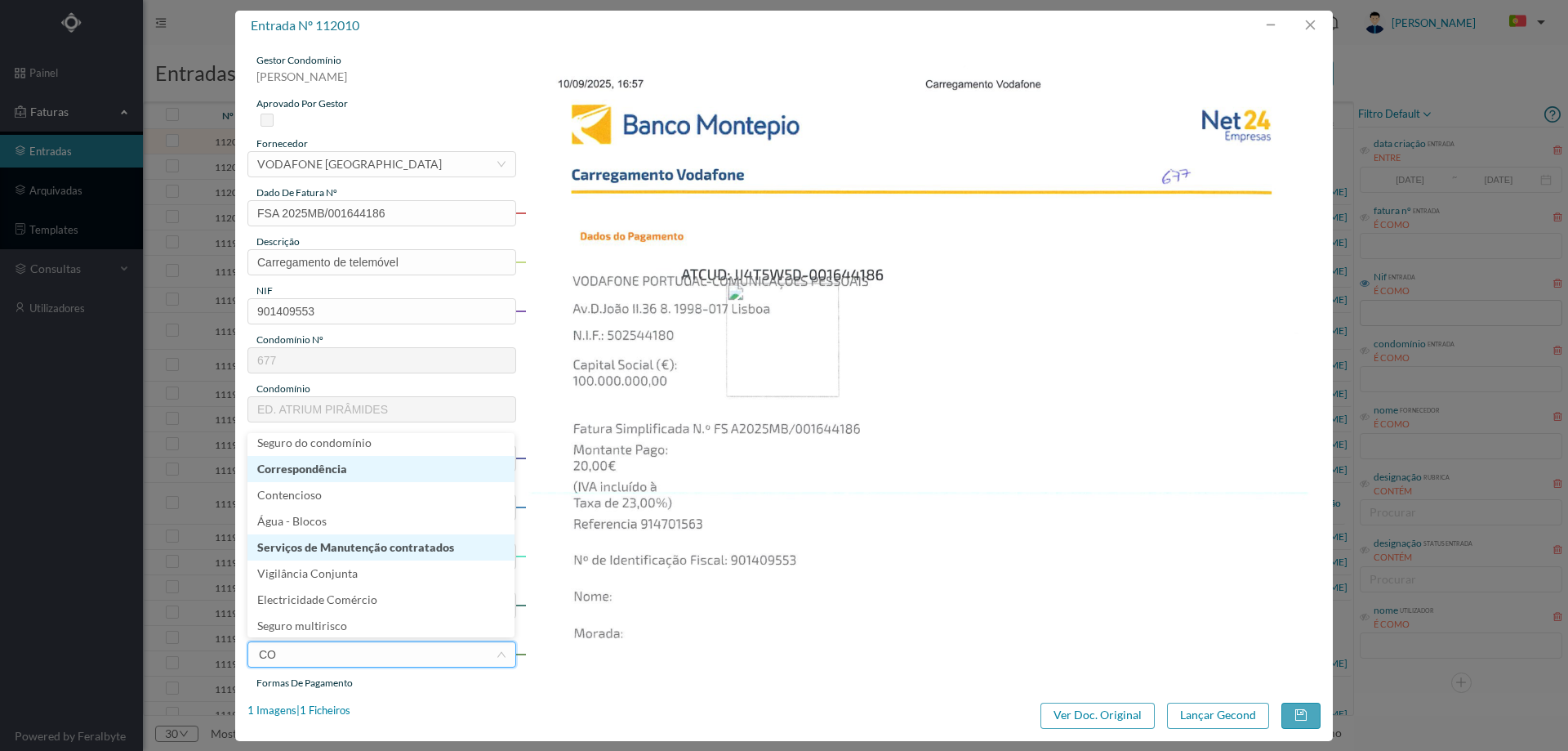
scroll to position [166, 0]
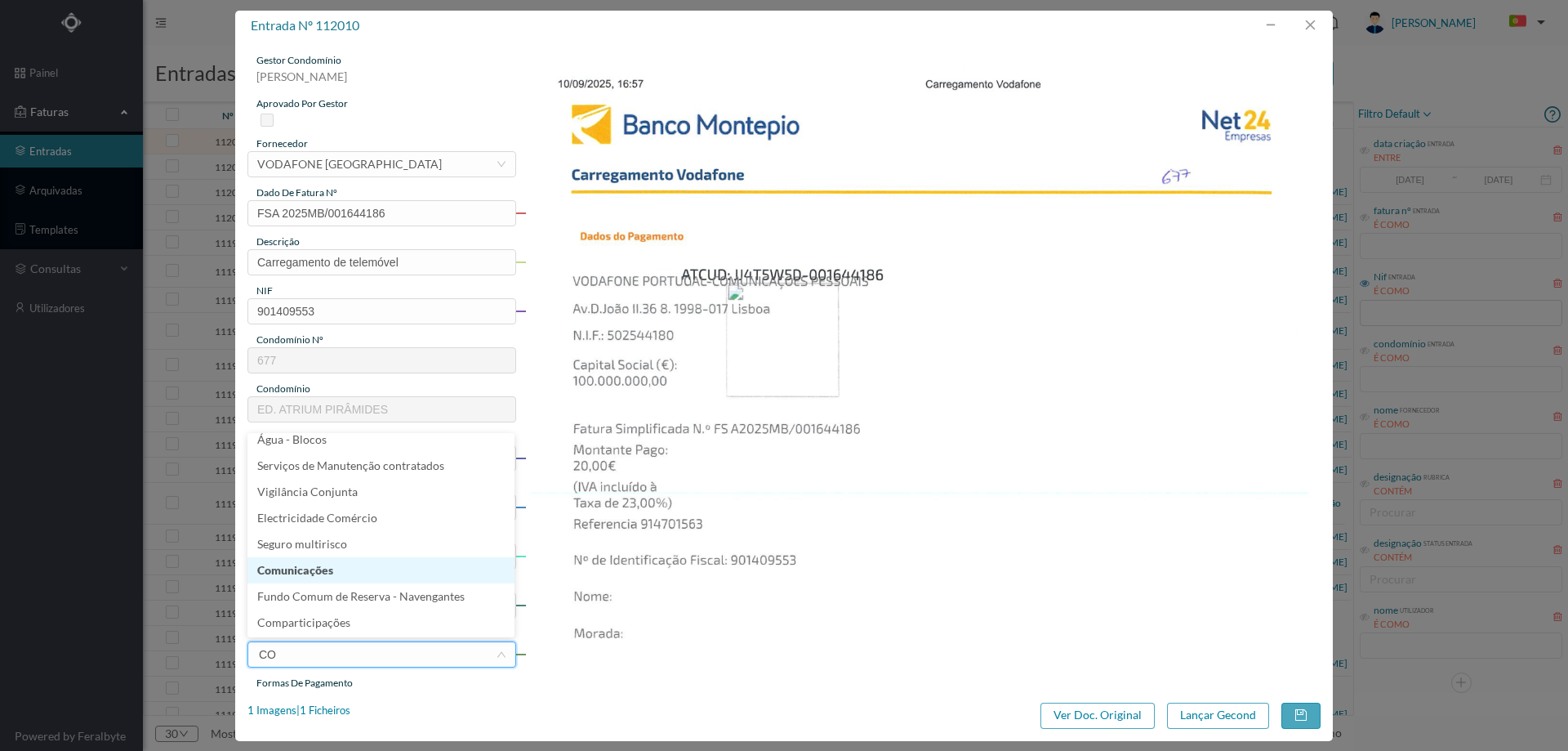
click at [340, 566] on li "Comunicações" at bounding box center [381, 570] width 267 height 26
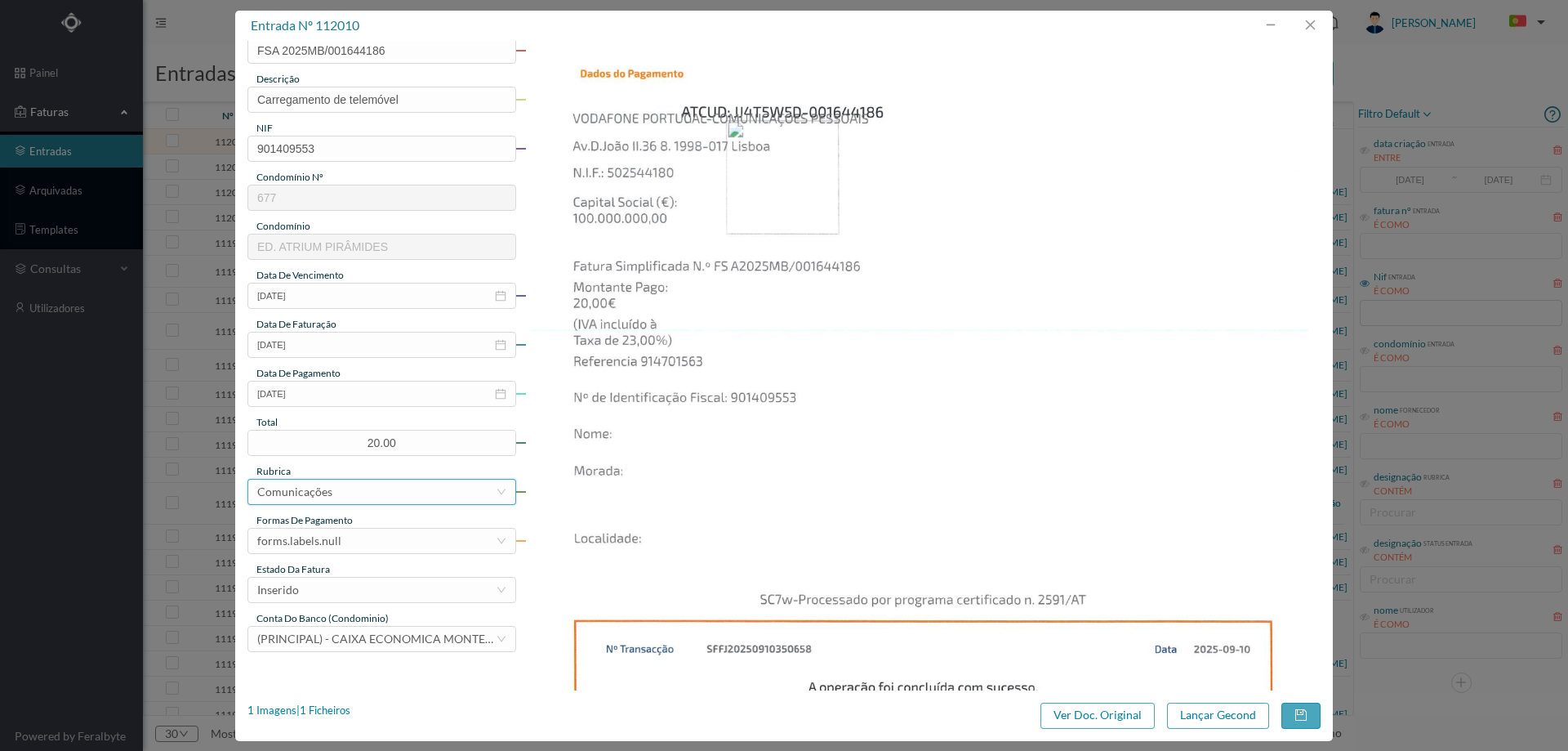
scroll to position [164, 0]
click at [341, 546] on div "forms.labels.null" at bounding box center [376, 539] width 238 height 25
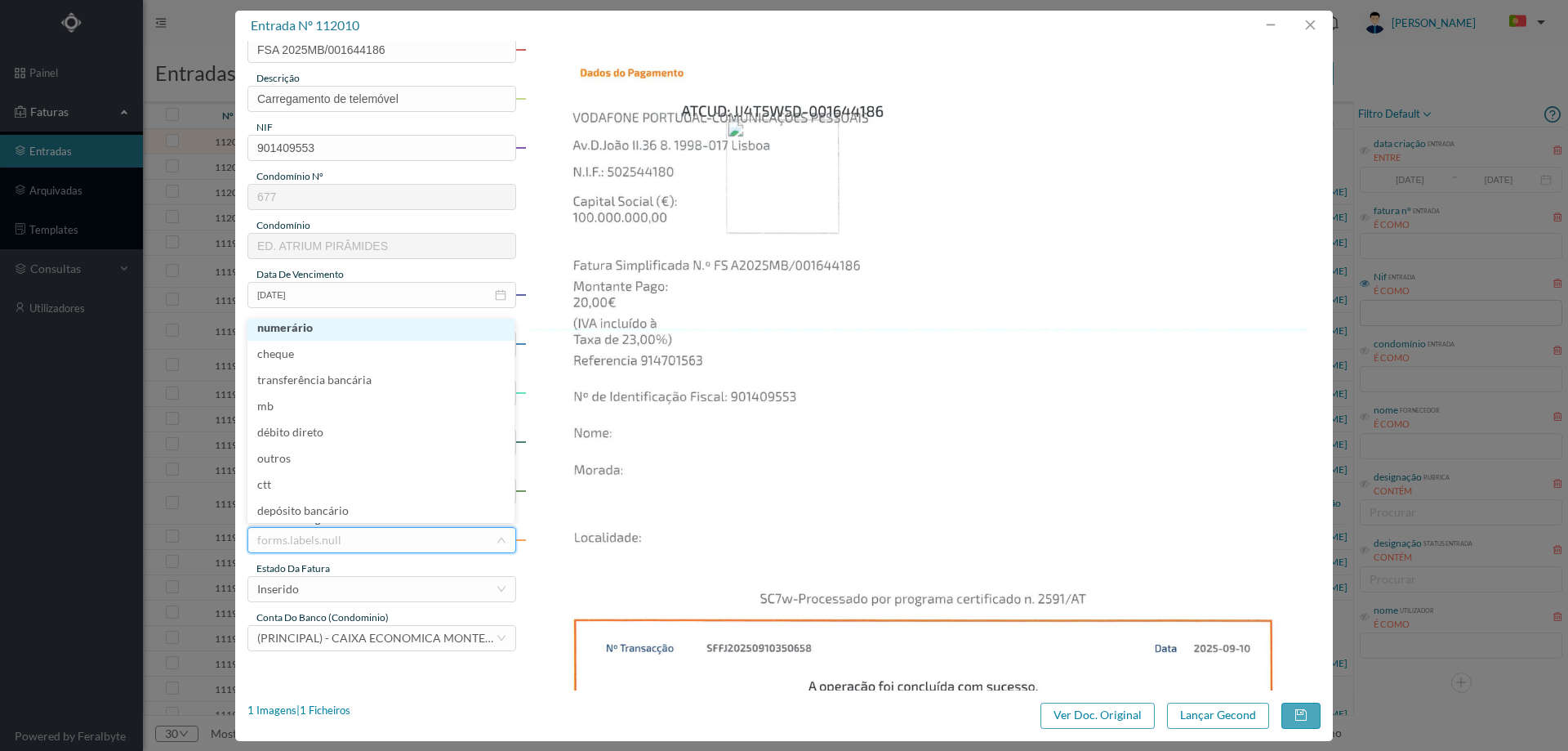
scroll to position [4, 0]
click at [337, 388] on li "transferência bancária" at bounding box center [381, 384] width 267 height 26
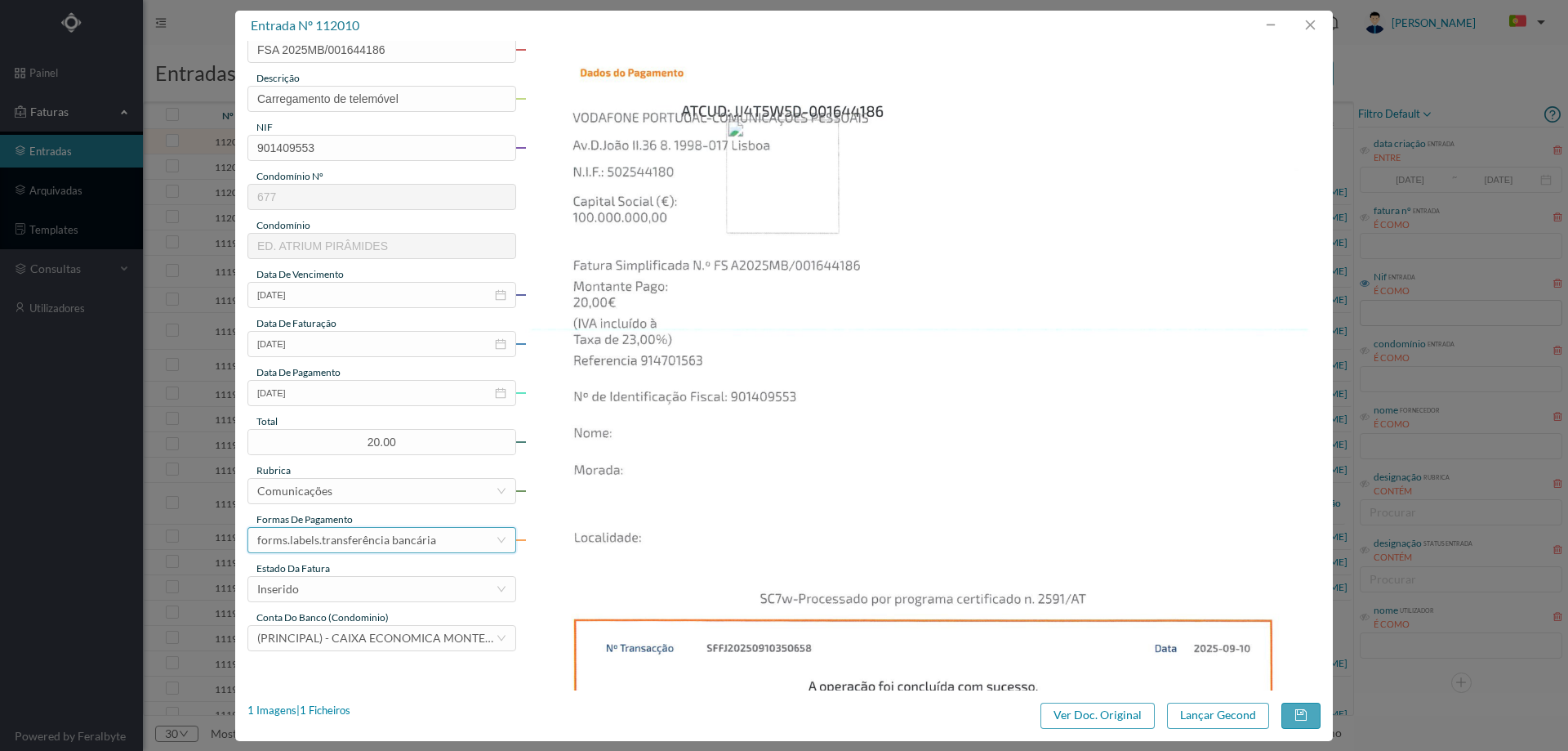
click at [333, 544] on div "forms.labels.transferência bancária" at bounding box center [346, 539] width 179 height 25
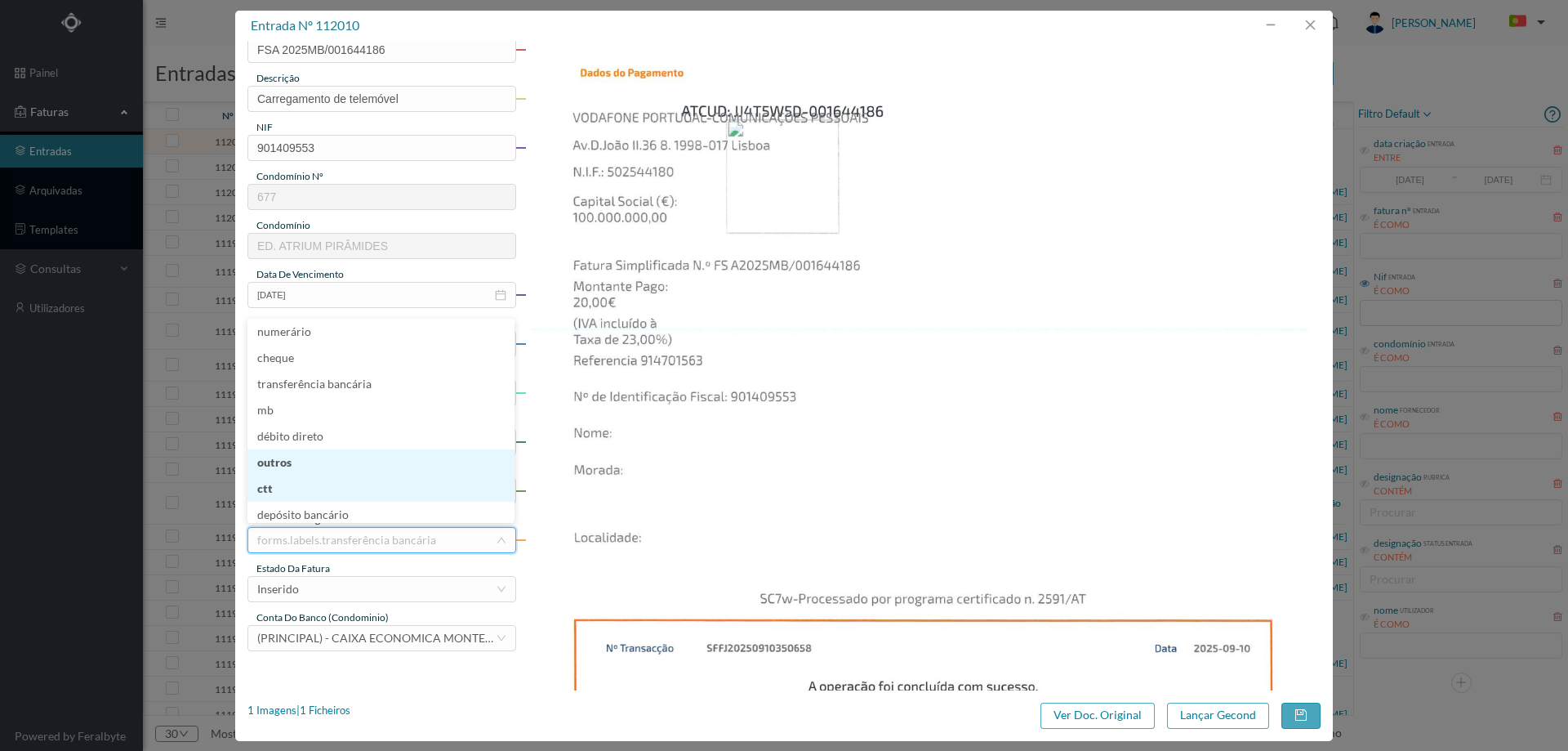
scroll to position [7, 0]
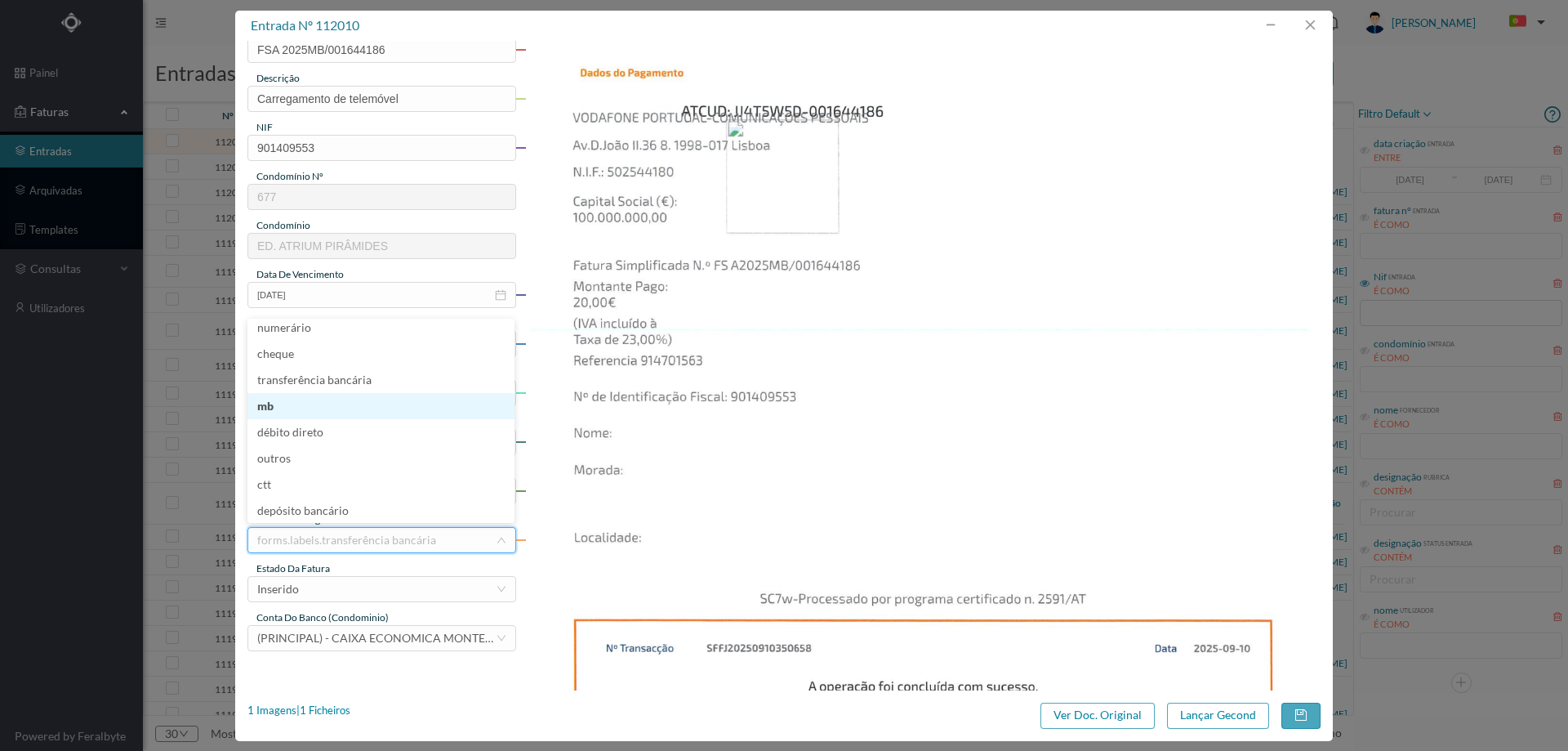
click at [323, 416] on li "mb" at bounding box center [381, 406] width 267 height 26
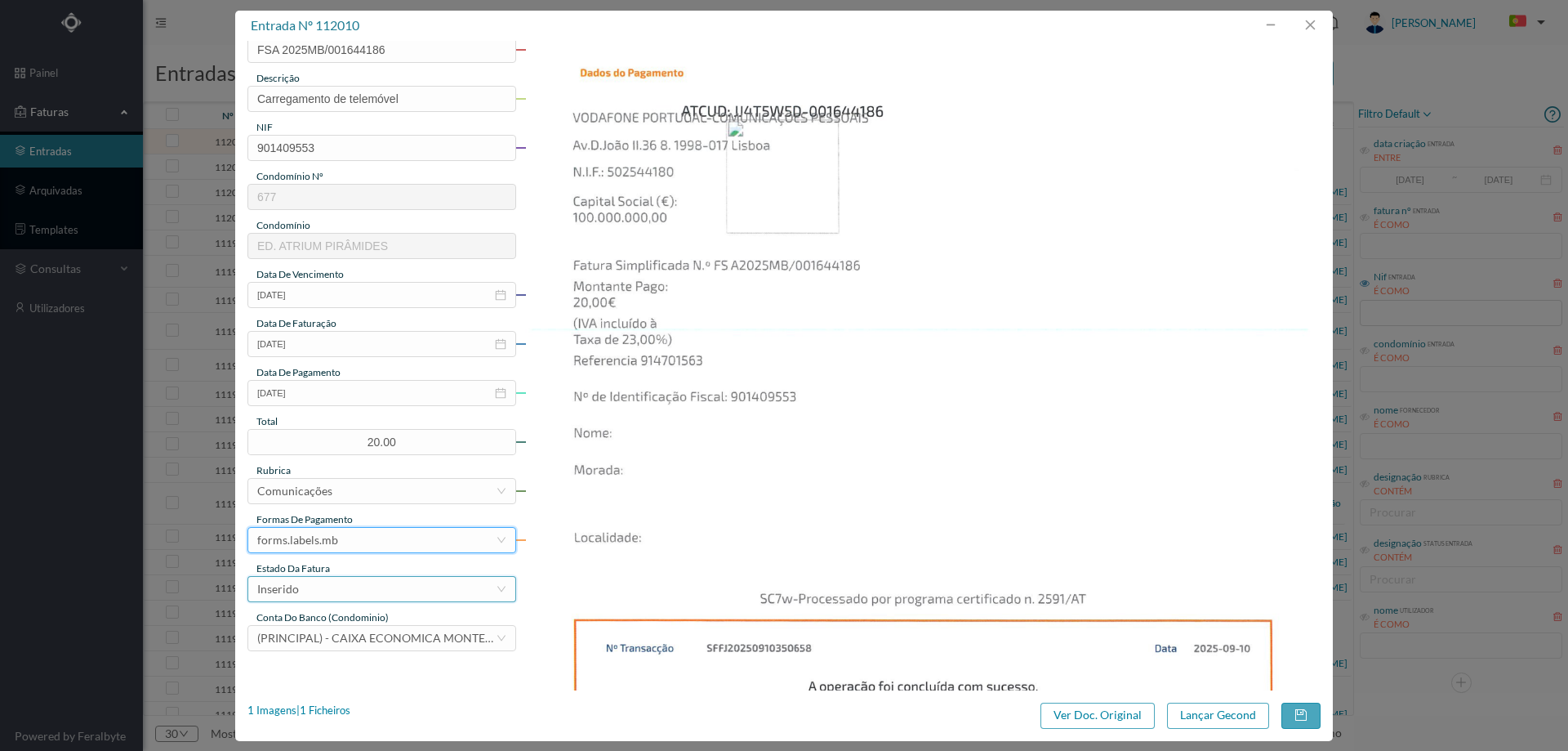
click at [334, 589] on div "Inserido" at bounding box center [376, 588] width 238 height 25
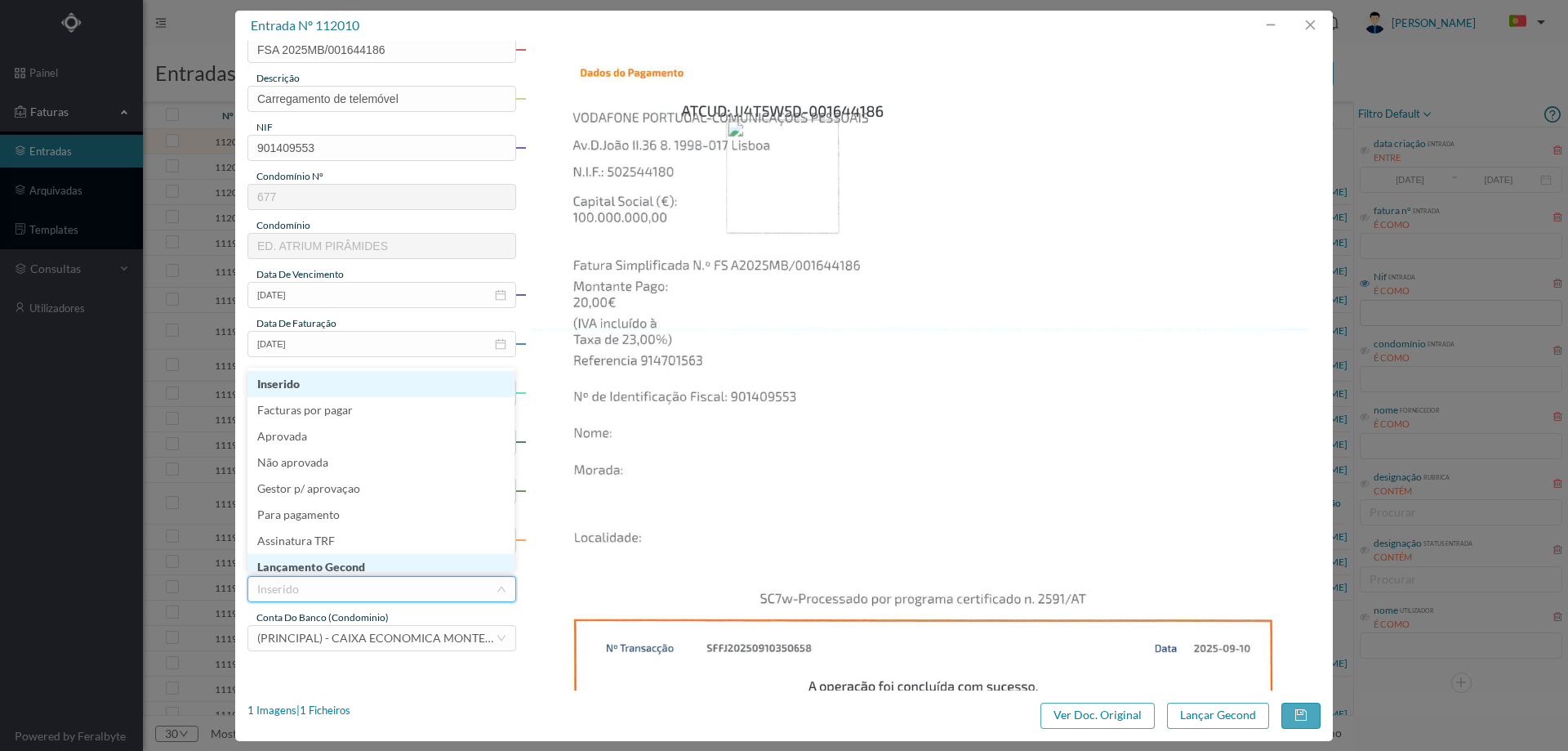
scroll to position [8, 0]
click at [332, 566] on li "Lançamento Gecond" at bounding box center [381, 558] width 267 height 26
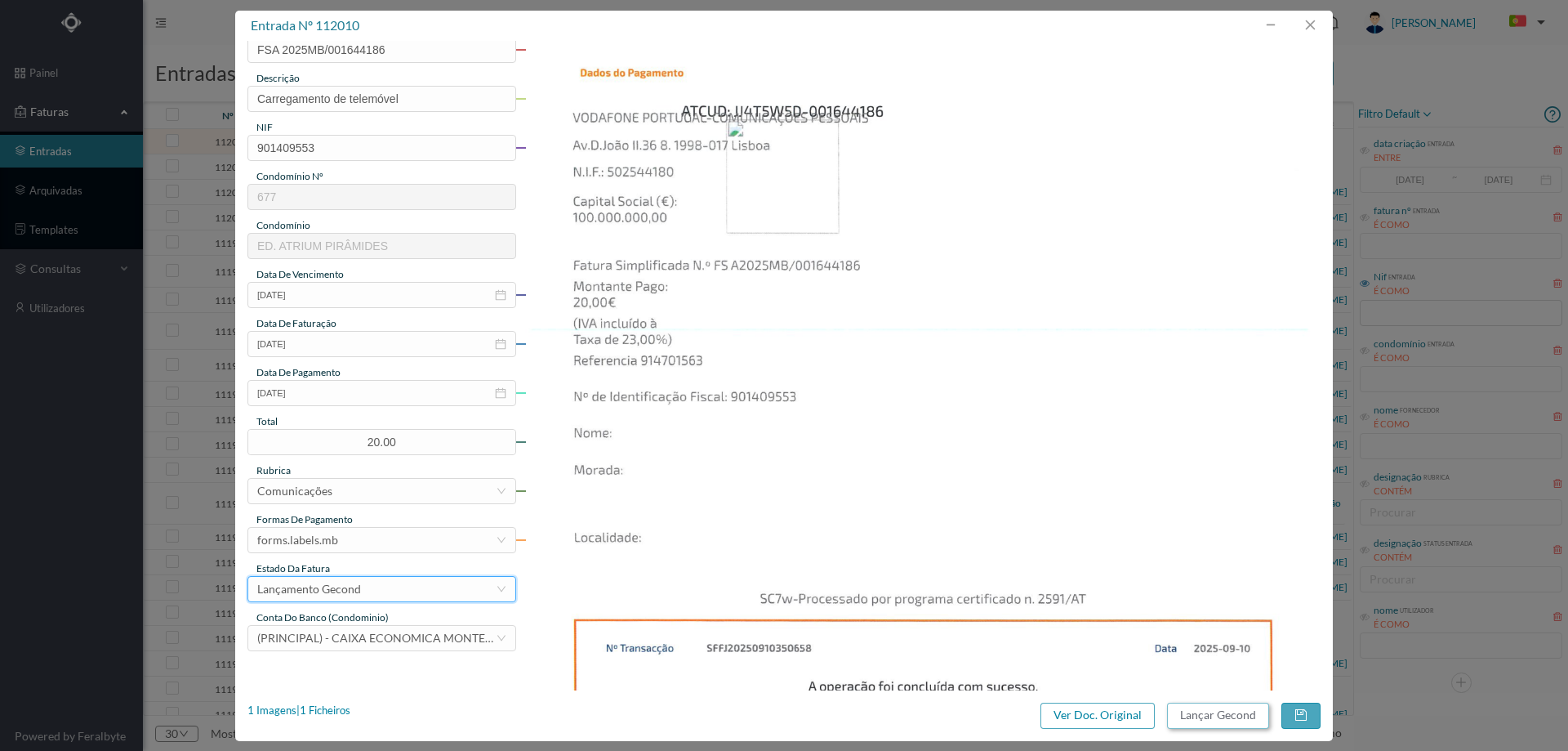
click at [1207, 712] on button "Lançar Gecond" at bounding box center [1218, 716] width 102 height 26
